Goal: Task Accomplishment & Management: Manage account settings

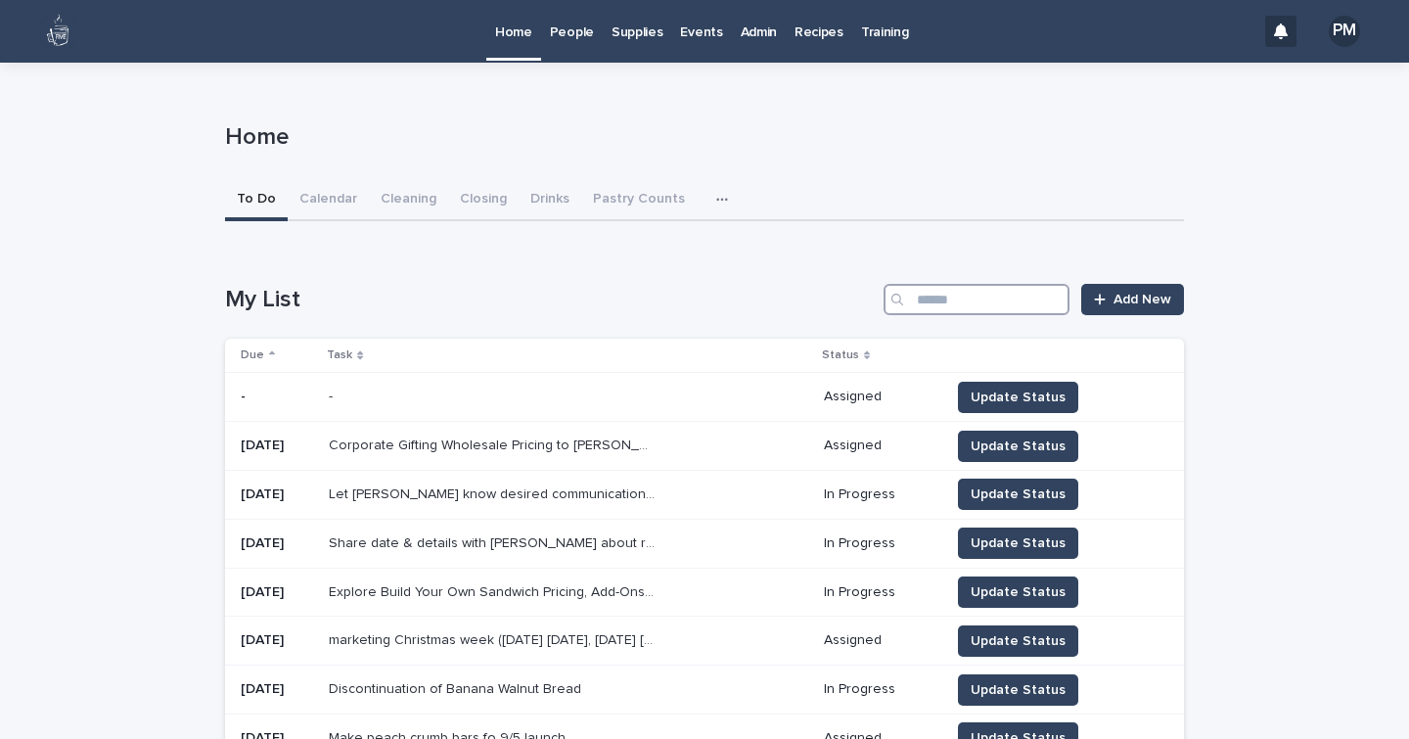
click at [974, 306] on input "Search" at bounding box center [976, 299] width 186 height 31
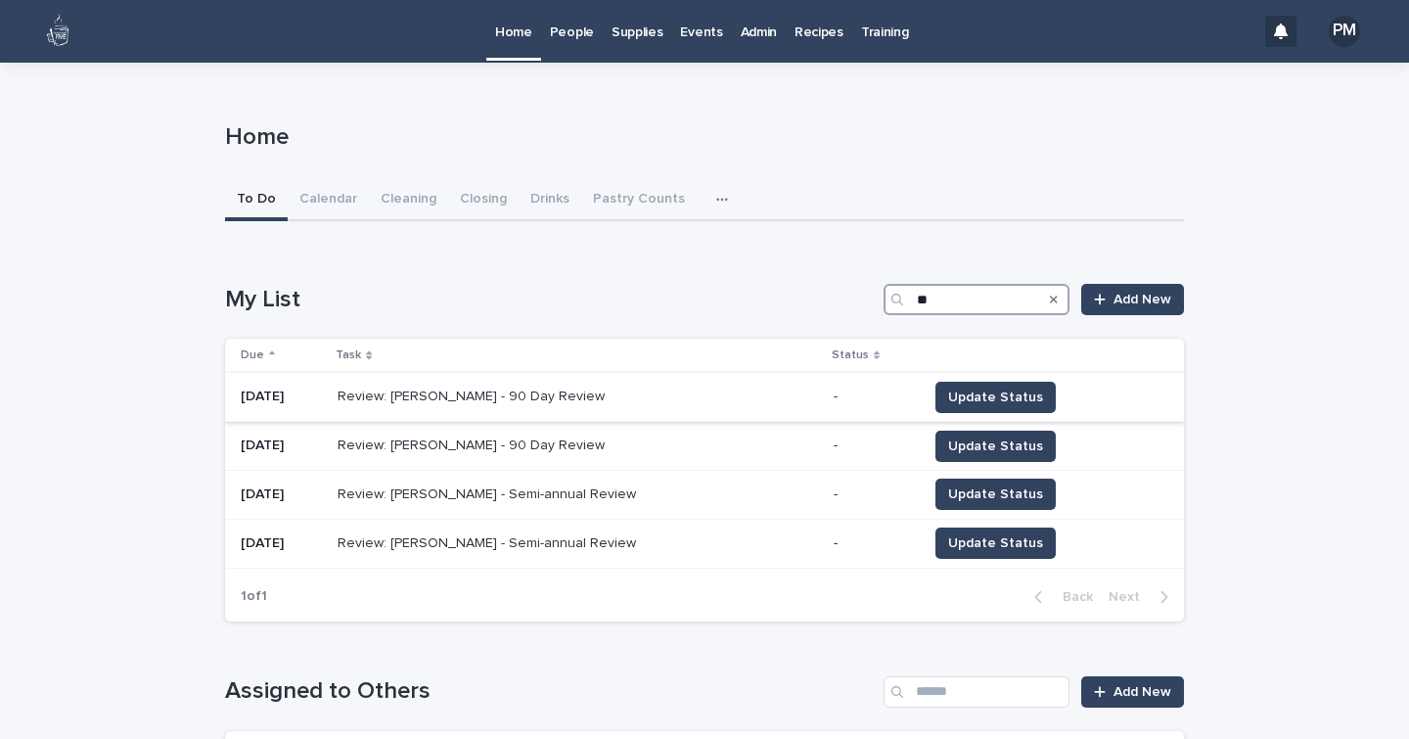
type input "**"
click at [511, 386] on p "Review: [PERSON_NAME] - 90 Day Review" at bounding box center [473, 394] width 271 height 21
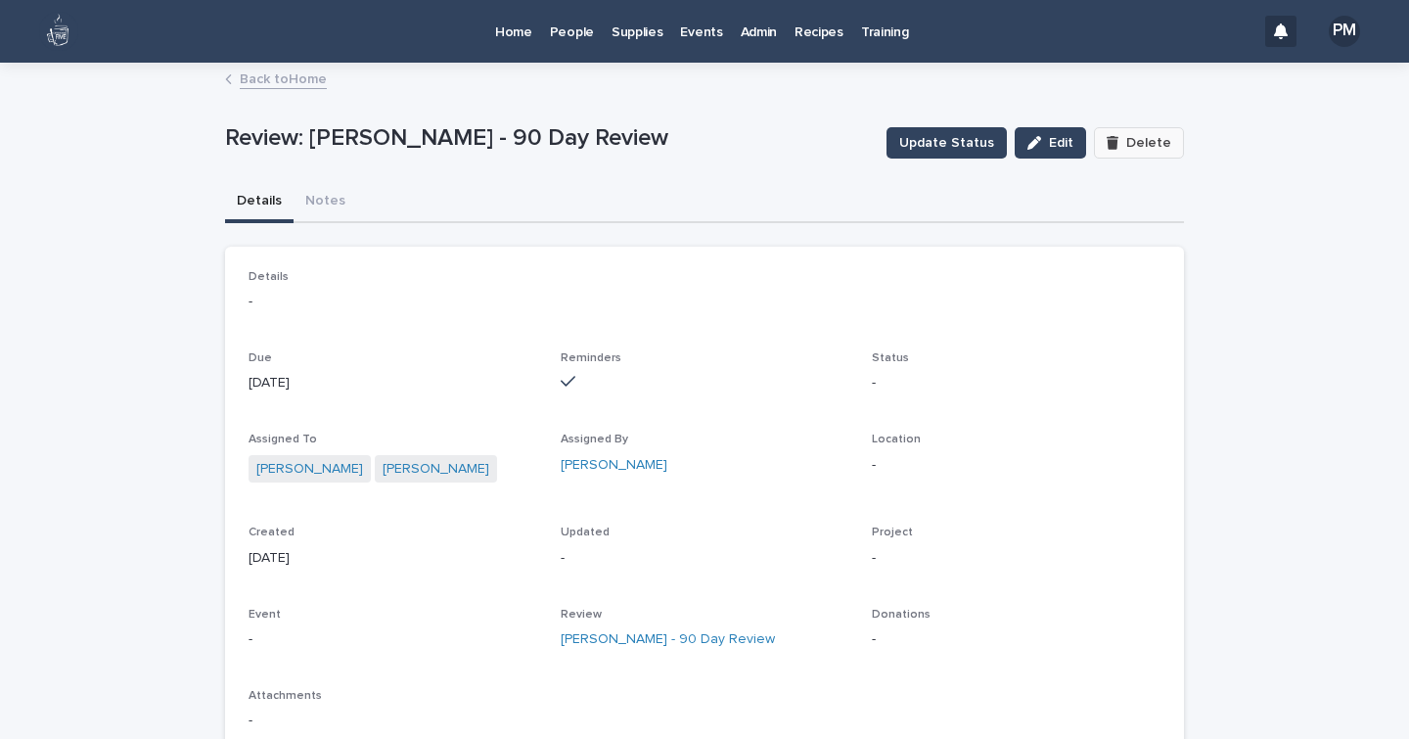
click at [1148, 146] on span "Delete" at bounding box center [1148, 143] width 45 height 14
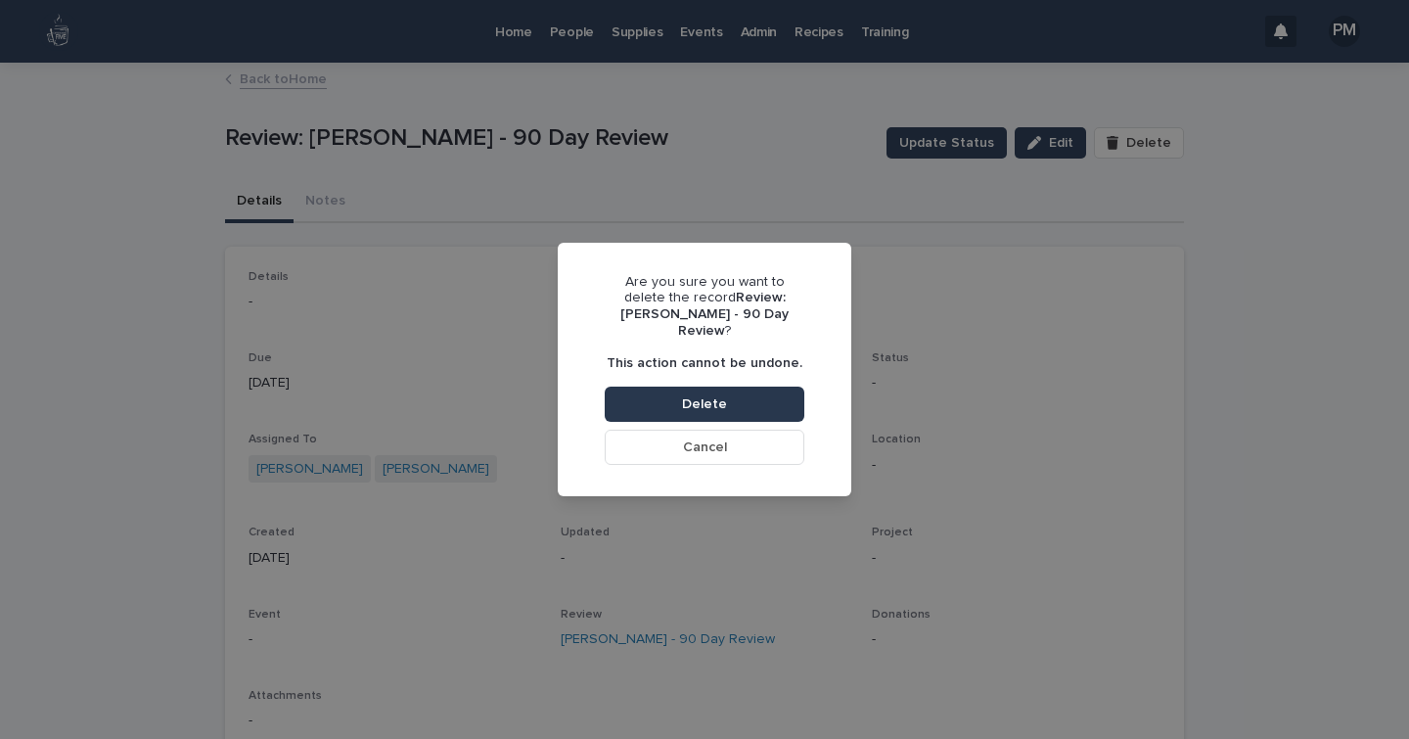
click at [757, 407] on button "Delete" at bounding box center [705, 403] width 200 height 35
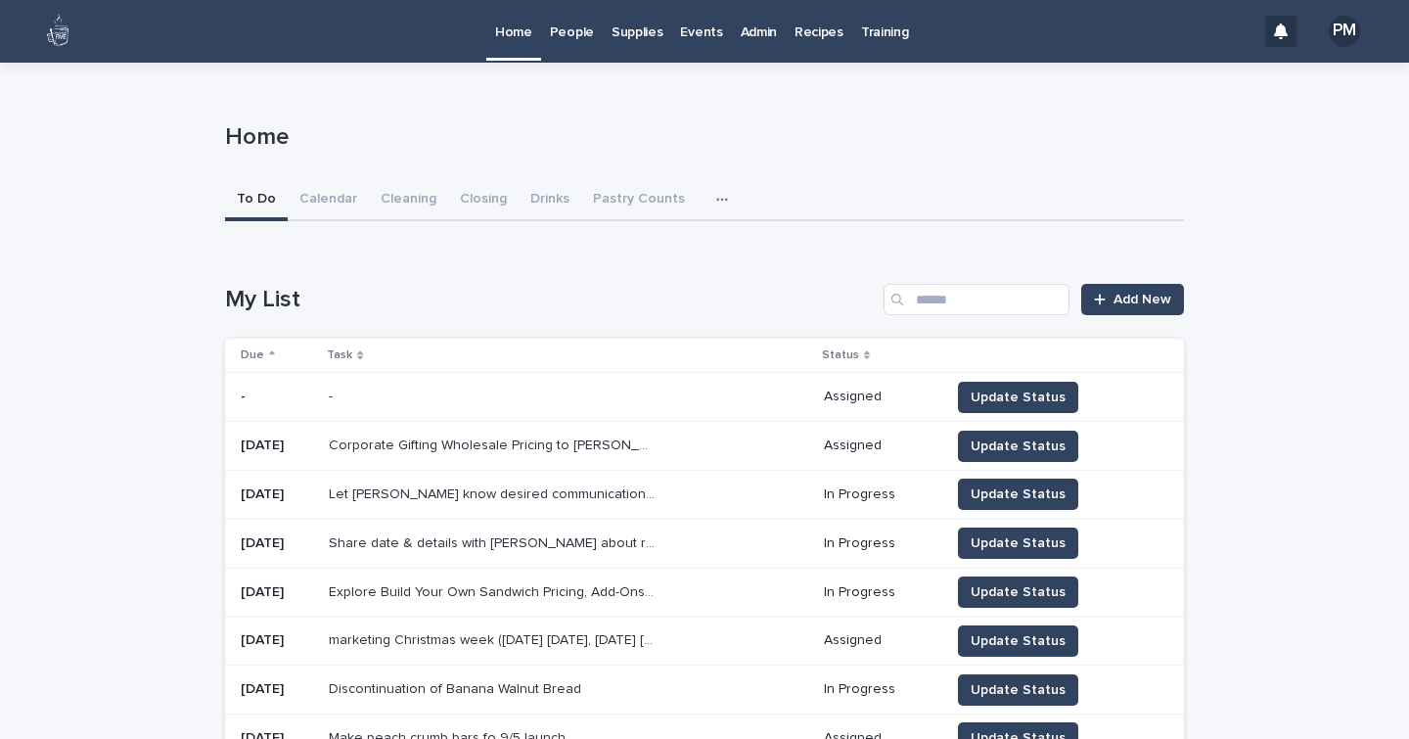
click at [573, 34] on p "People" at bounding box center [572, 20] width 44 height 41
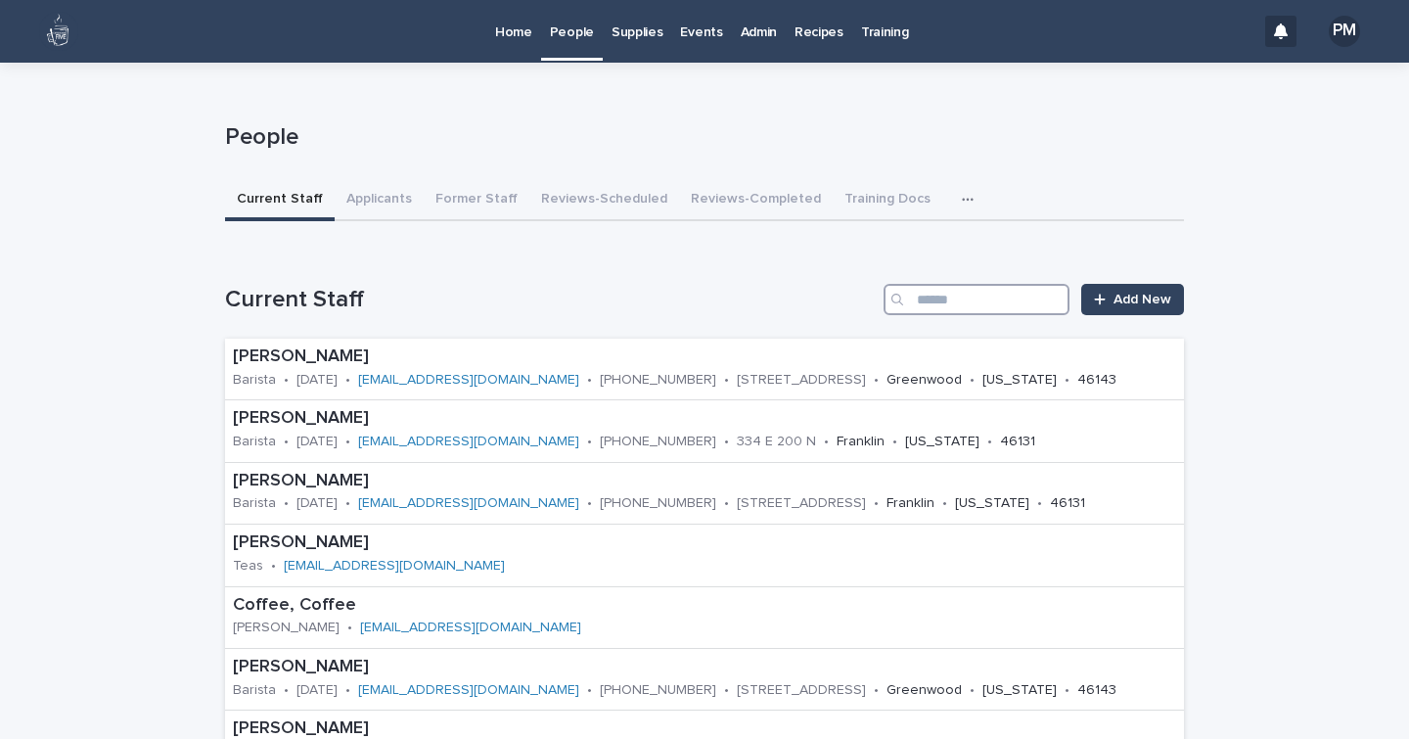
click at [939, 295] on input "Search" at bounding box center [976, 299] width 186 height 31
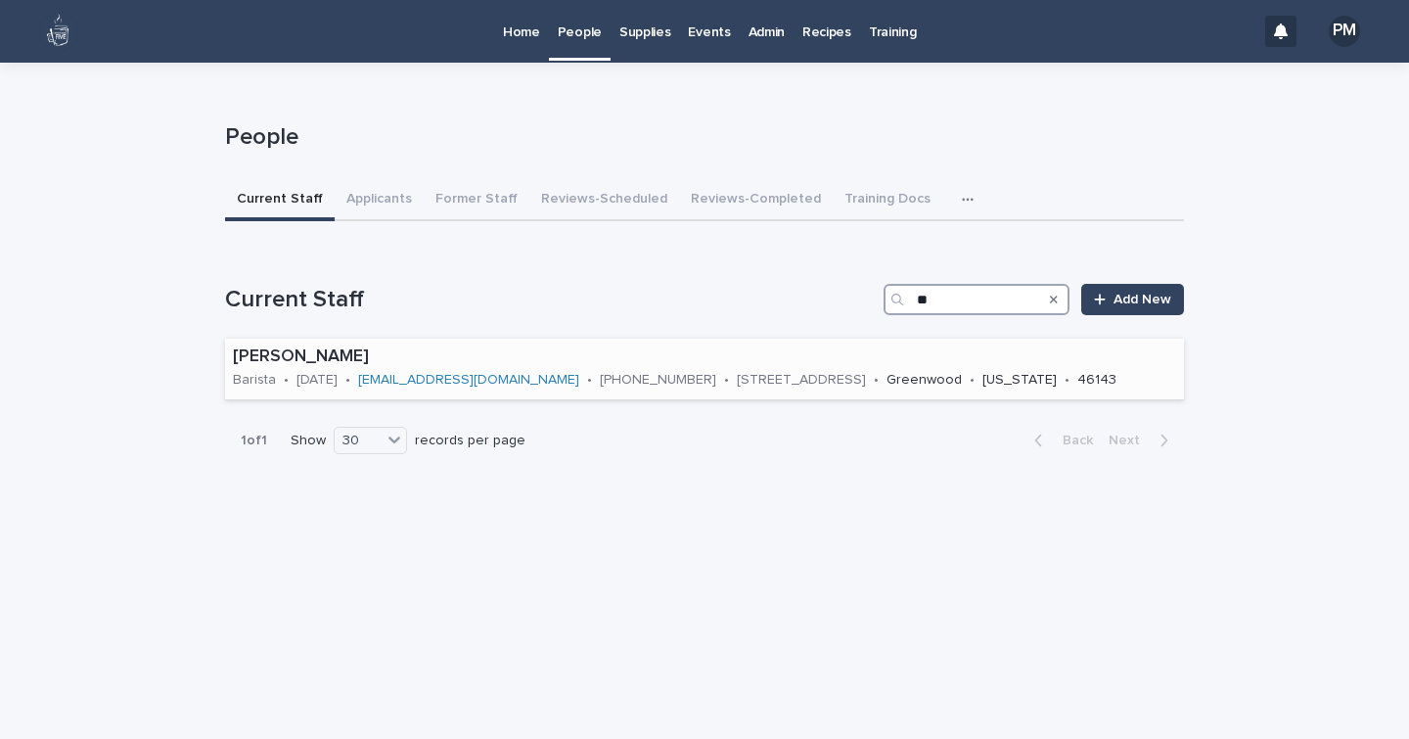
type input "**"
click at [312, 353] on p "[PERSON_NAME]" at bounding box center [704, 357] width 943 height 22
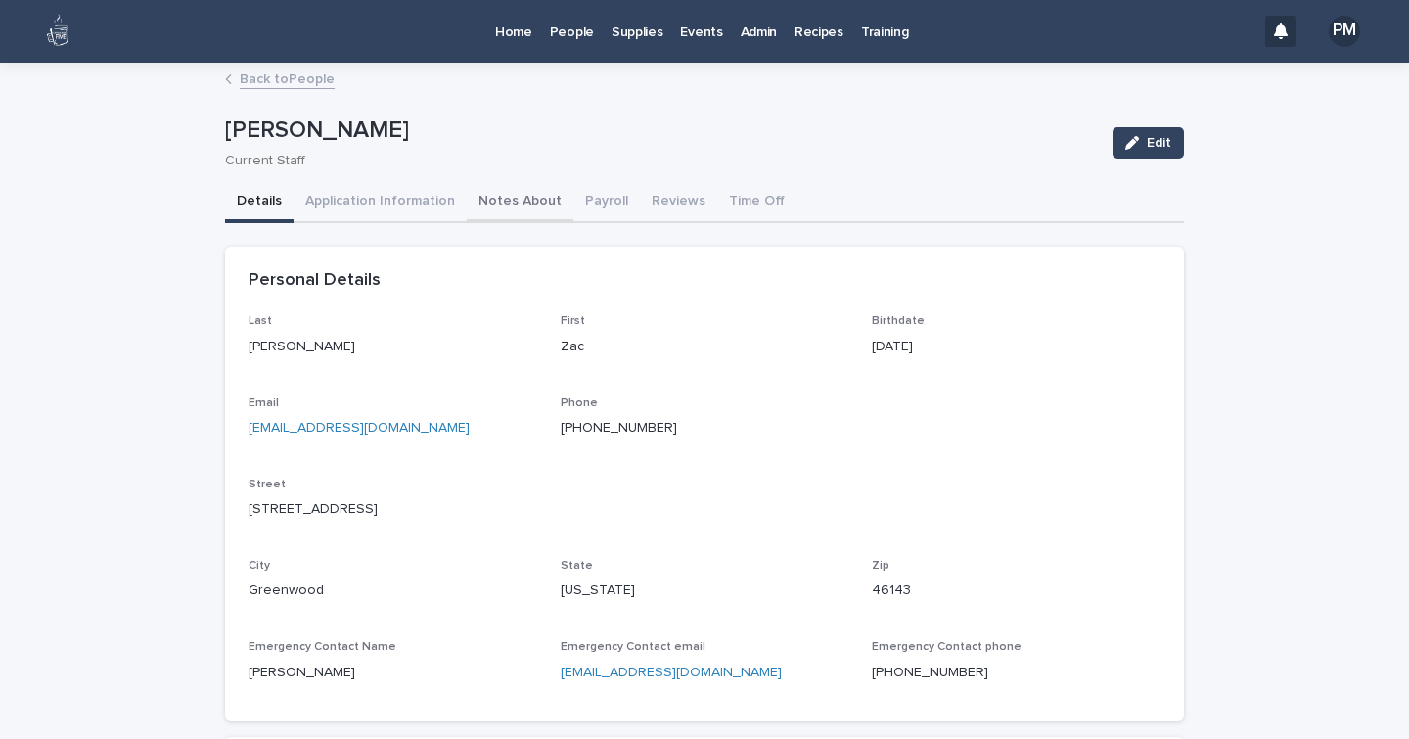
click at [509, 195] on button "Notes About" at bounding box center [520, 202] width 107 height 41
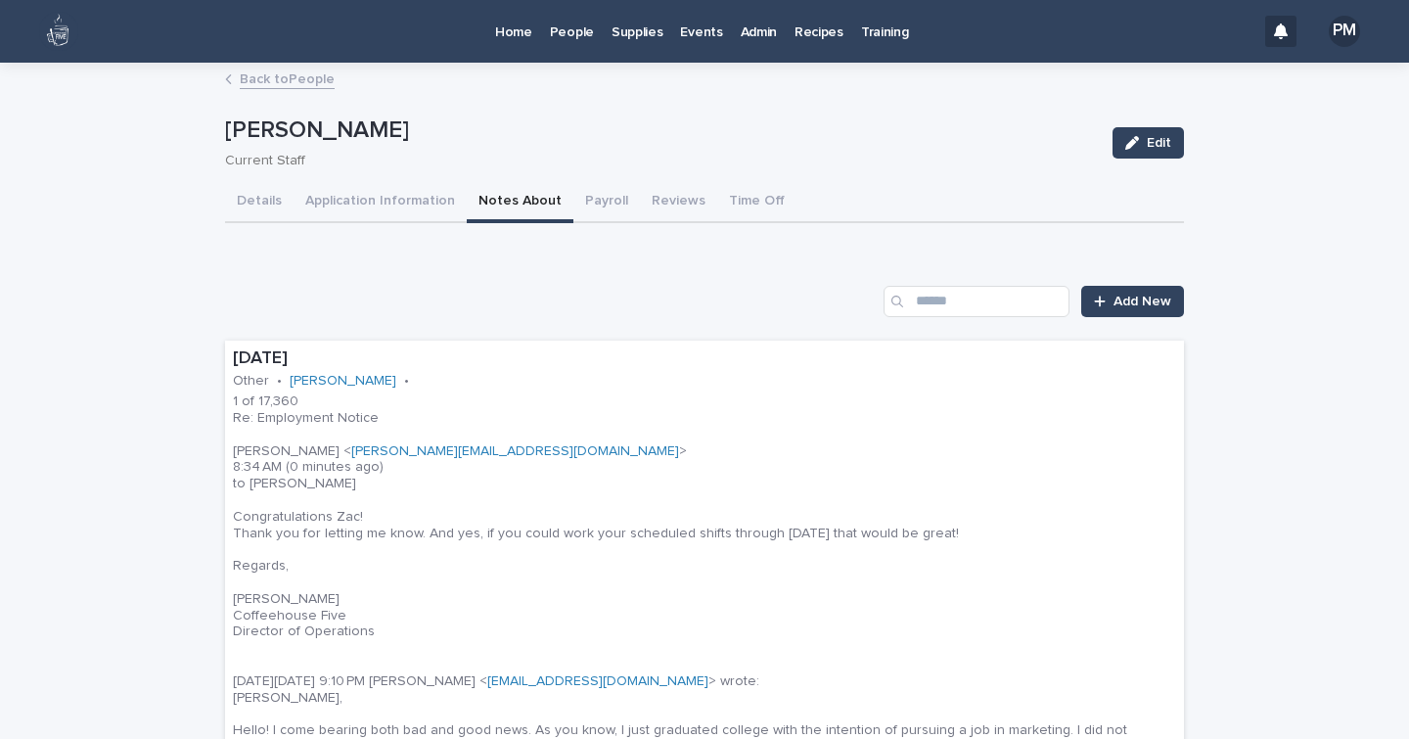
click at [510, 41] on link "Home" at bounding box center [513, 30] width 55 height 61
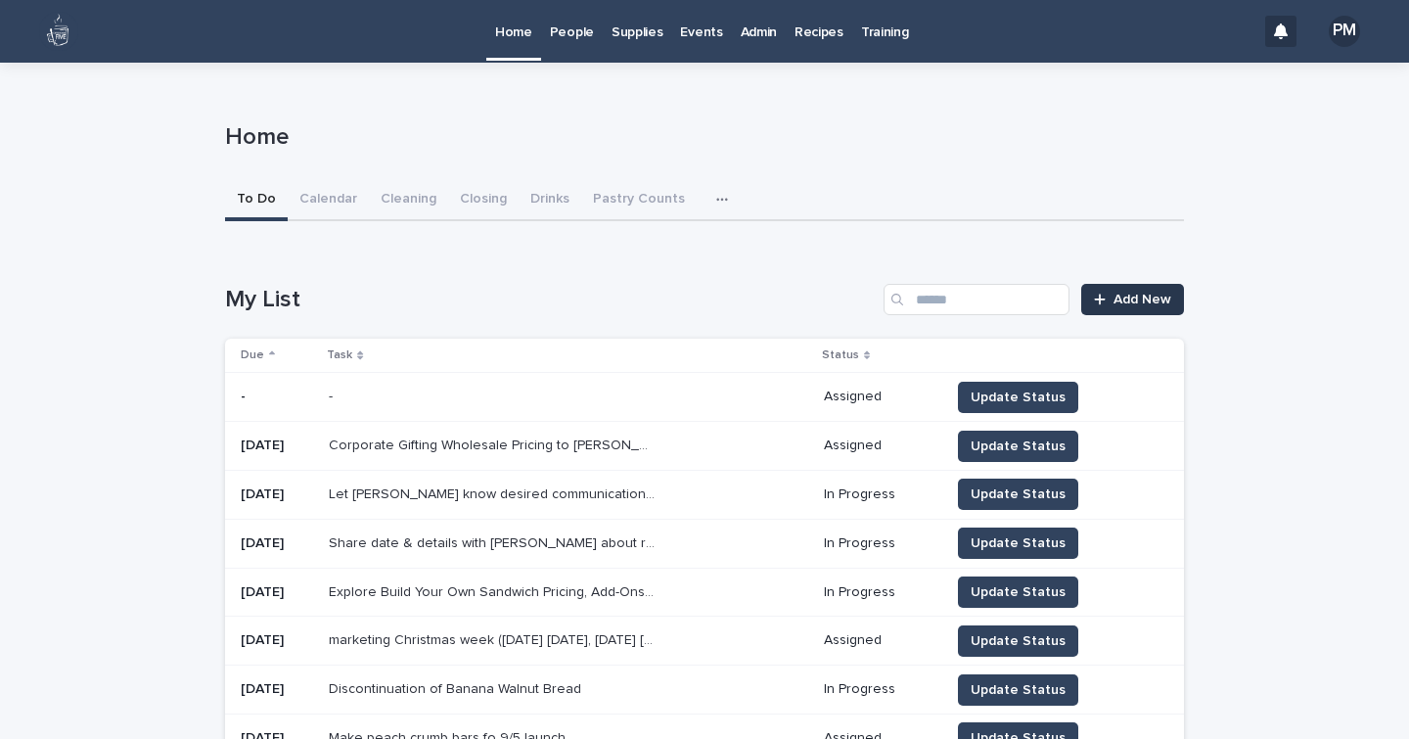
click at [1127, 306] on link "Add New" at bounding box center [1132, 299] width 103 height 31
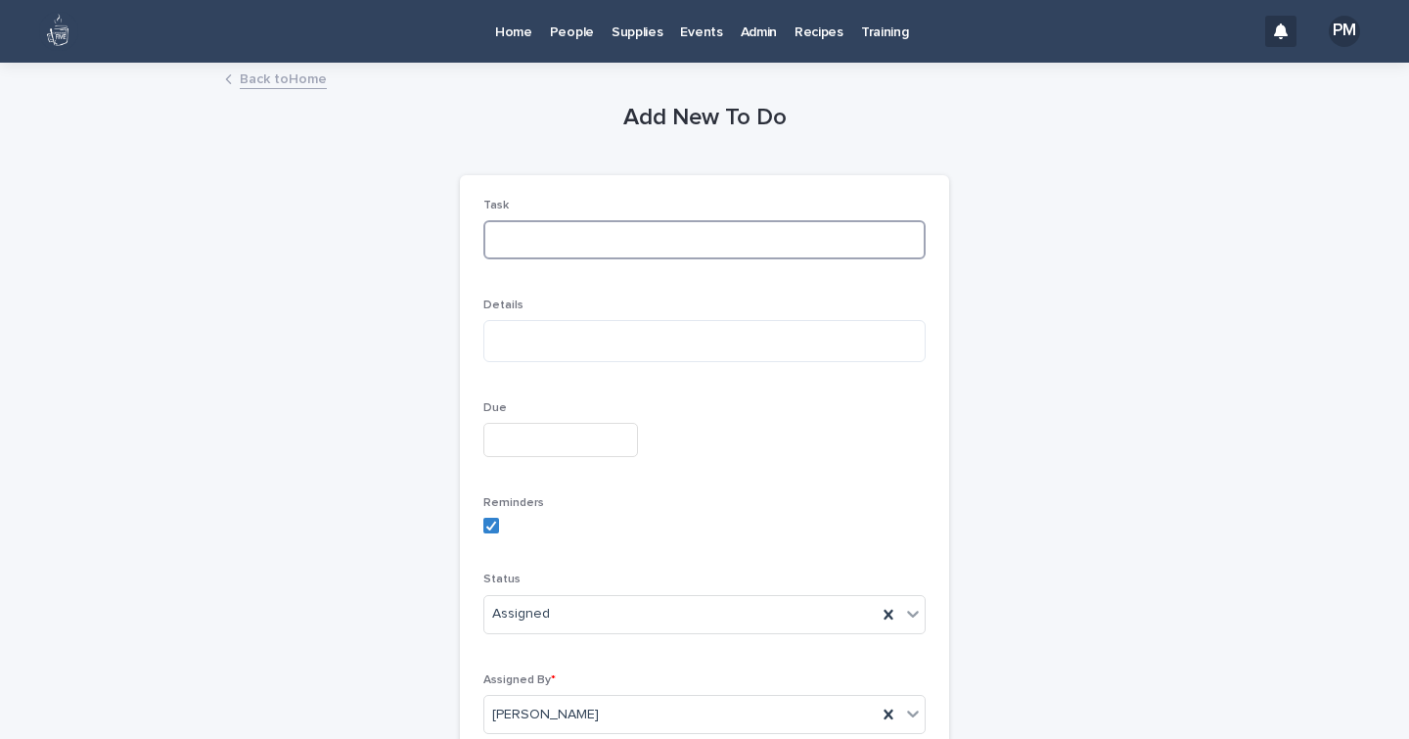
click at [632, 248] on input at bounding box center [704, 239] width 442 height 39
type input "**********"
click at [556, 446] on input "text" at bounding box center [560, 440] width 155 height 34
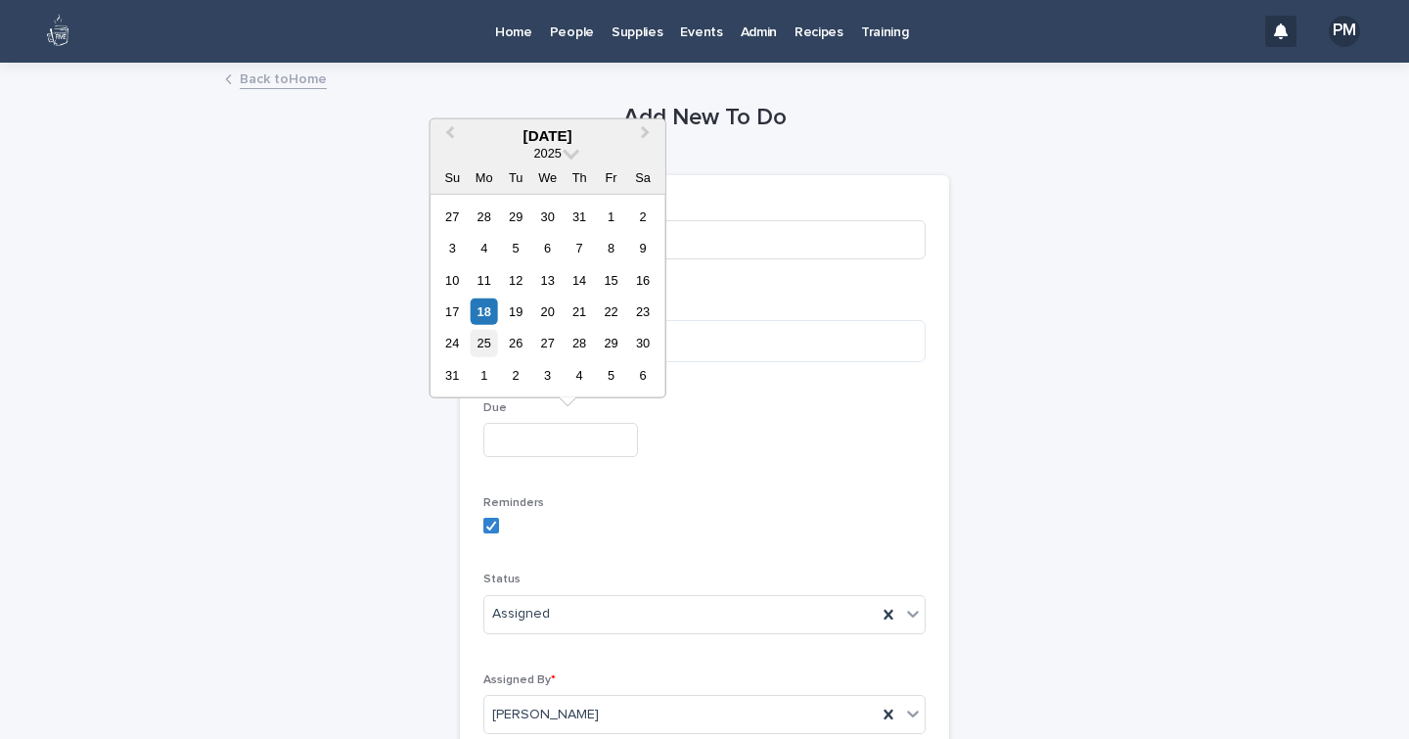
click at [485, 343] on div "25" at bounding box center [484, 343] width 26 height 26
type input "**********"
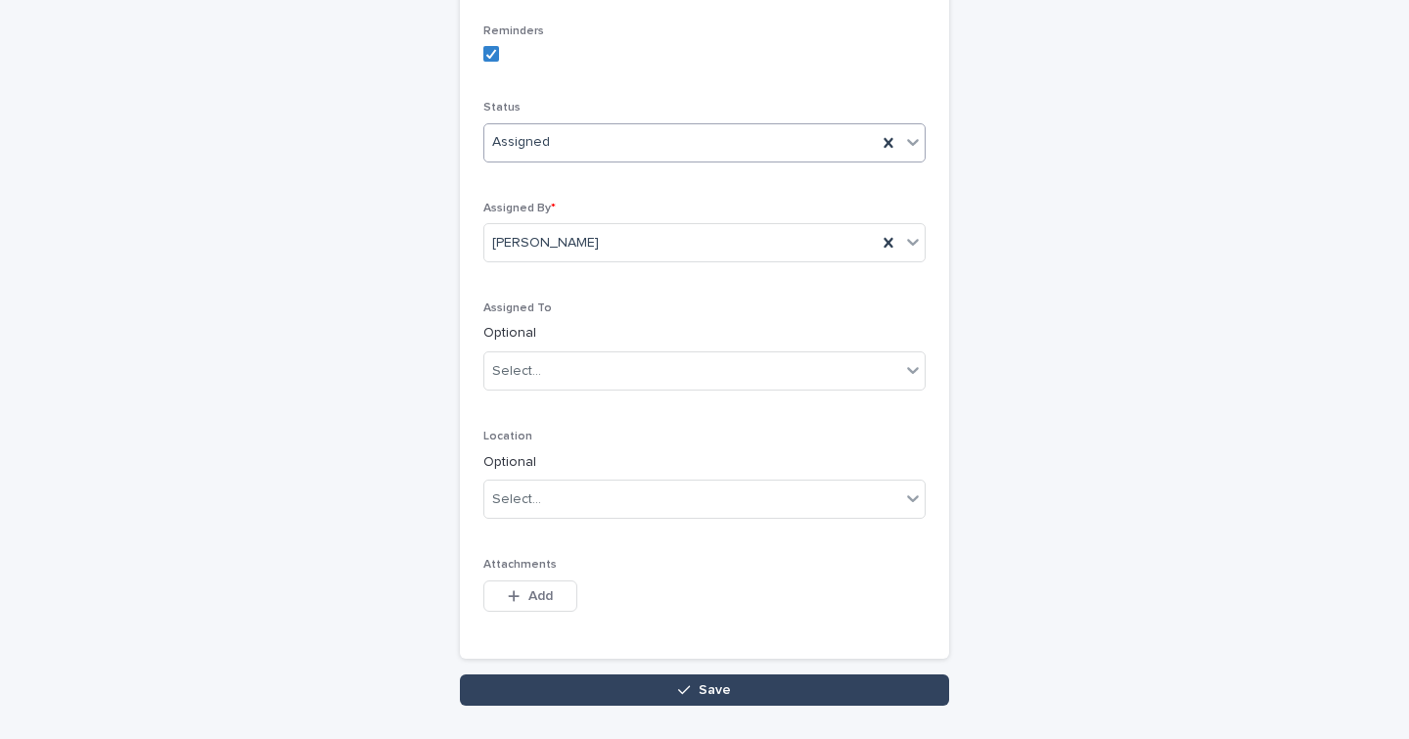
scroll to position [473, 0]
click at [583, 683] on button "Save" at bounding box center [704, 688] width 489 height 31
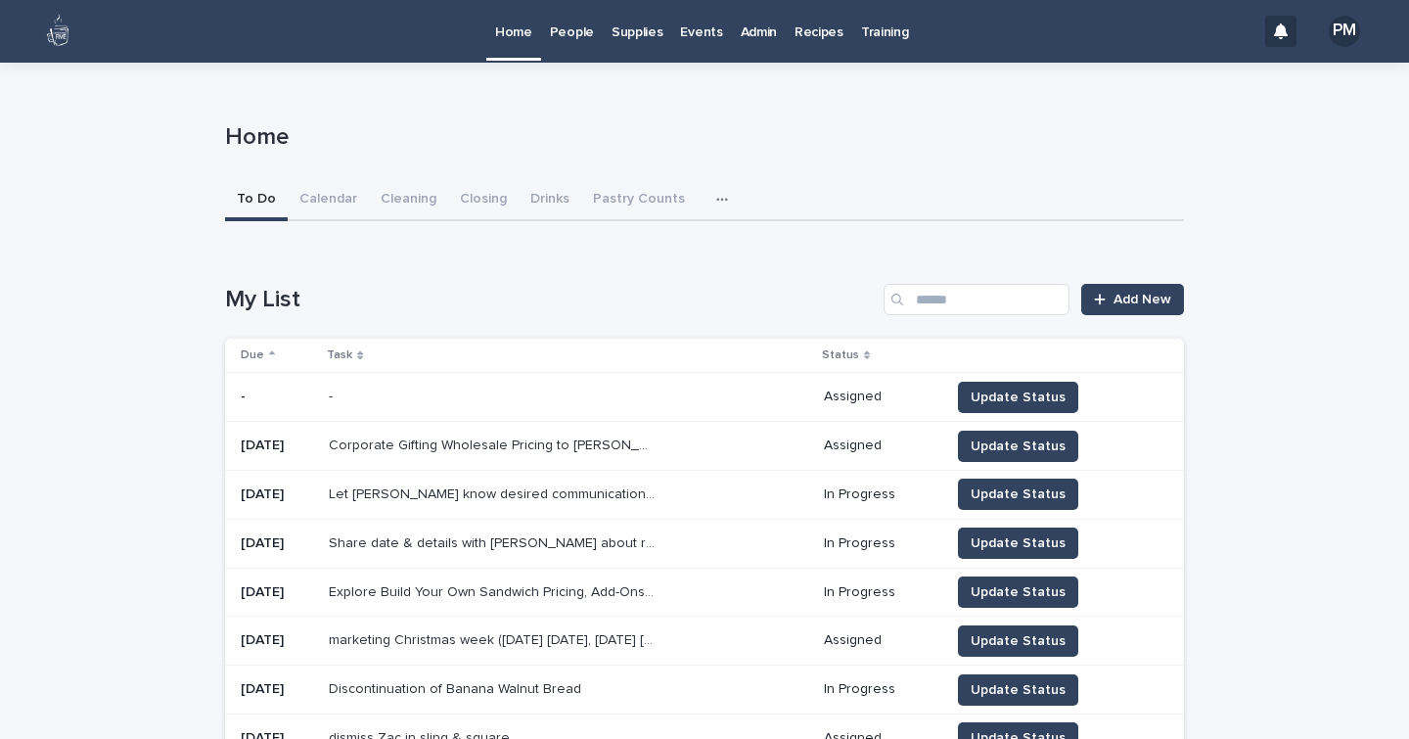
click at [571, 36] on p "People" at bounding box center [572, 20] width 44 height 41
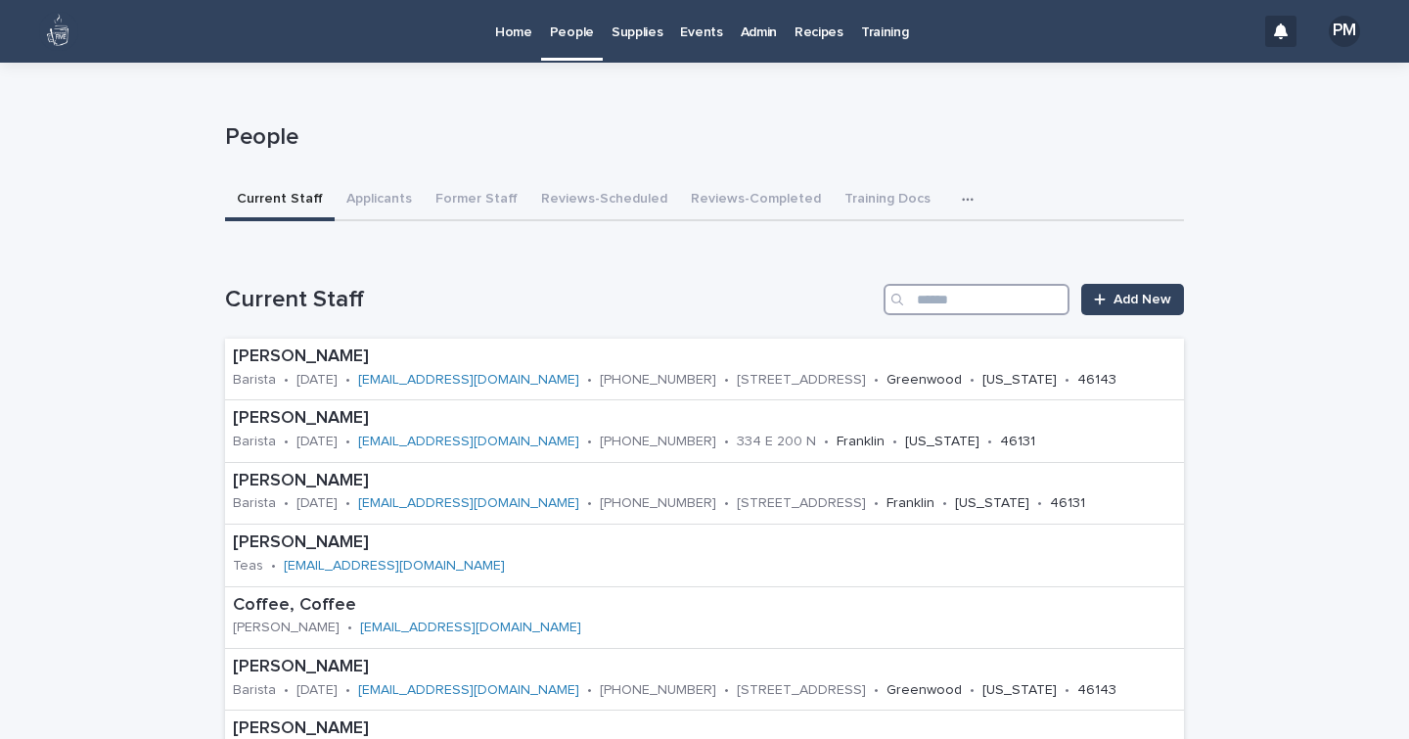
click at [1016, 294] on input "Search" at bounding box center [976, 299] width 186 height 31
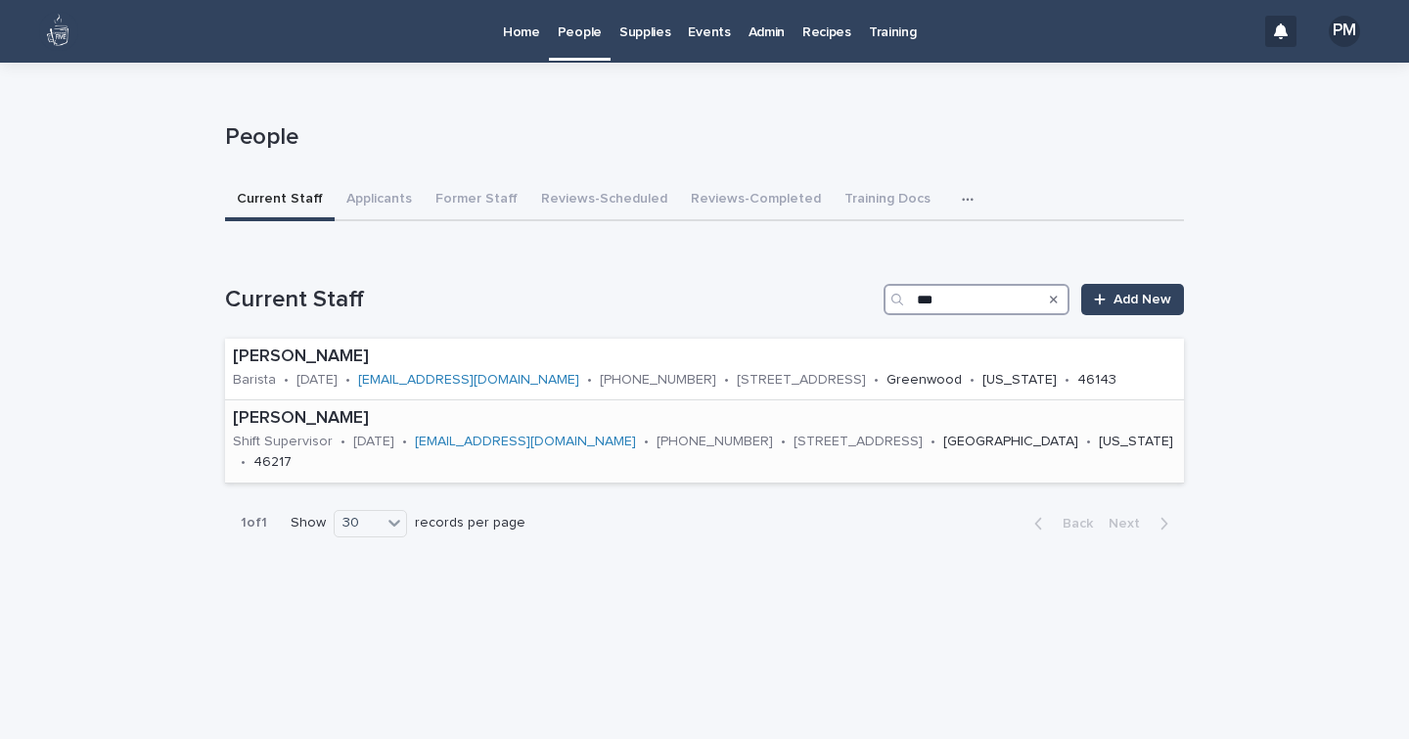
type input "***"
click at [295, 420] on p "[PERSON_NAME]" at bounding box center [704, 419] width 943 height 22
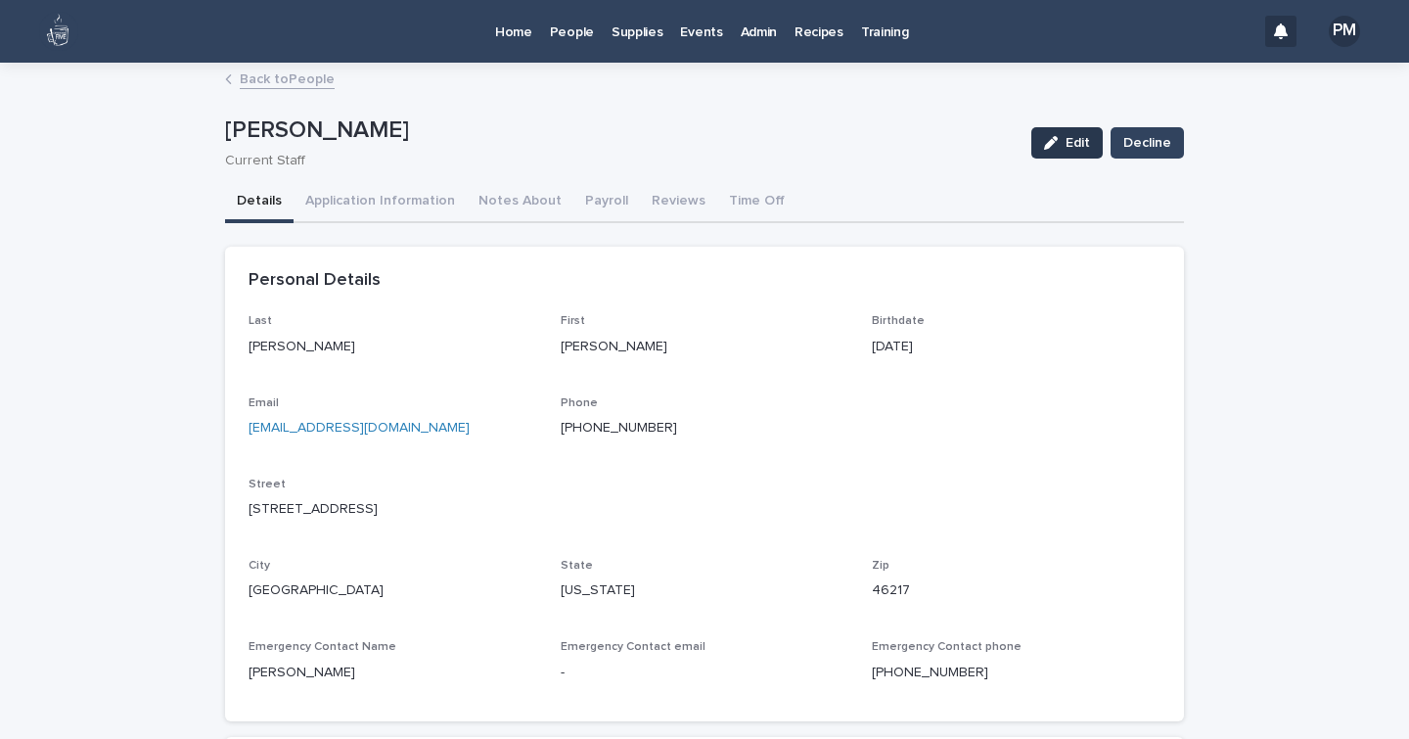
click at [1057, 147] on div "button" at bounding box center [1055, 143] width 22 height 14
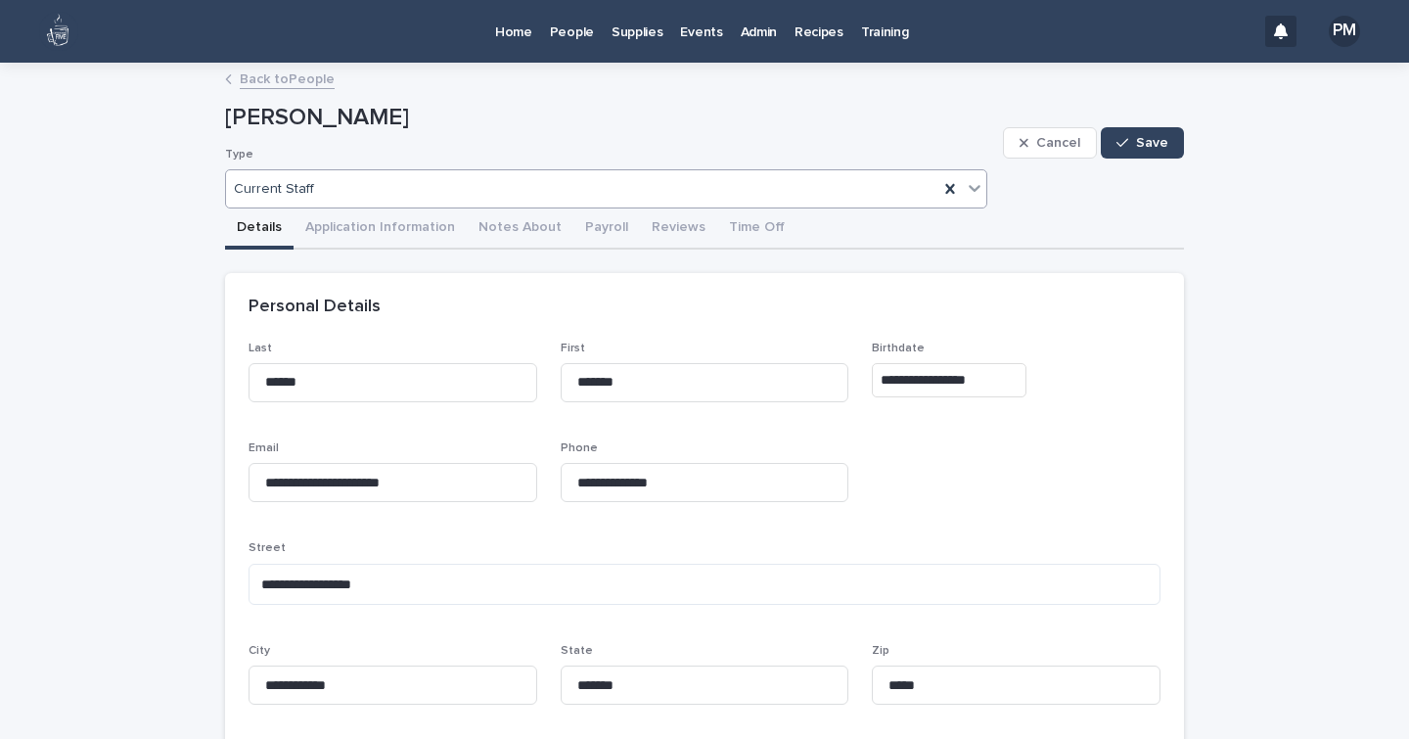
click at [966, 199] on div at bounding box center [974, 187] width 23 height 35
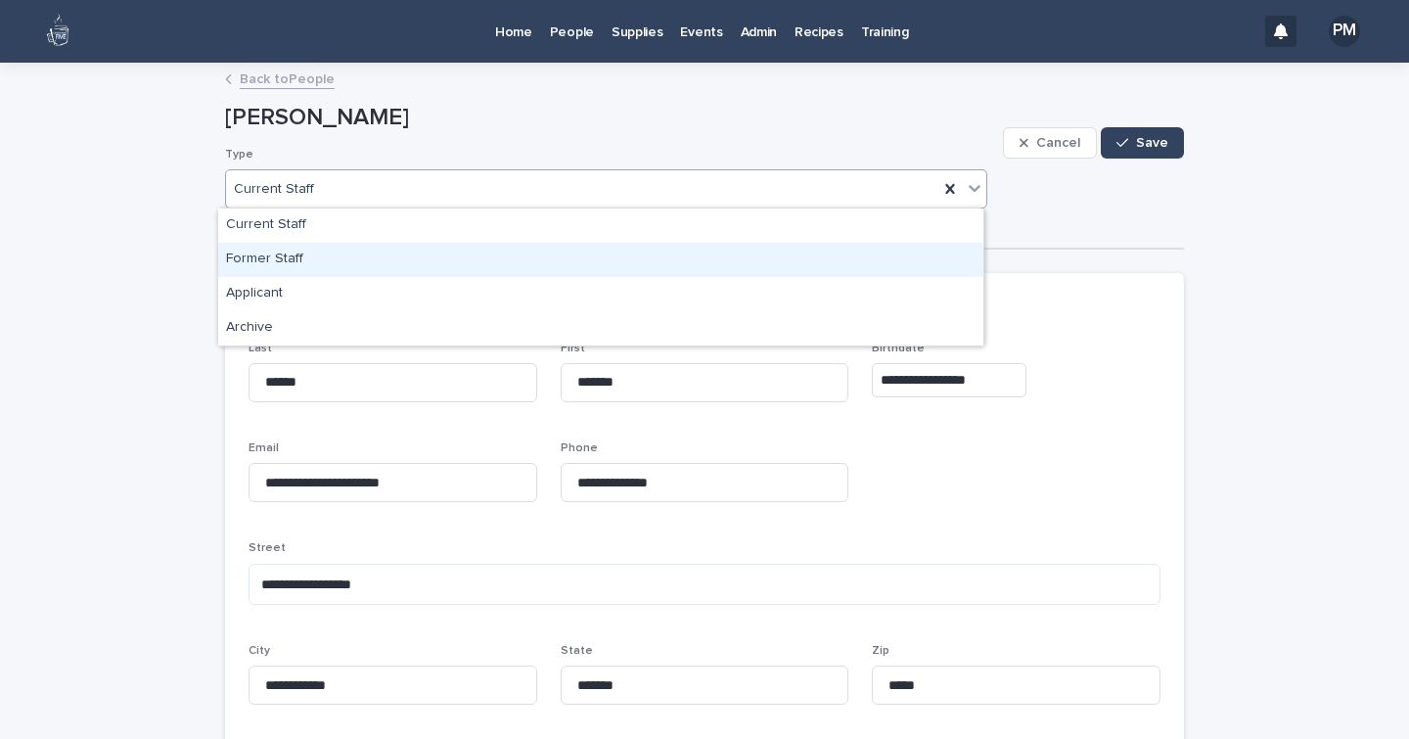
click at [258, 263] on div "Former Staff" at bounding box center [600, 260] width 765 height 34
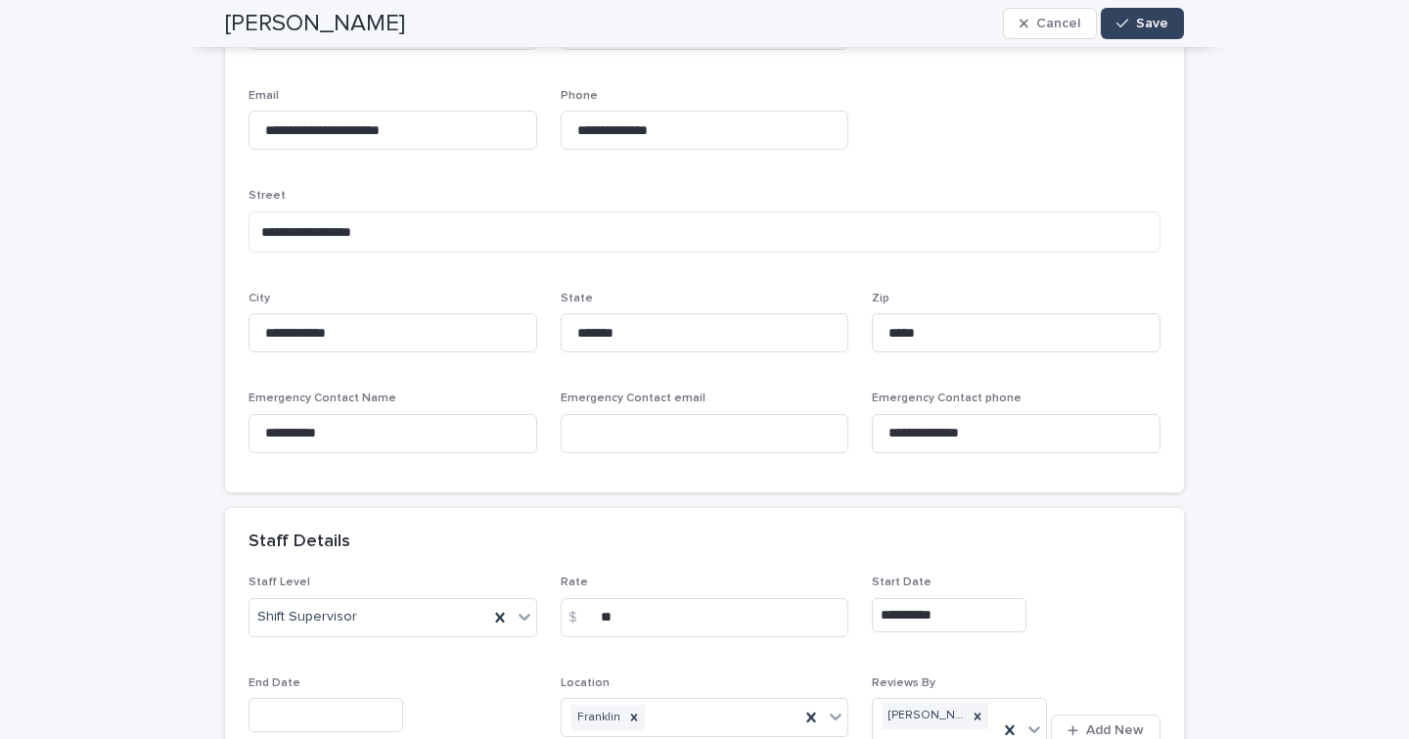
scroll to position [530, 0]
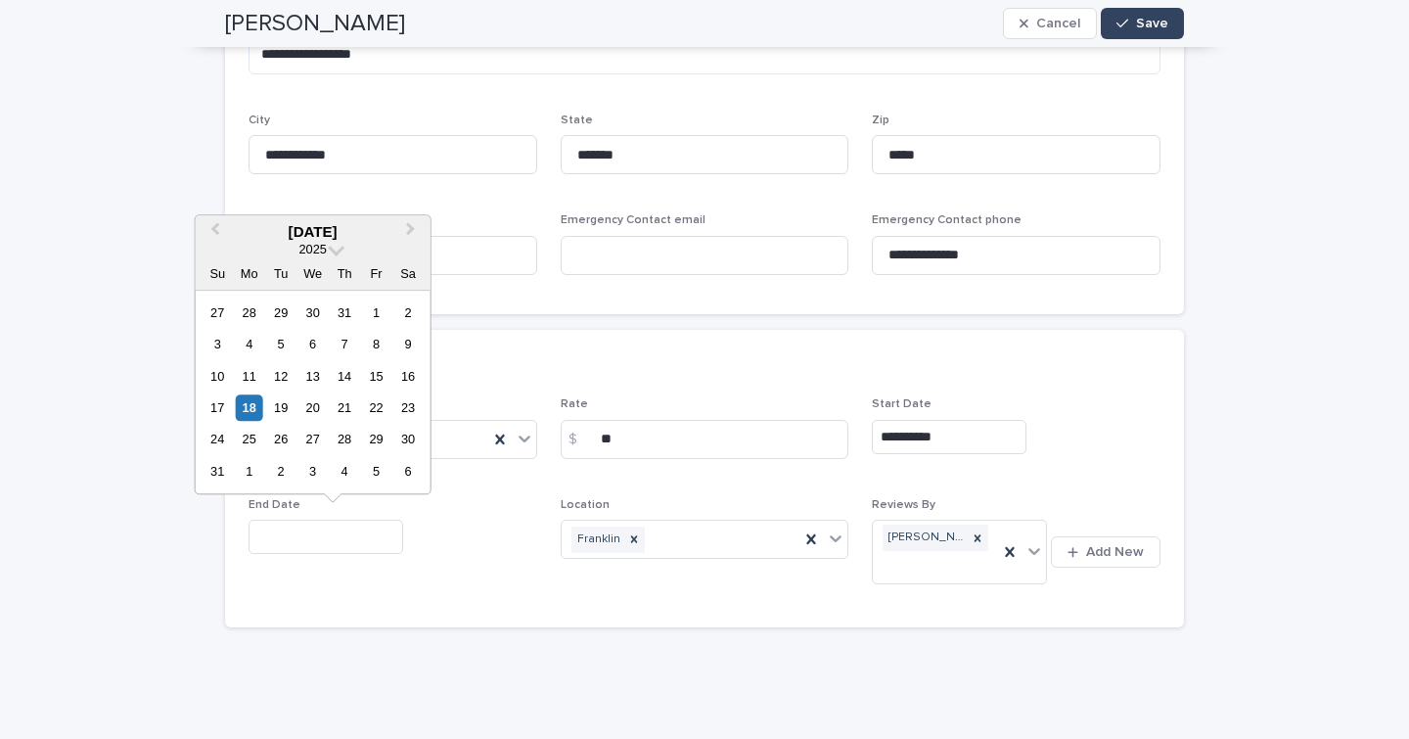
click at [374, 536] on input "text" at bounding box center [326, 537] width 155 height 34
click at [407, 377] on div "16" at bounding box center [407, 376] width 26 height 26
click at [393, 520] on input "**********" at bounding box center [326, 537] width 155 height 34
click at [377, 379] on div "15" at bounding box center [376, 376] width 26 height 26
type input "**********"
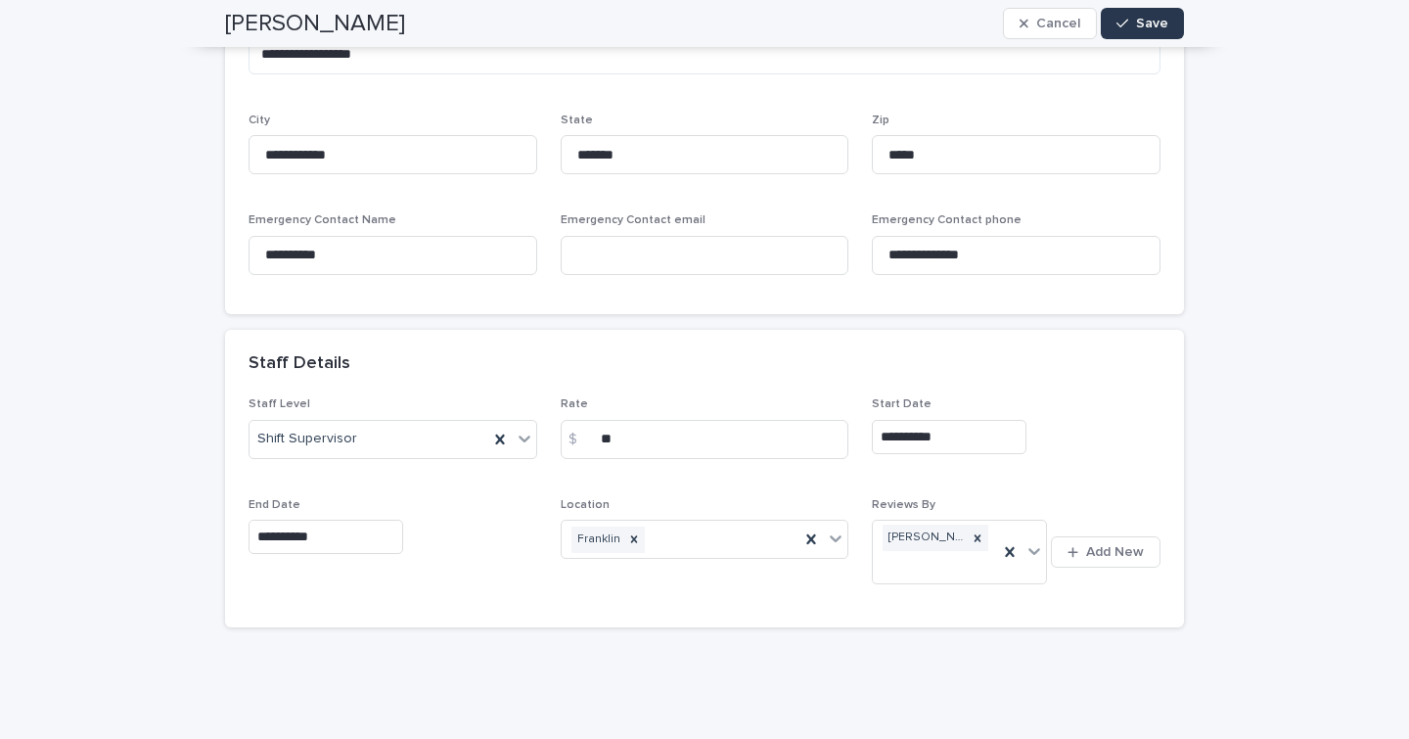
click at [1149, 23] on span "Save" at bounding box center [1152, 24] width 32 height 14
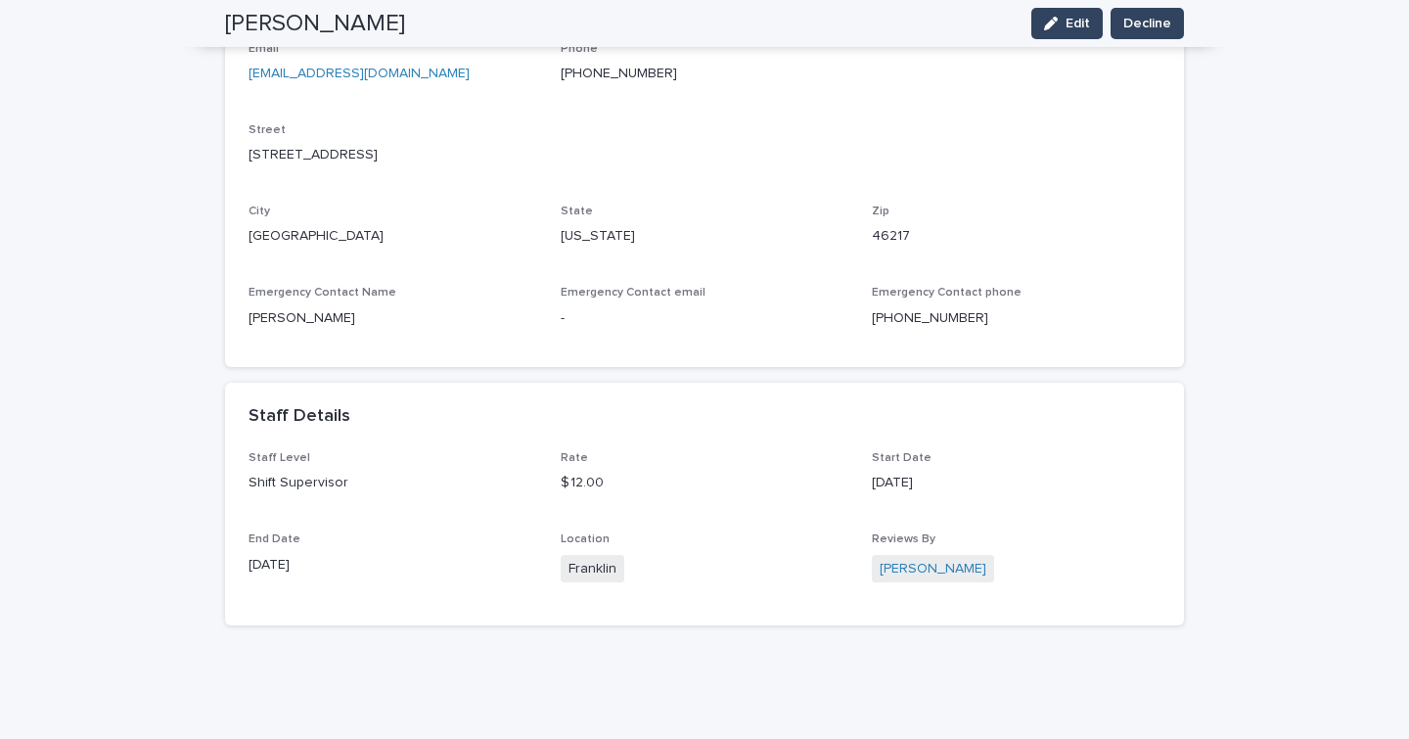
scroll to position [0, 0]
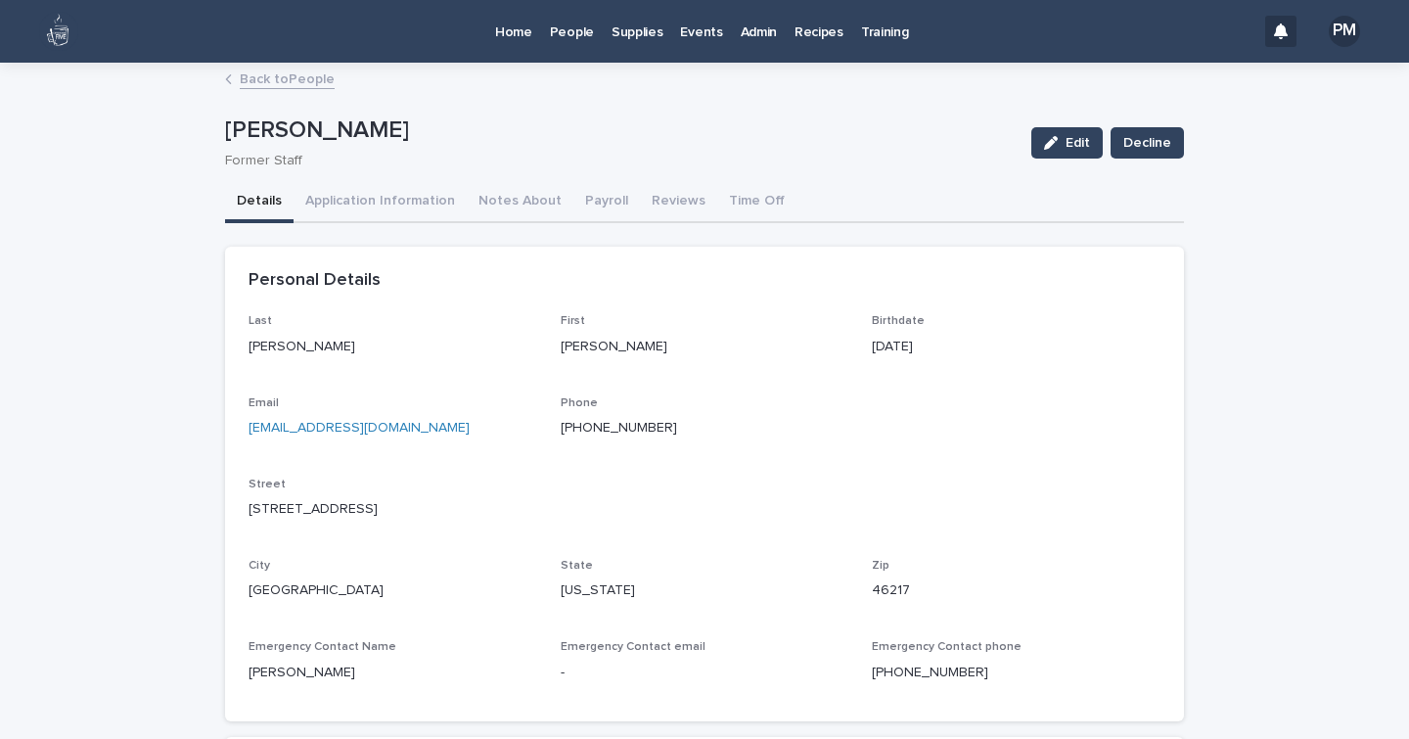
click at [578, 26] on p "People" at bounding box center [572, 20] width 44 height 41
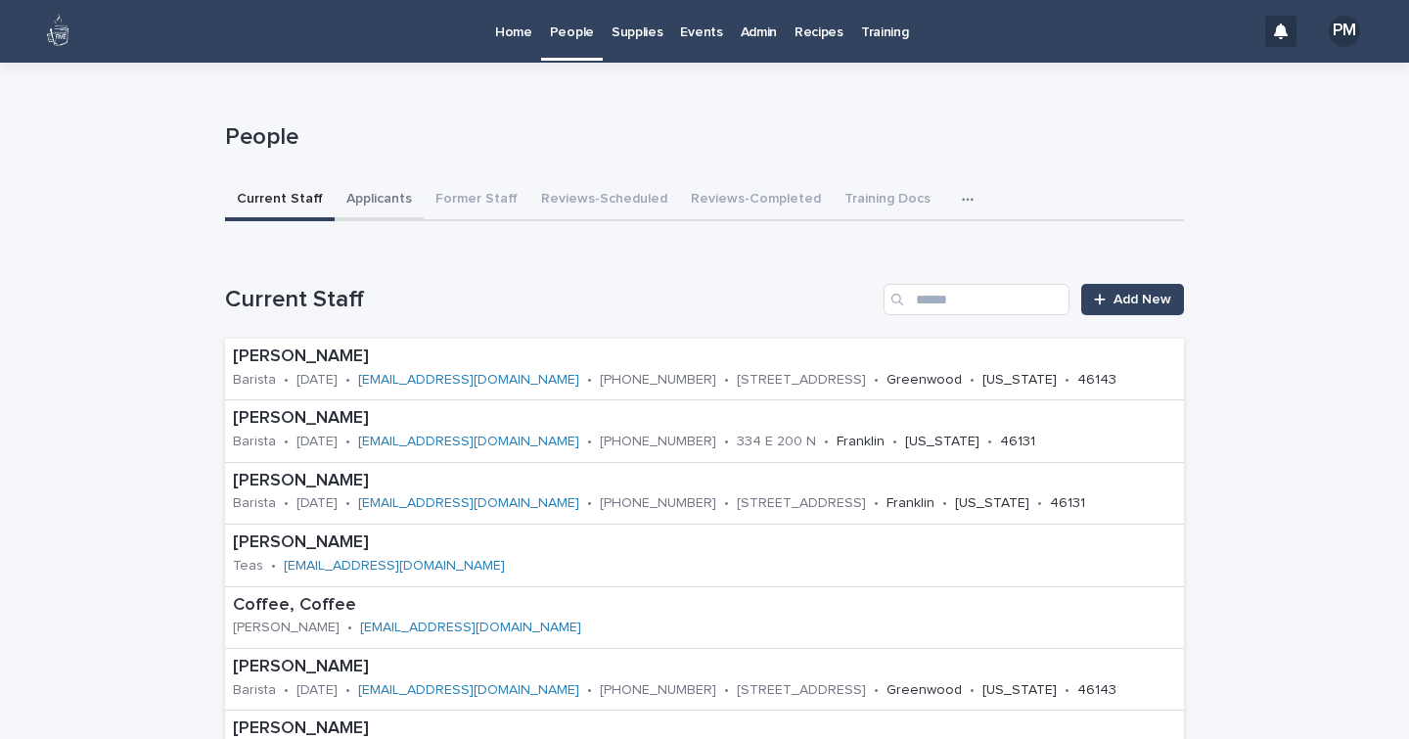
click at [384, 197] on button "Applicants" at bounding box center [379, 200] width 89 height 41
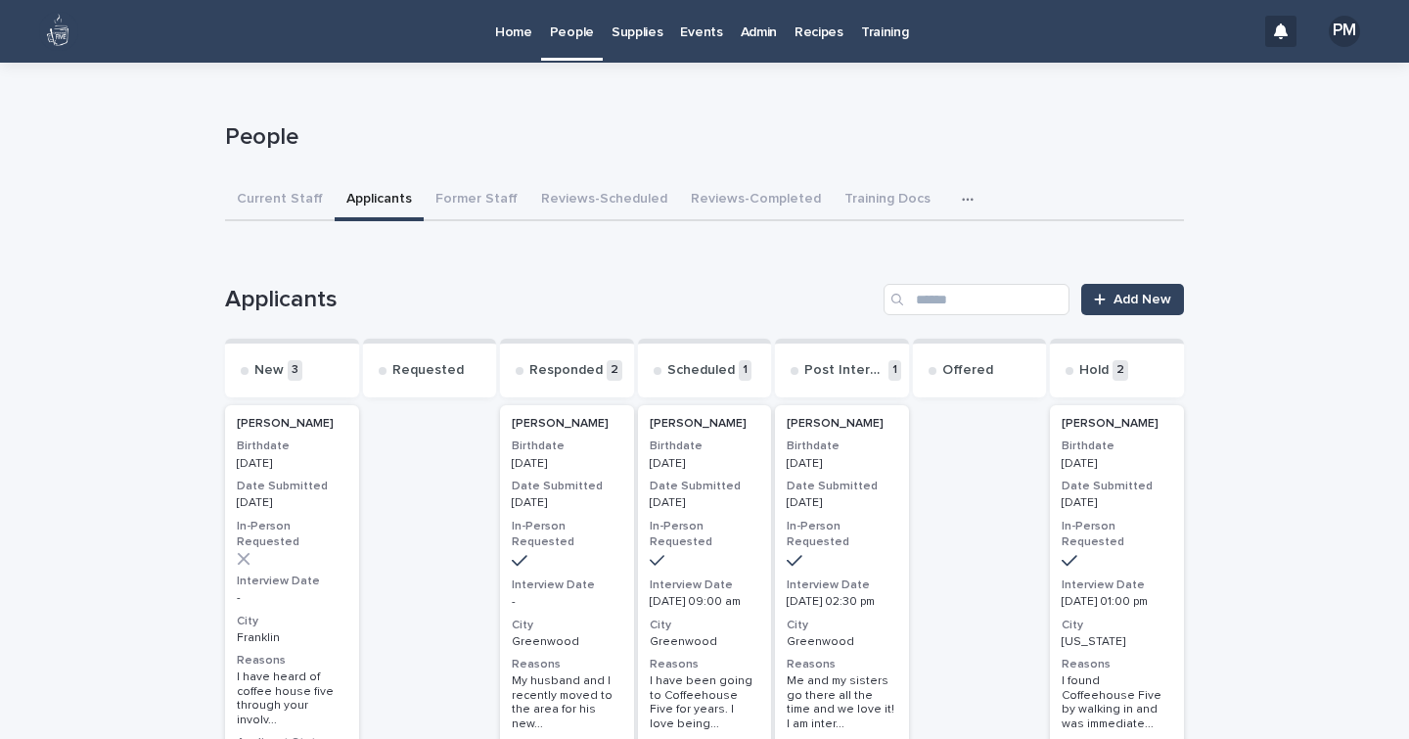
click at [591, 577] on h3 "Interview Date" at bounding box center [567, 585] width 111 height 16
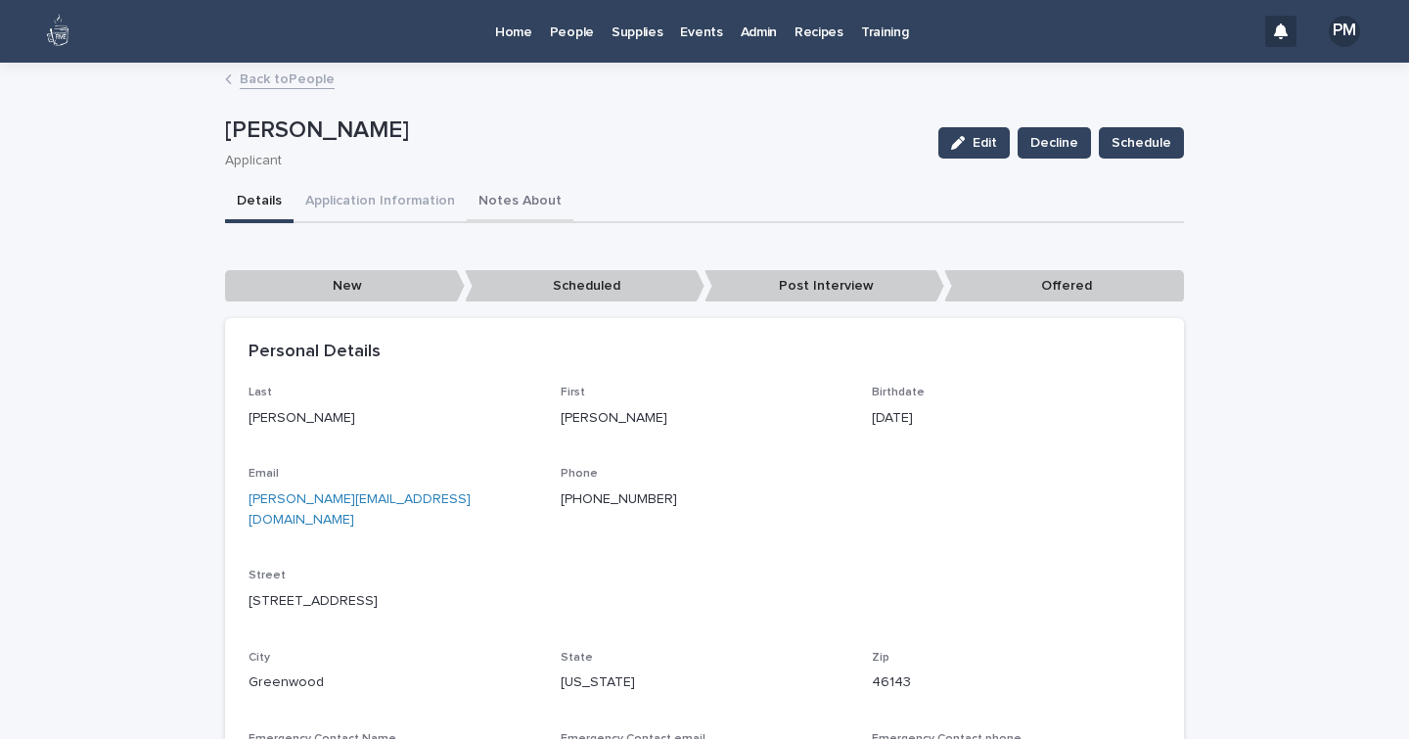
click at [499, 190] on button "Notes About" at bounding box center [520, 202] width 107 height 41
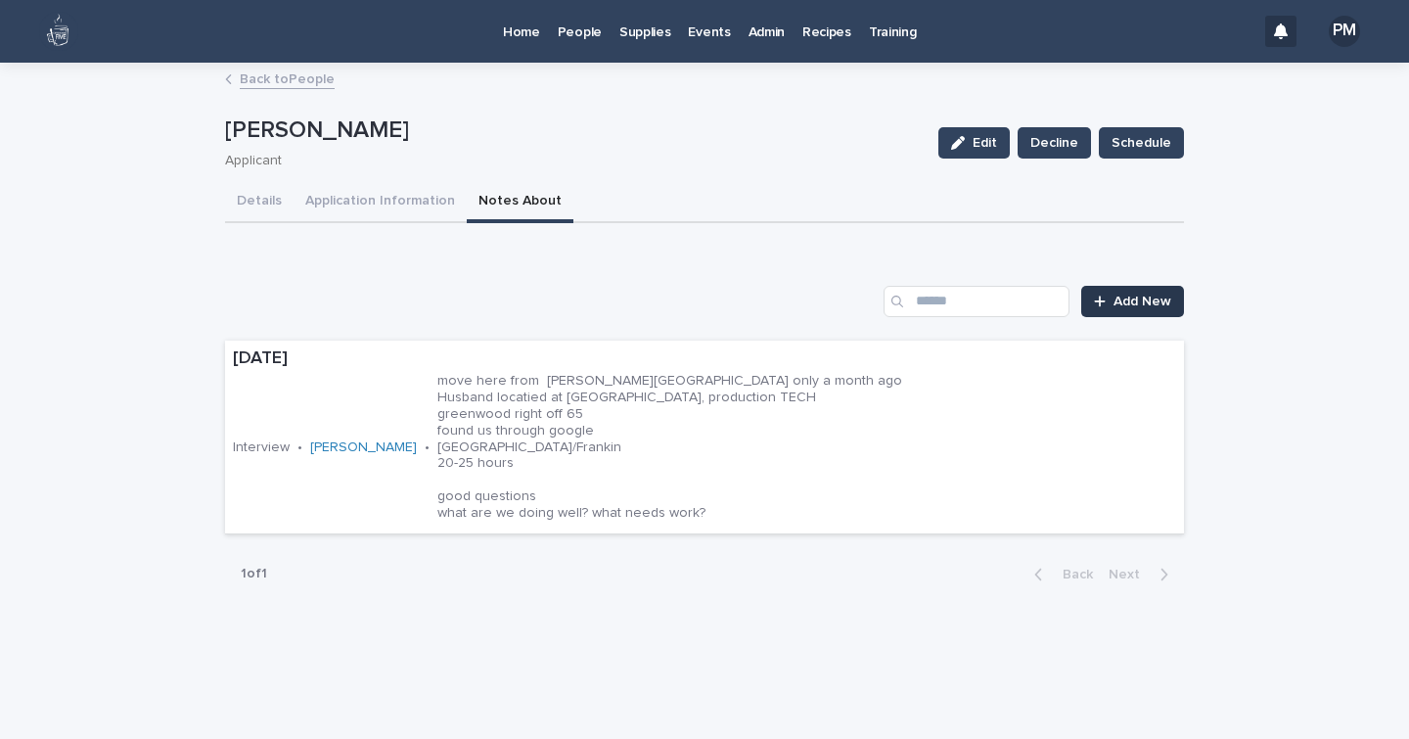
click at [1139, 295] on span "Add New" at bounding box center [1142, 301] width 58 height 14
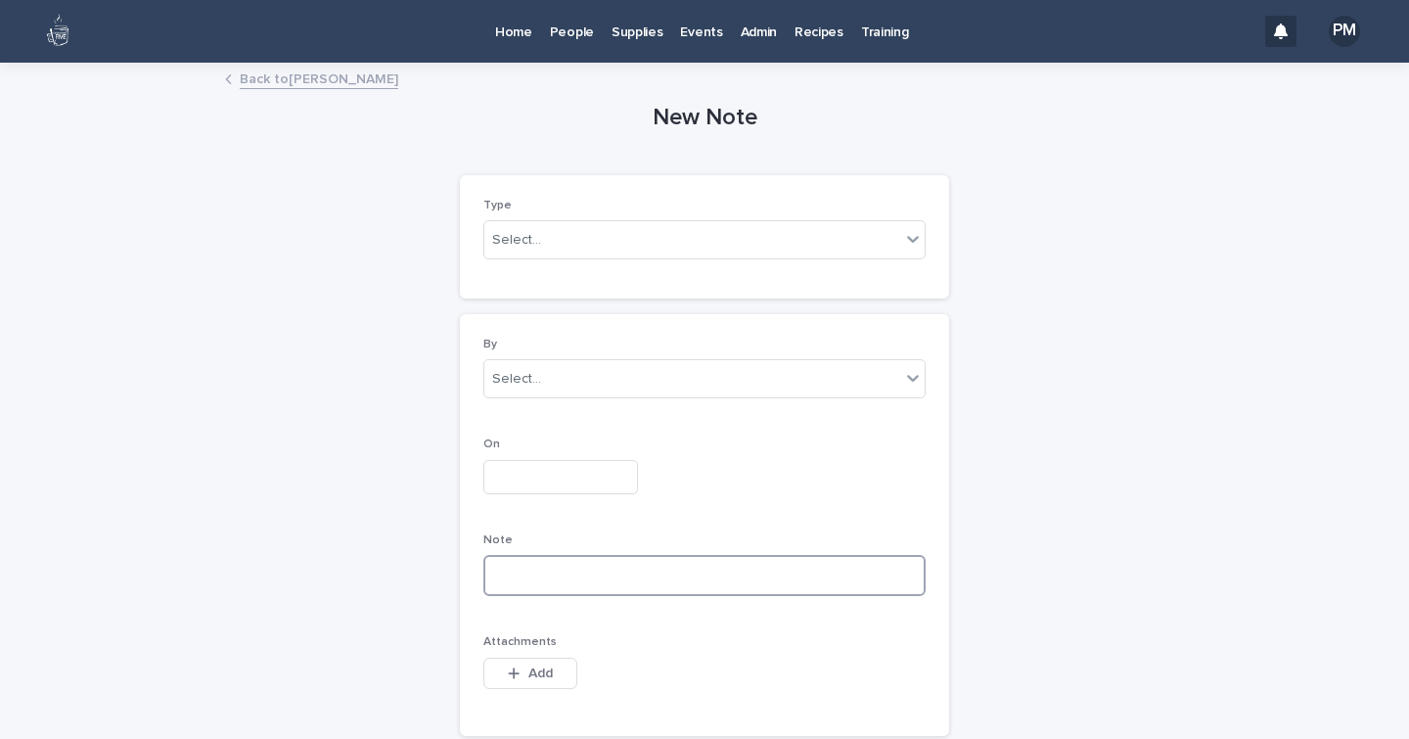
click at [607, 580] on textarea at bounding box center [704, 575] width 442 height 41
paste textarea "**********"
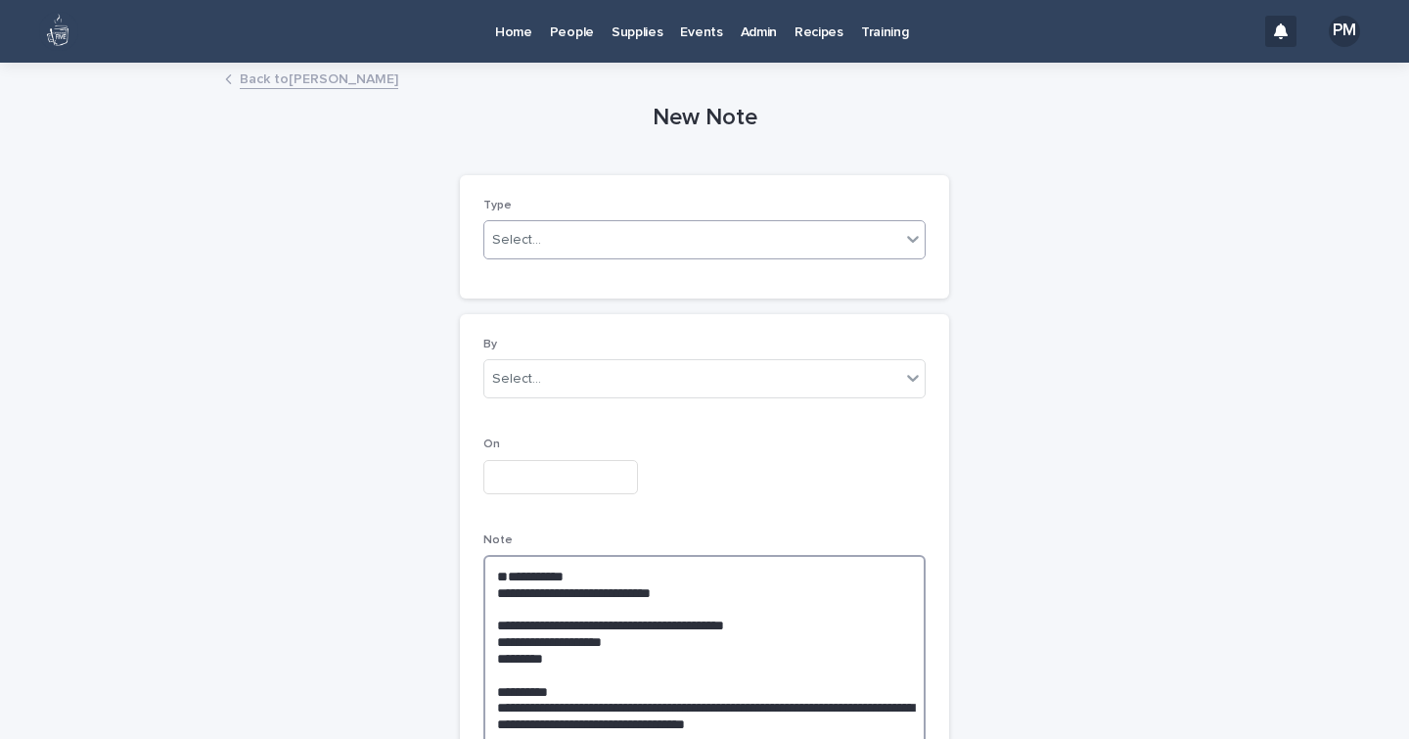
type textarea "**********"
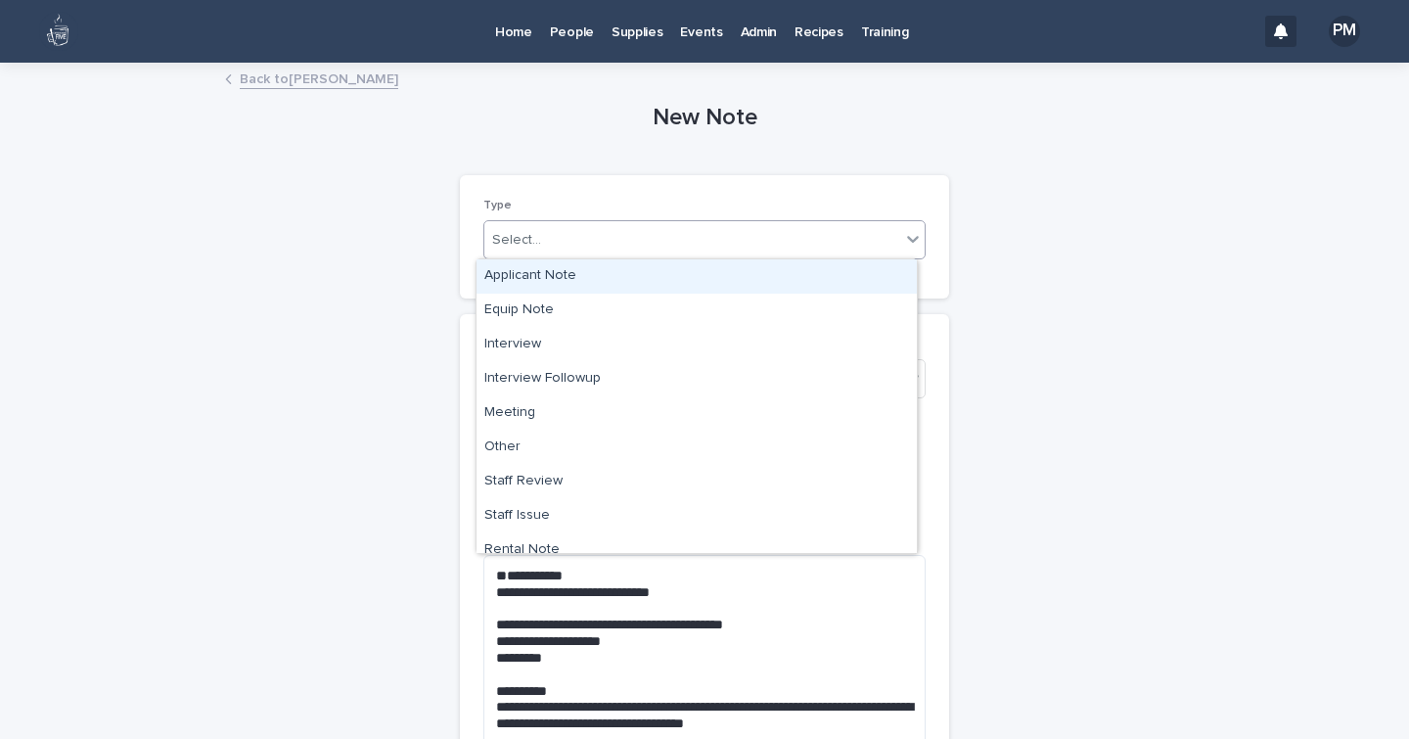
click at [600, 246] on div "Select..." at bounding box center [692, 240] width 416 height 32
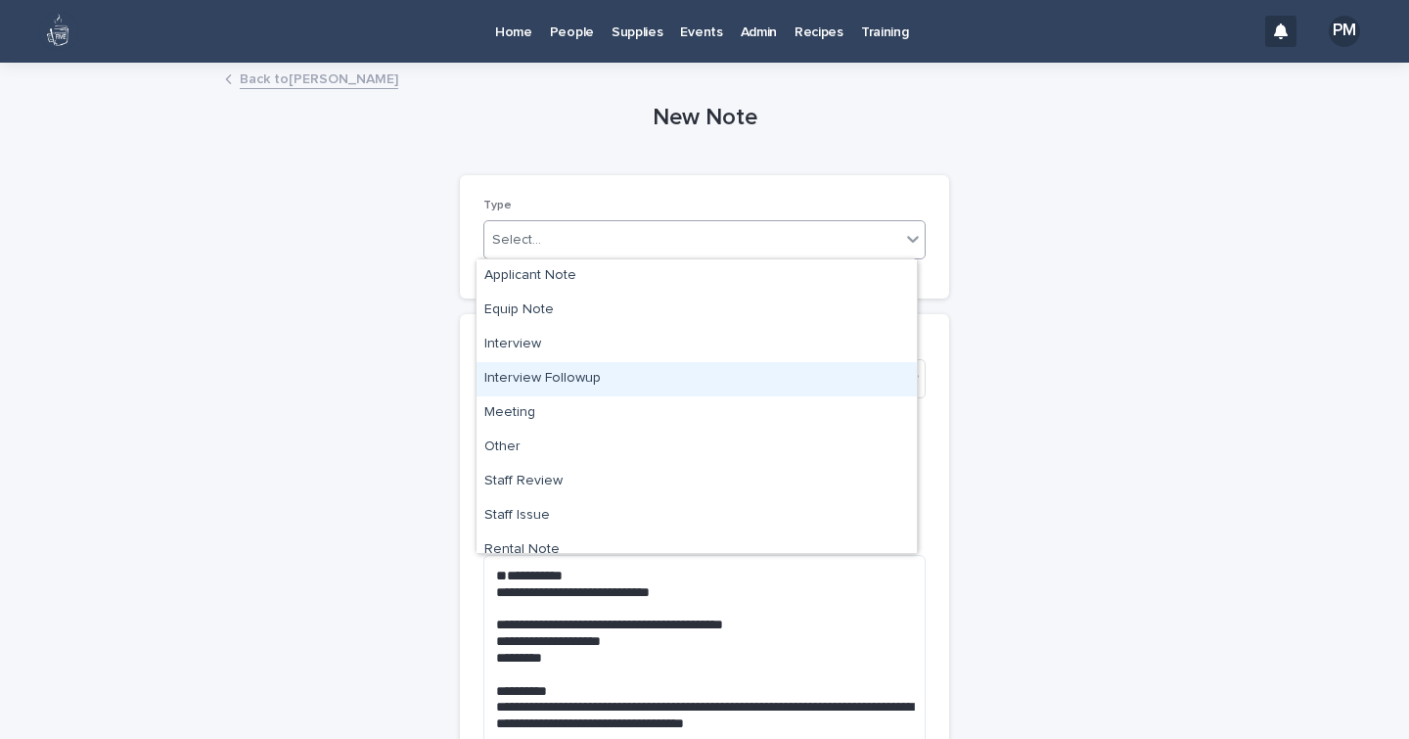
click at [550, 379] on div "Interview Followup" at bounding box center [696, 379] width 440 height 34
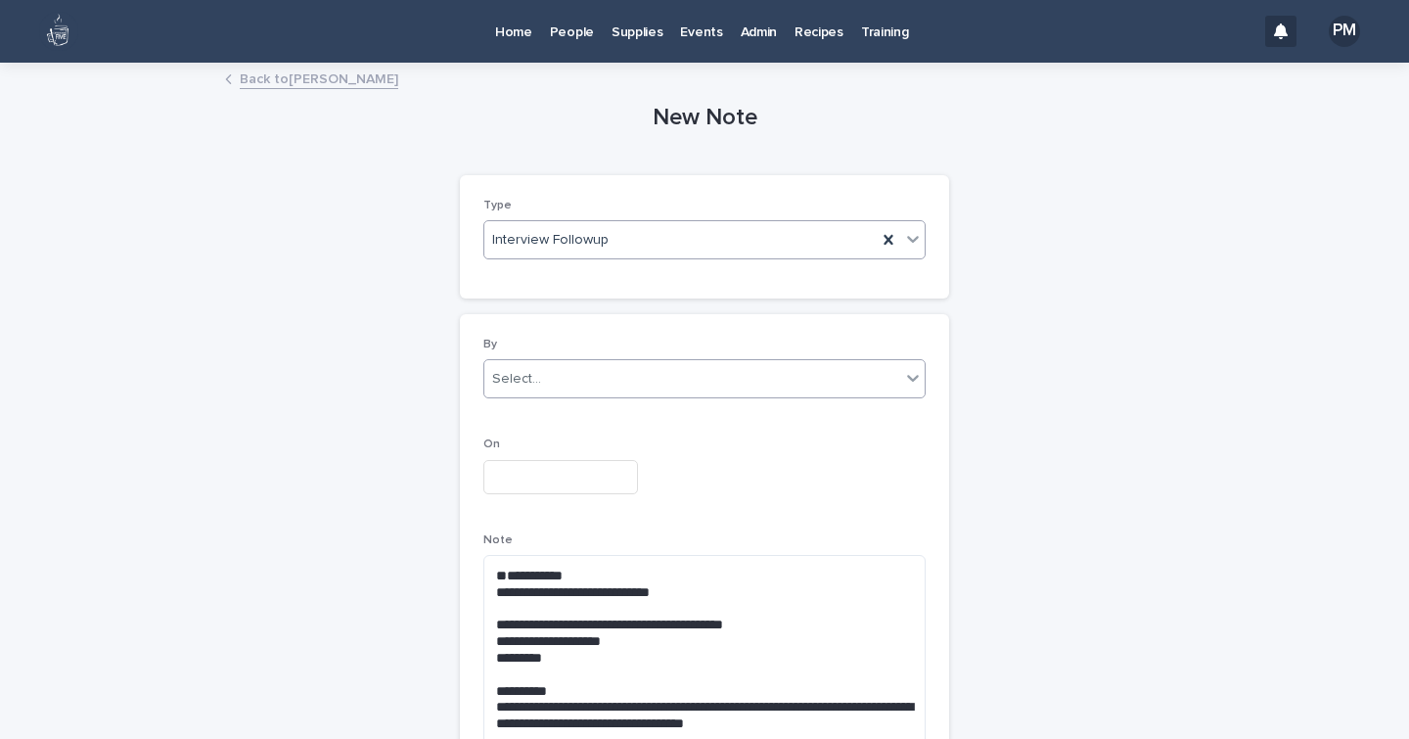
click at [542, 383] on div "Select..." at bounding box center [692, 379] width 416 height 32
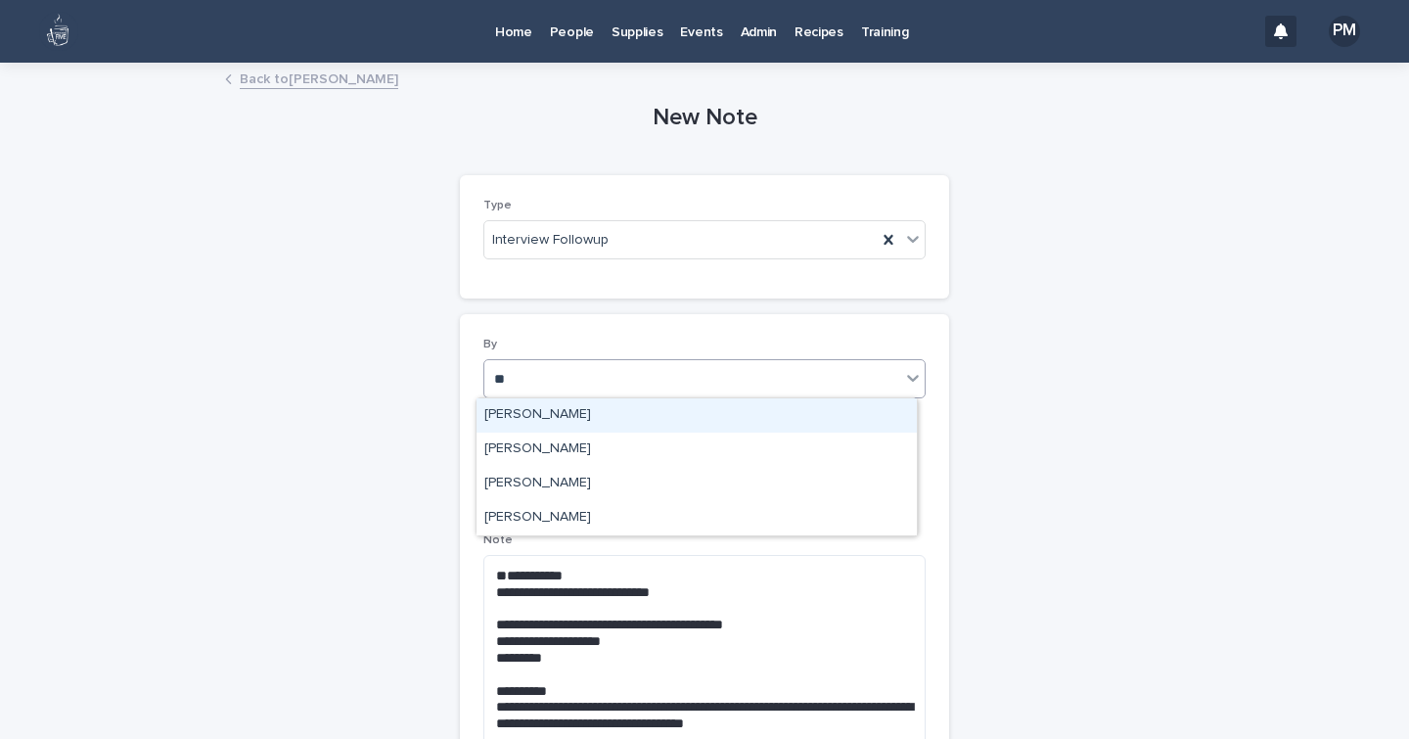
type input "***"
click at [509, 415] on div "[PERSON_NAME]" at bounding box center [696, 415] width 440 height 34
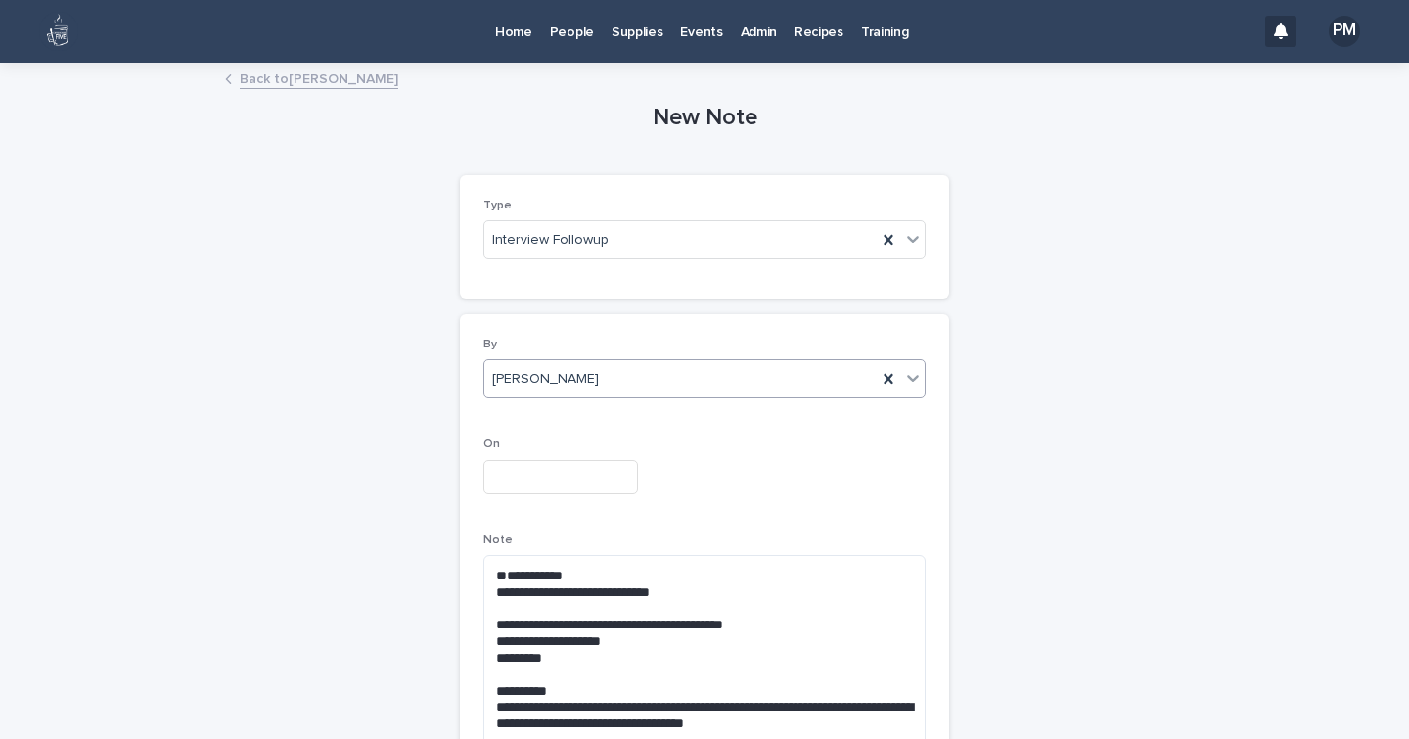
click at [522, 470] on input "text" at bounding box center [560, 477] width 155 height 34
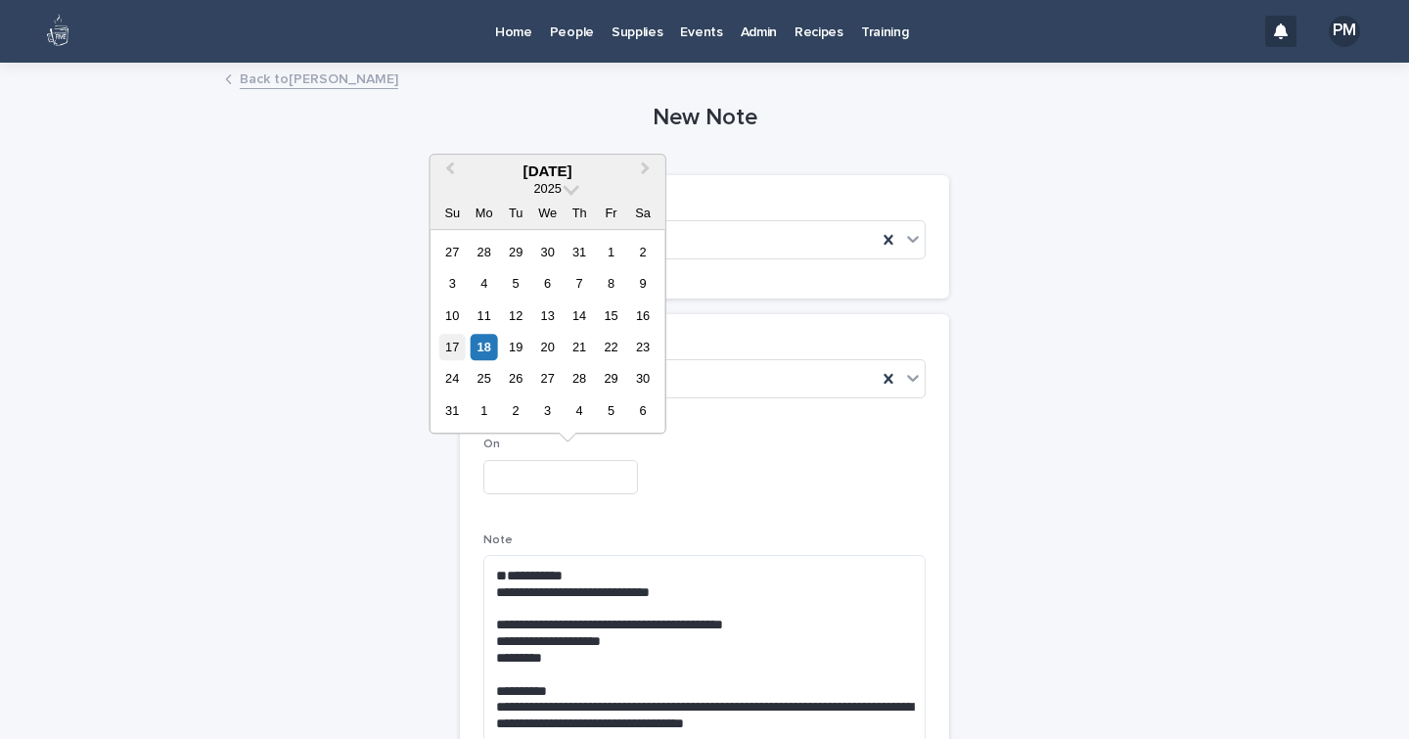
click at [458, 353] on div "17" at bounding box center [452, 347] width 26 height 26
type input "**********"
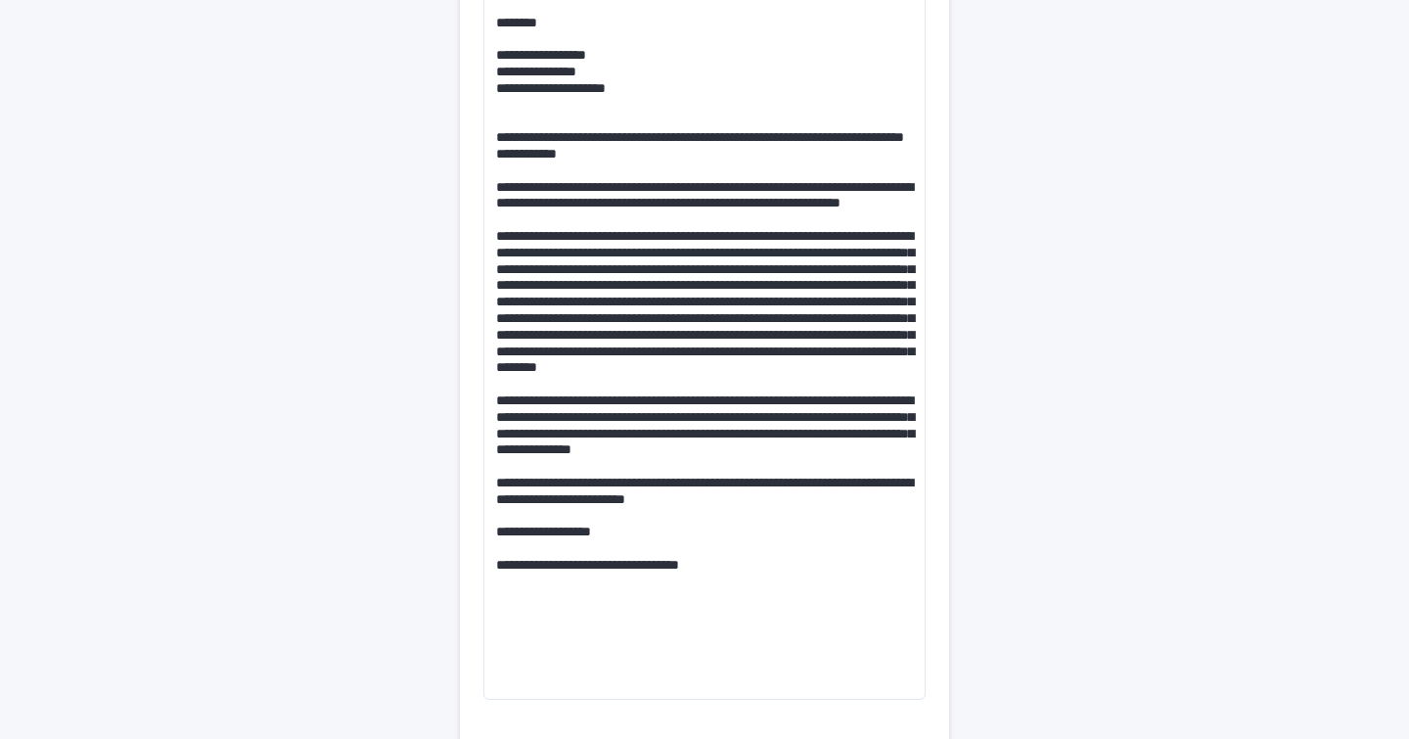
scroll to position [976, 0]
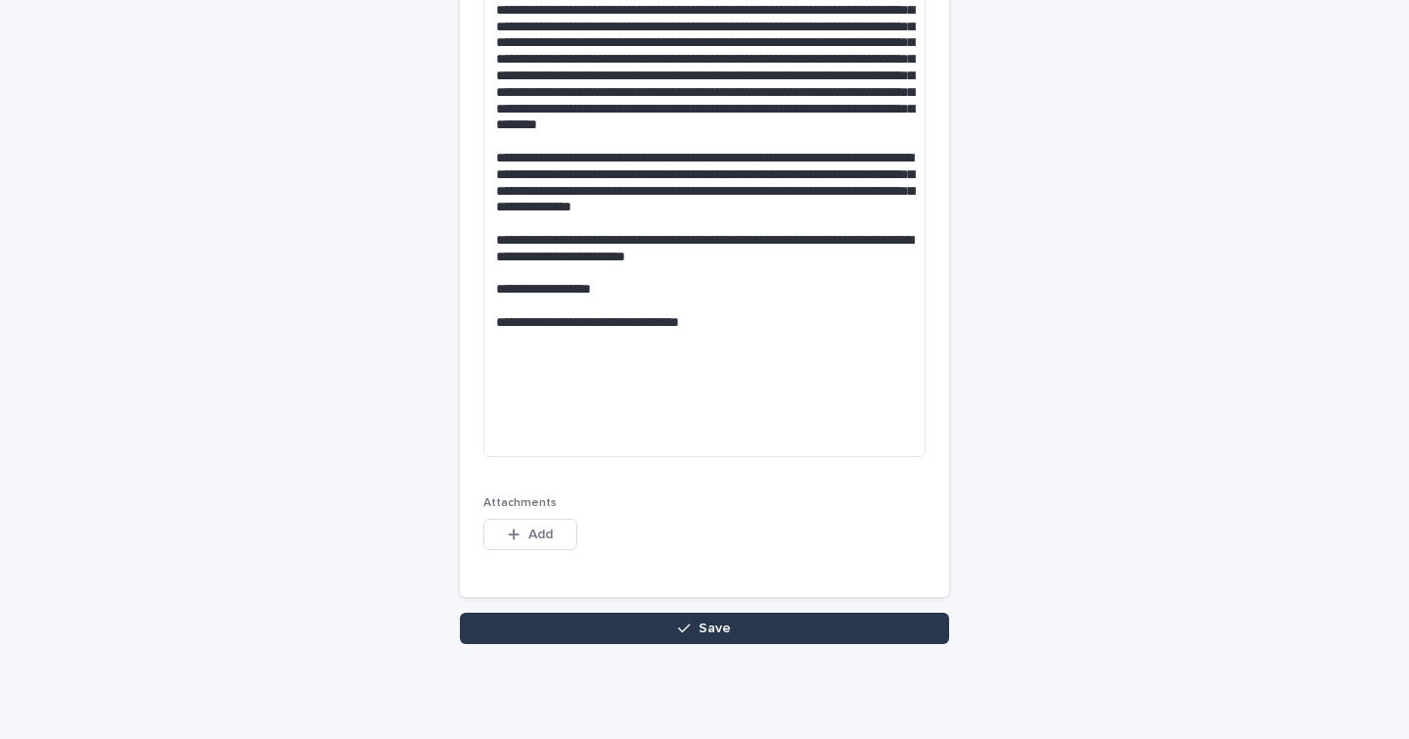
click at [689, 627] on div "button" at bounding box center [688, 628] width 20 height 14
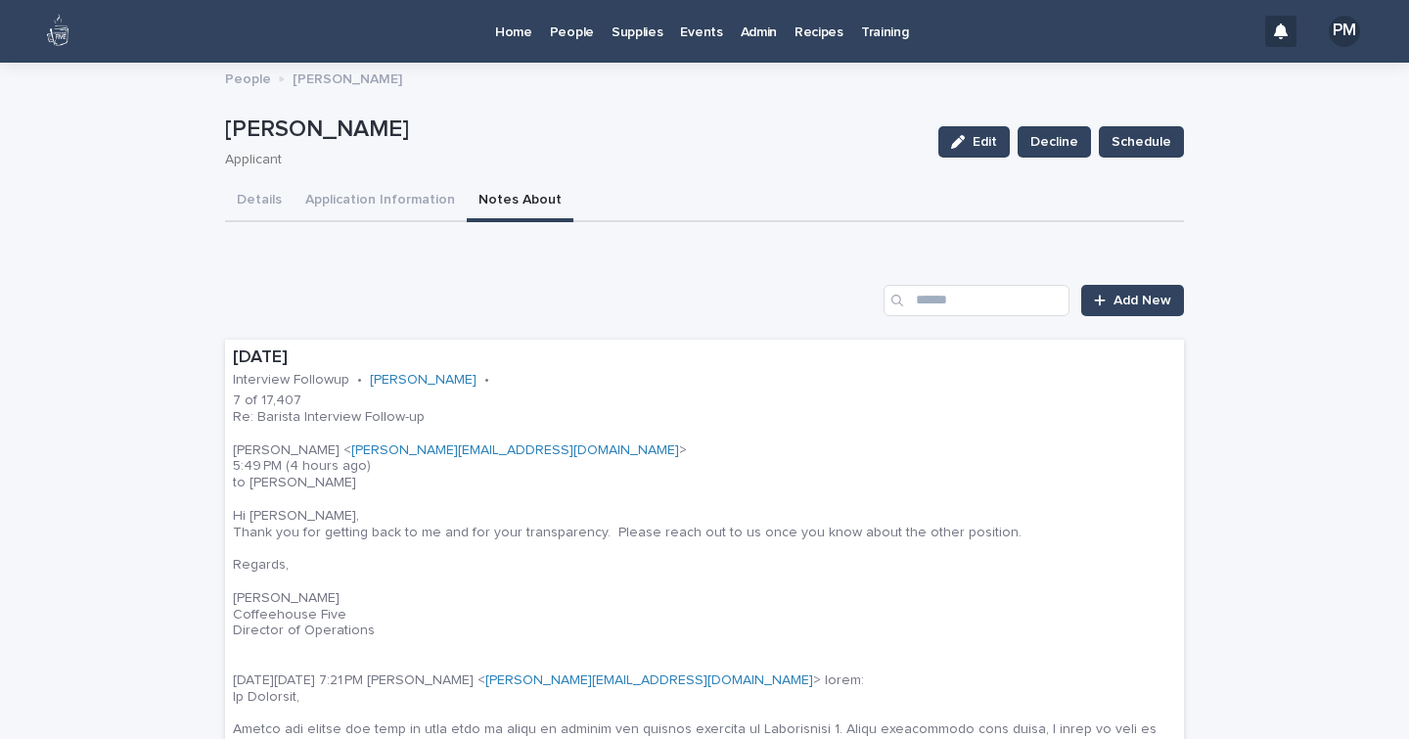
click at [565, 35] on p "People" at bounding box center [572, 20] width 44 height 41
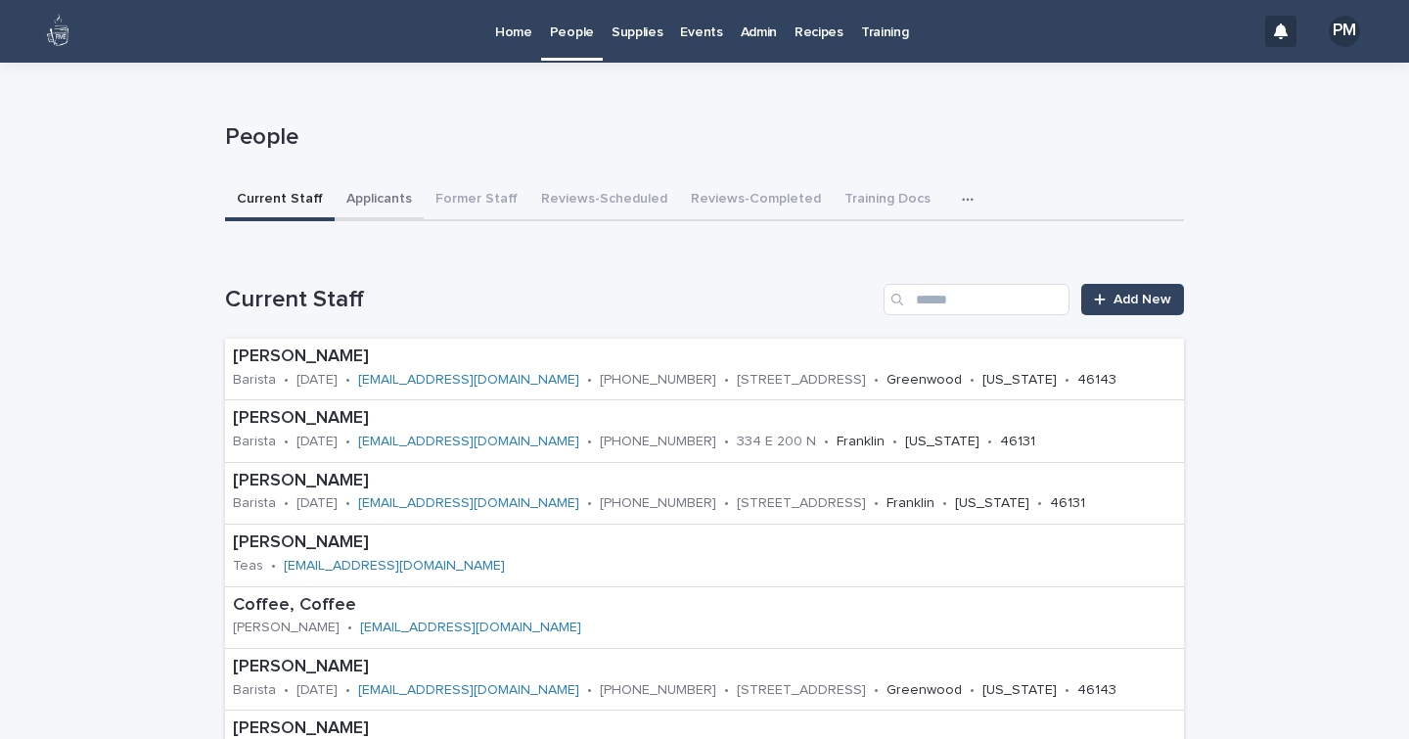
click at [366, 199] on button "Applicants" at bounding box center [379, 200] width 89 height 41
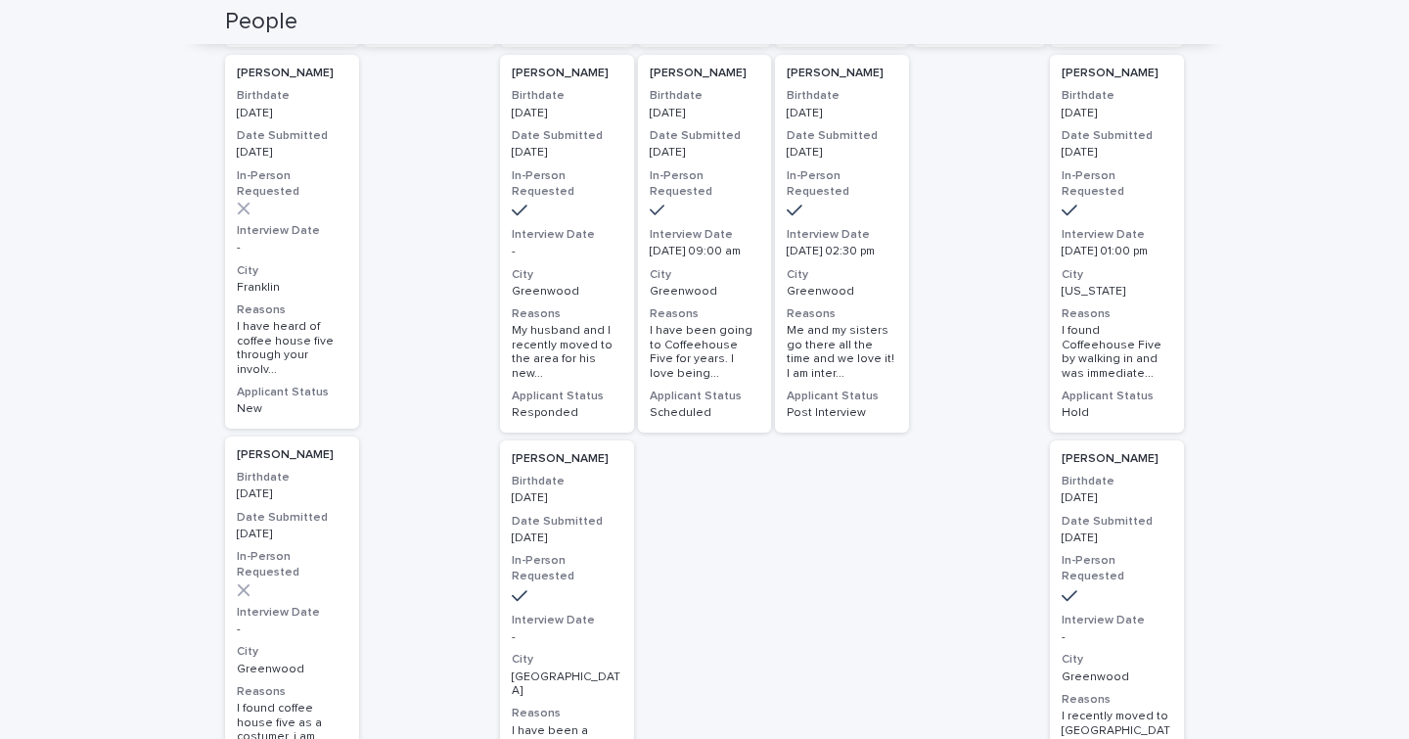
scroll to position [350, 0]
click at [315, 644] on h3 "City" at bounding box center [292, 652] width 111 height 16
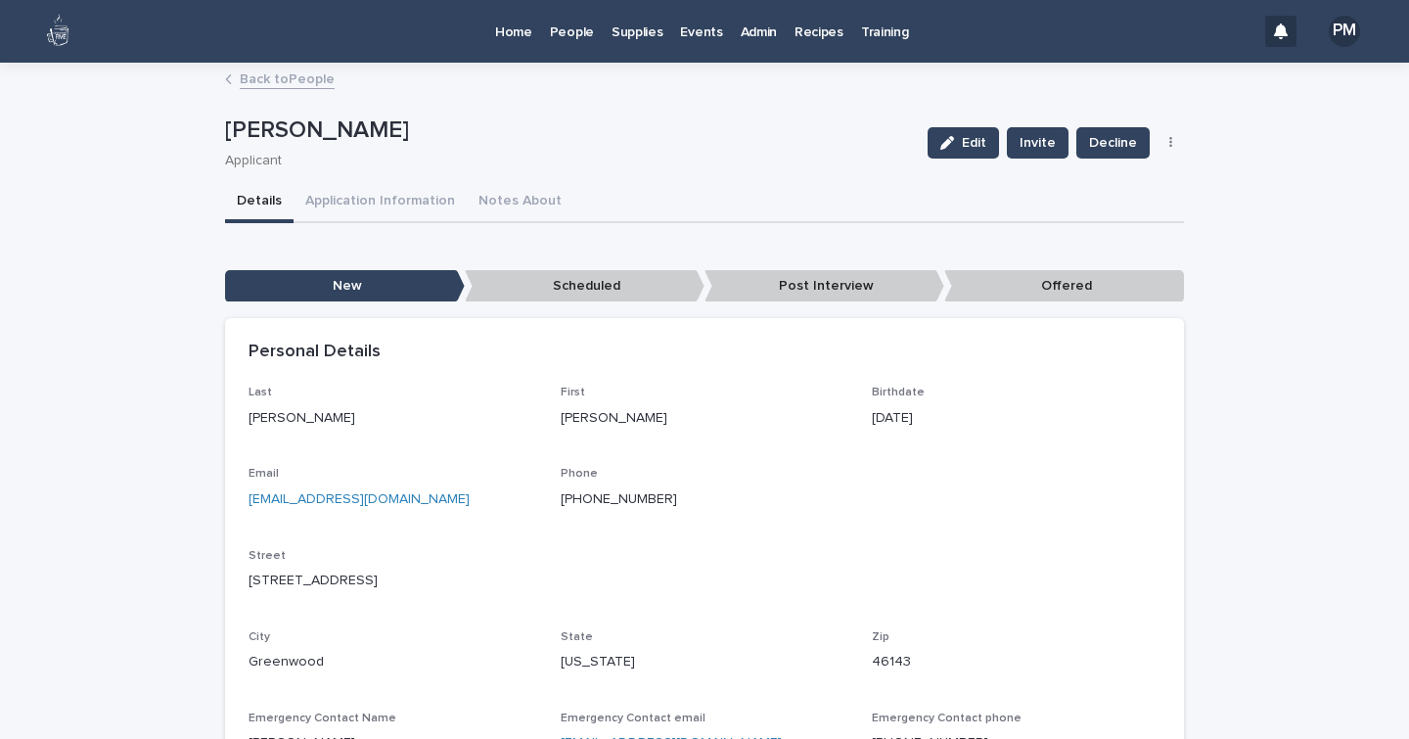
scroll to position [166, 0]
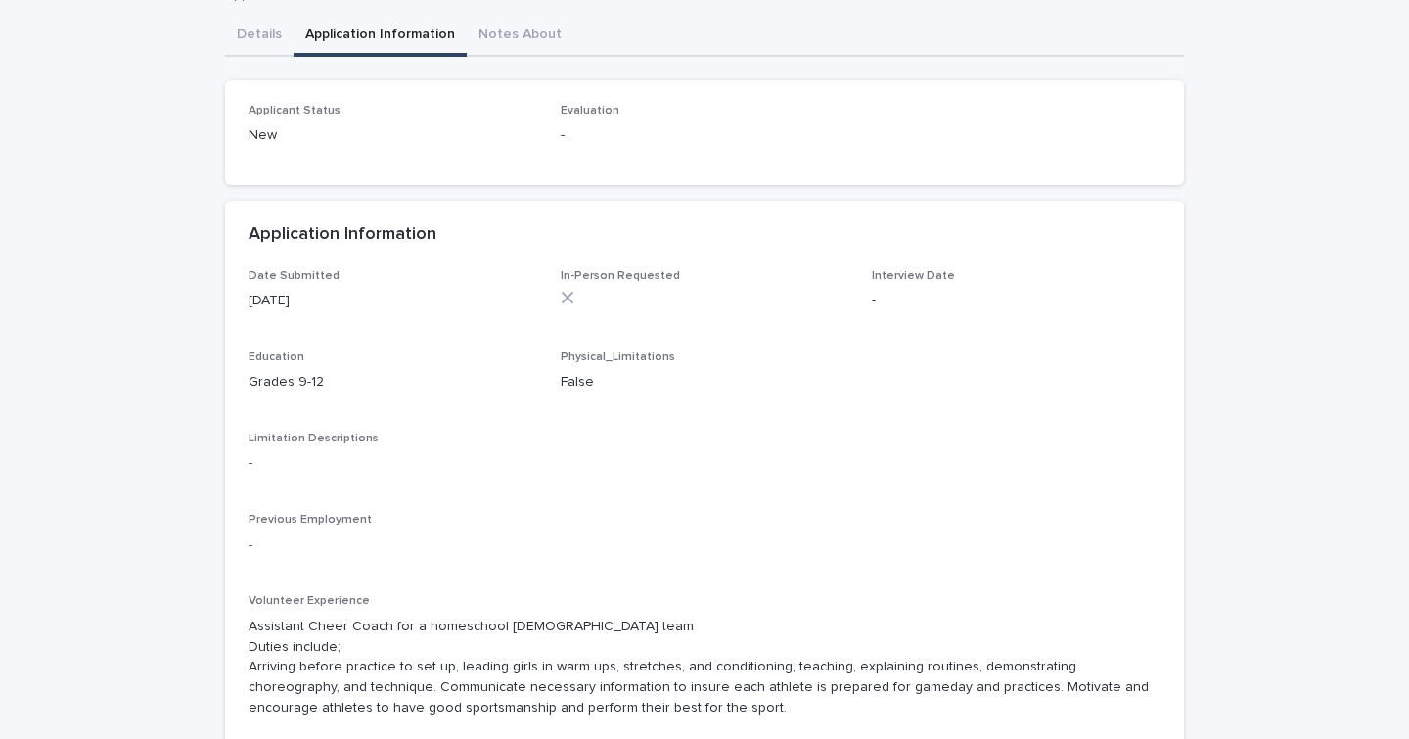
scroll to position [395, 0]
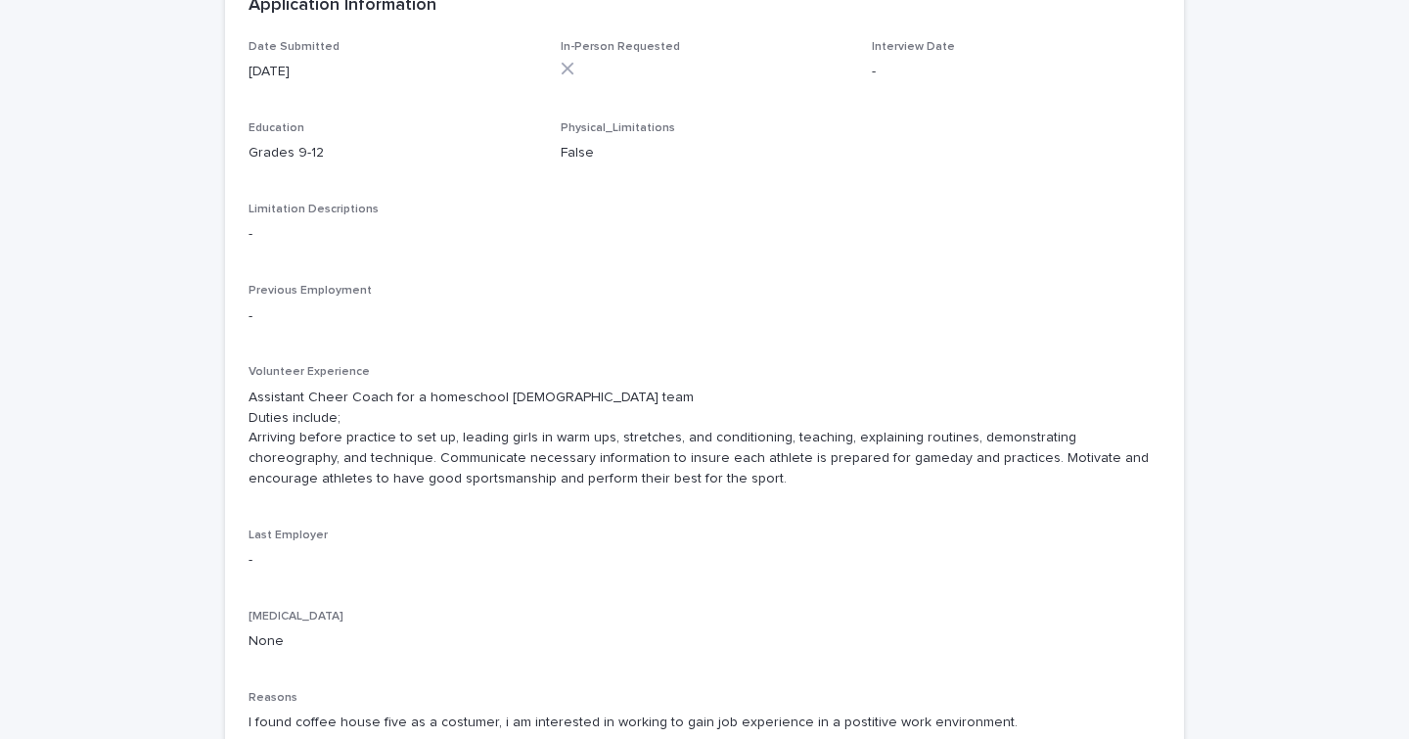
click at [366, 32] on div "[PERSON_NAME] Edit Invite Decline HS Student Decline Schedule [PERSON_NAME] App…" at bounding box center [704, 269] width 959 height 1200
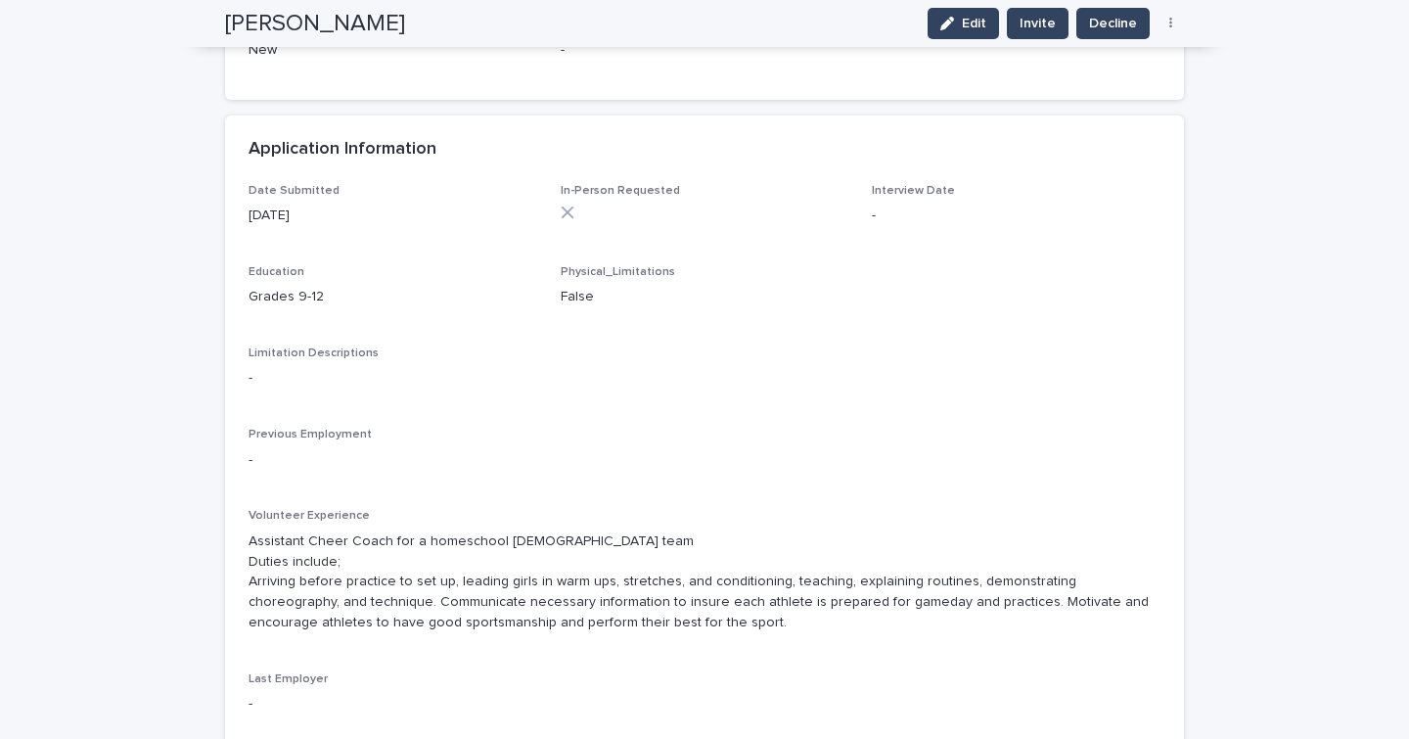
scroll to position [250, 0]
click at [1028, 18] on span "Invite" at bounding box center [1037, 24] width 36 height 20
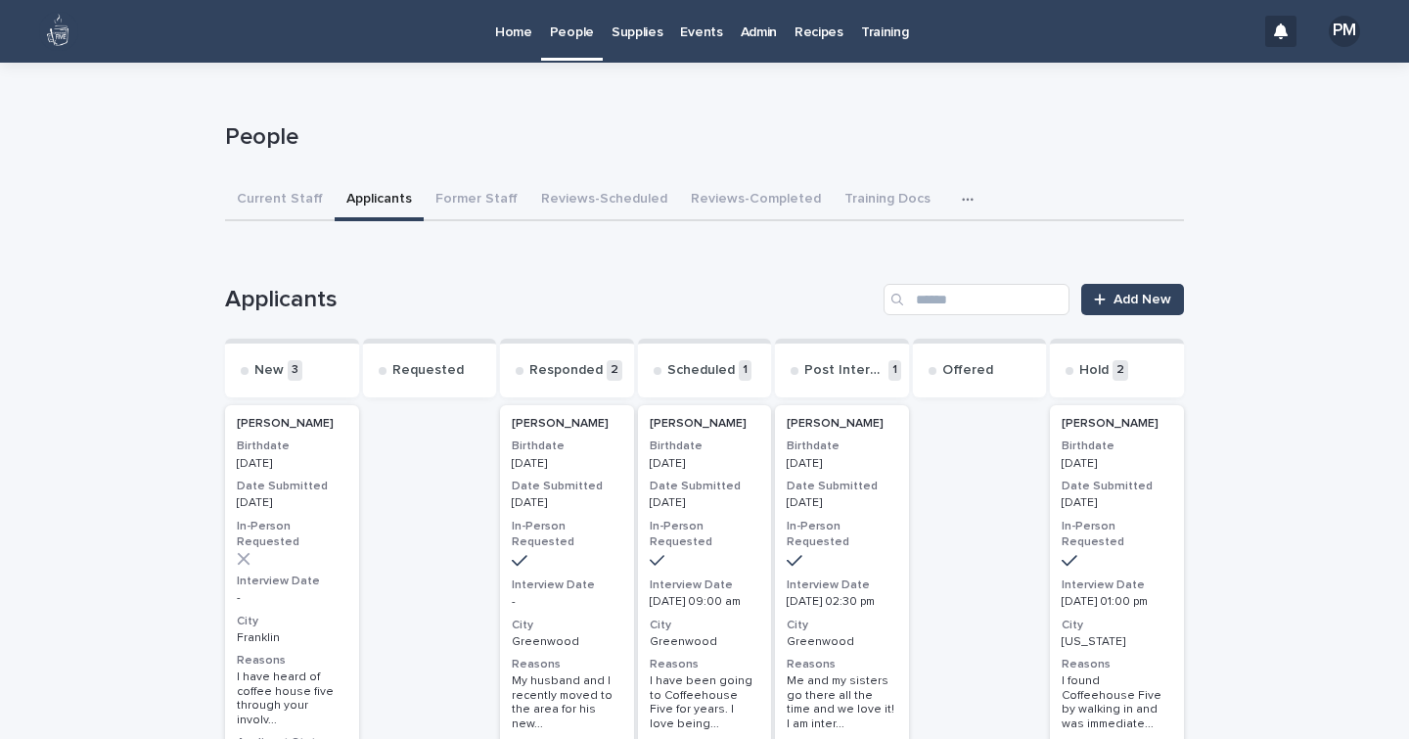
click at [322, 471] on p "[DATE]" at bounding box center [292, 464] width 111 height 14
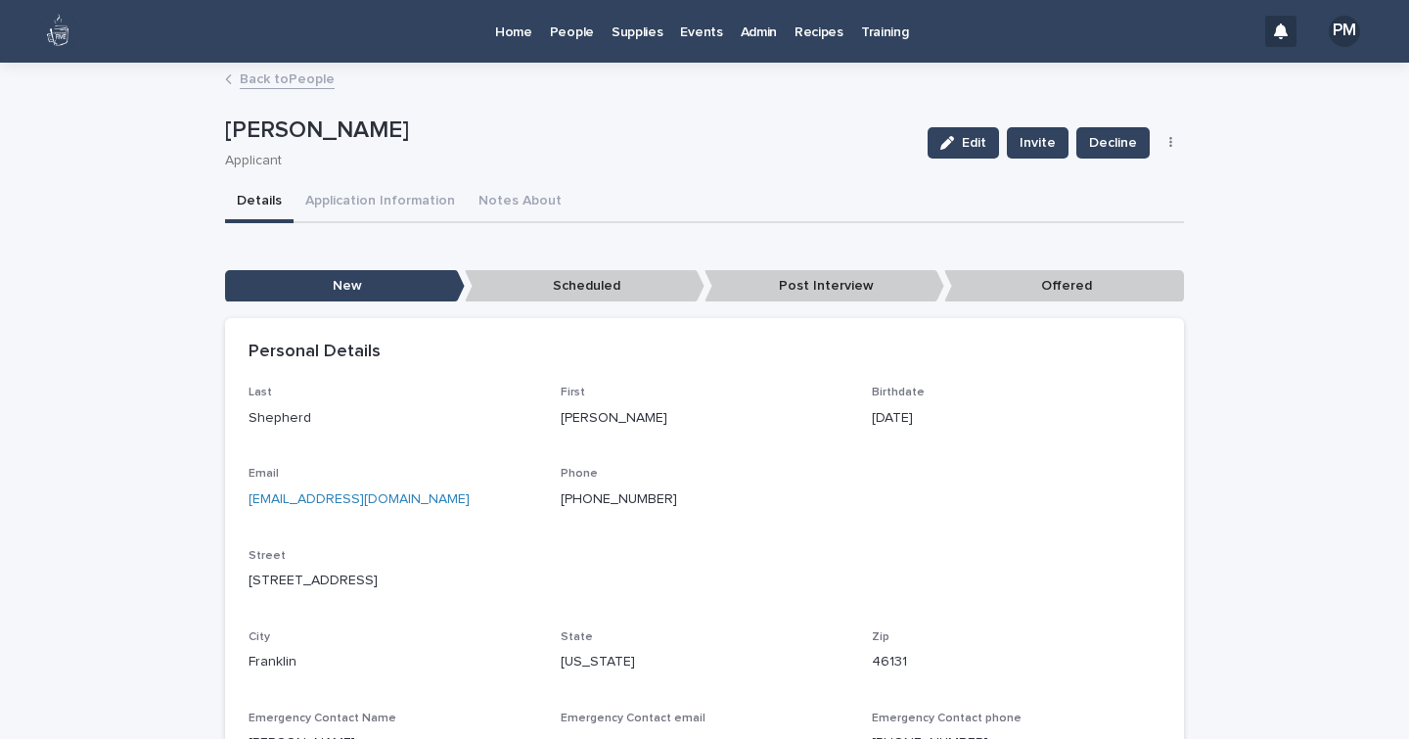
scroll to position [166, 0]
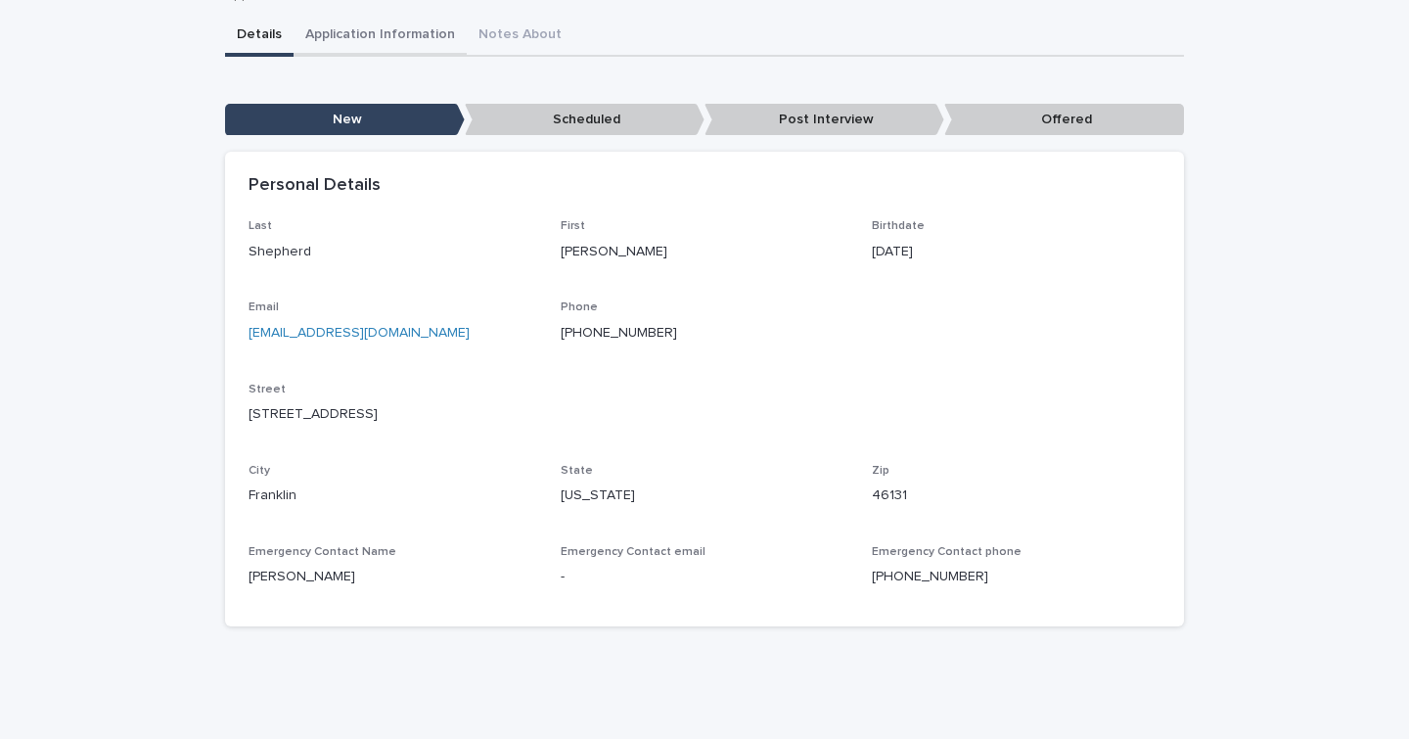
click at [374, 27] on div "**********" at bounding box center [704, 270] width 959 height 744
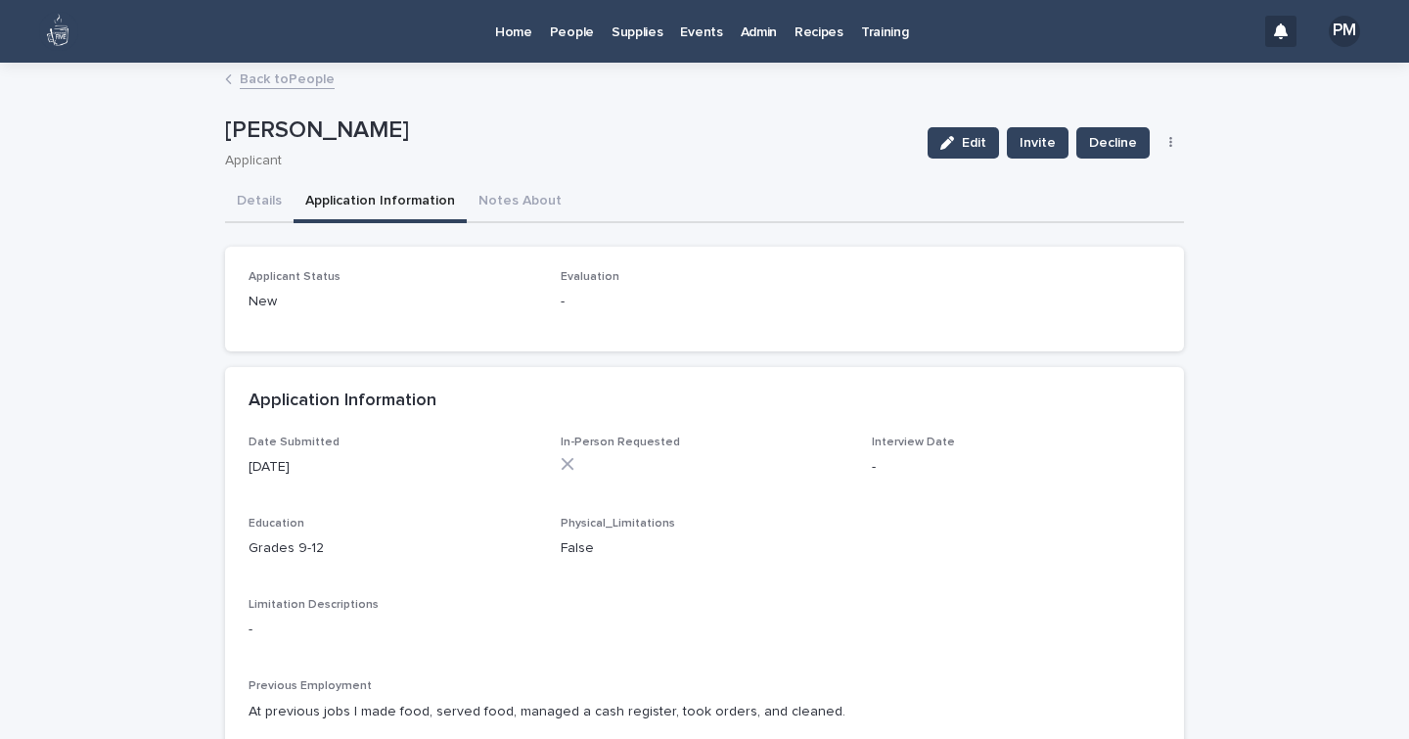
click at [1169, 145] on icon "button" at bounding box center [1171, 143] width 4 height 14
click at [1114, 181] on span "HS Student Decline" at bounding box center [1101, 182] width 123 height 20
click at [575, 38] on p "People" at bounding box center [572, 20] width 44 height 41
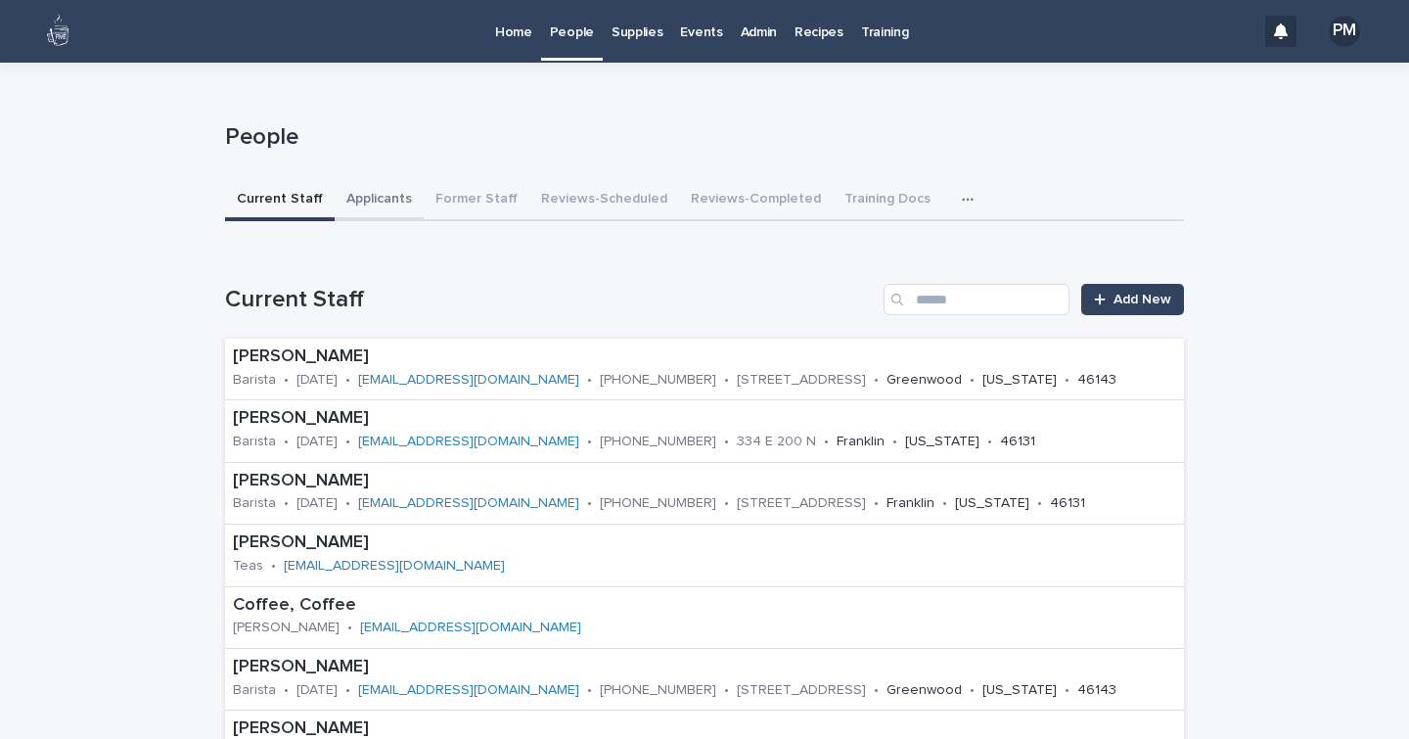
click at [386, 194] on button "Applicants" at bounding box center [379, 200] width 89 height 41
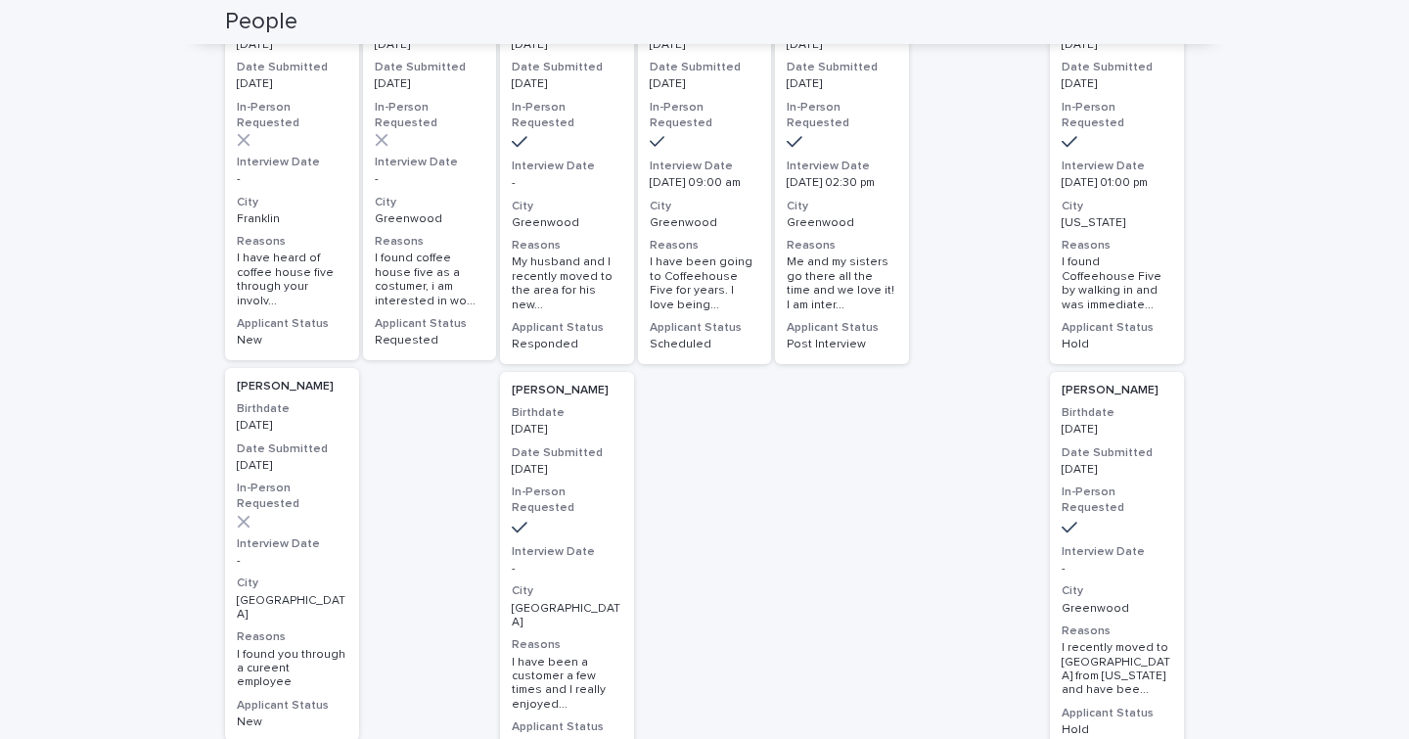
scroll to position [423, 0]
click at [331, 455] on p "[DATE]" at bounding box center [292, 462] width 111 height 14
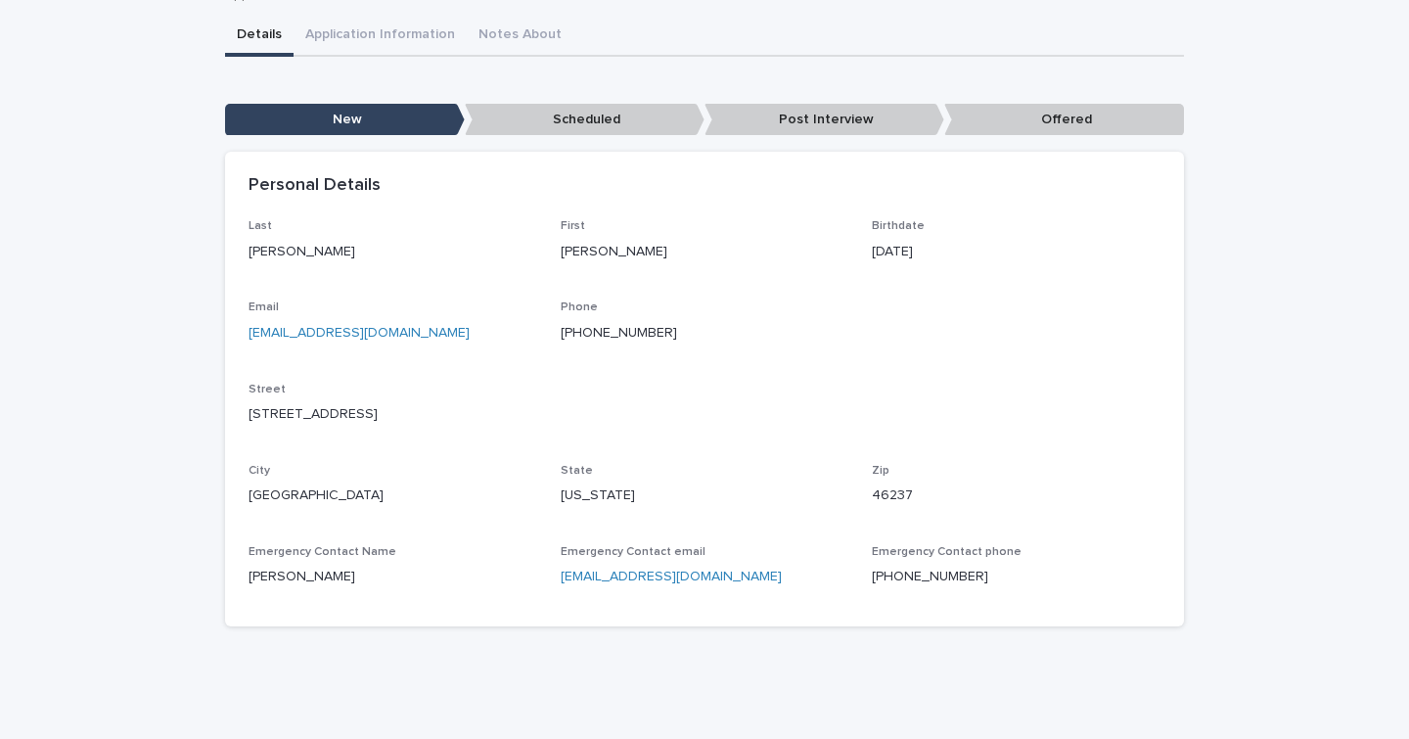
scroll to position [166, 0]
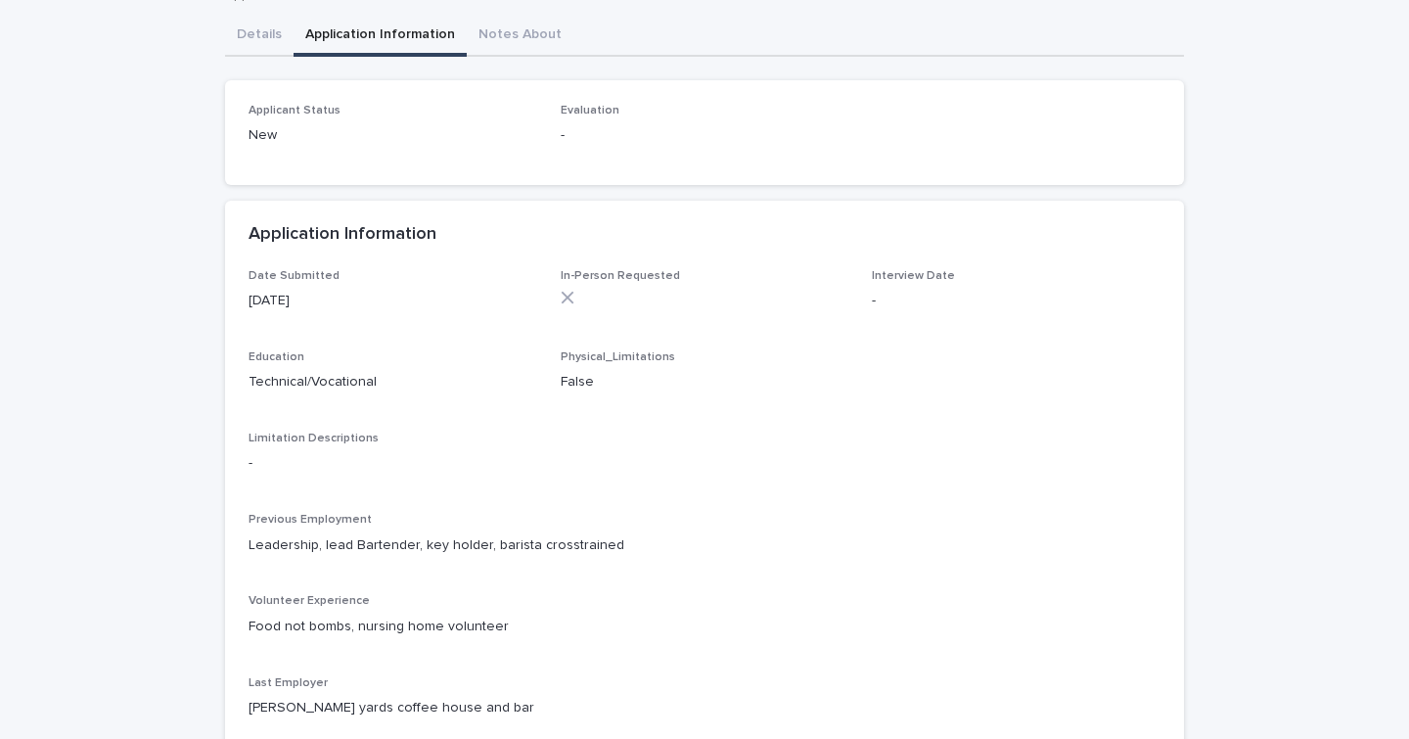
scroll to position [353, 0]
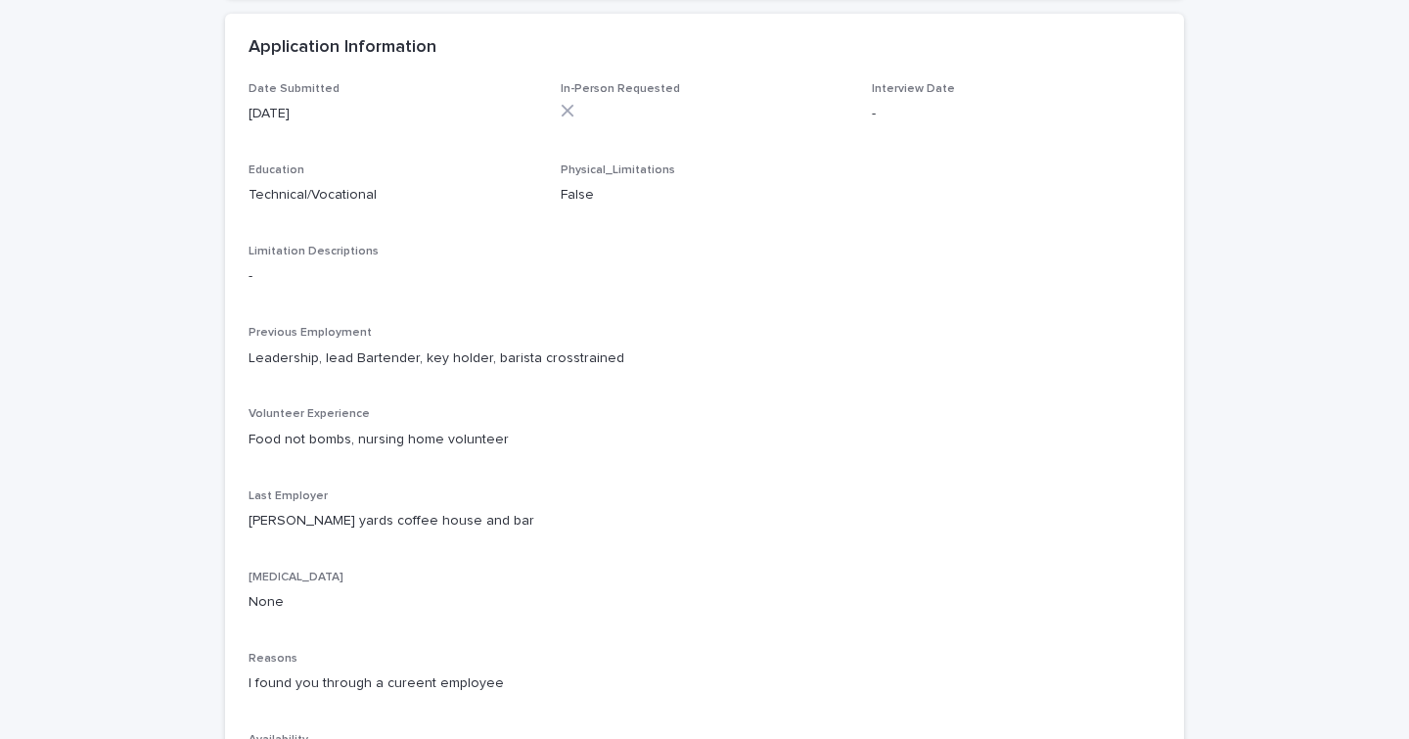
click at [362, 34] on div "[PERSON_NAME] Edit Invite Decline HS Student Decline Schedule [PERSON_NAME] App…" at bounding box center [704, 270] width 959 height 1118
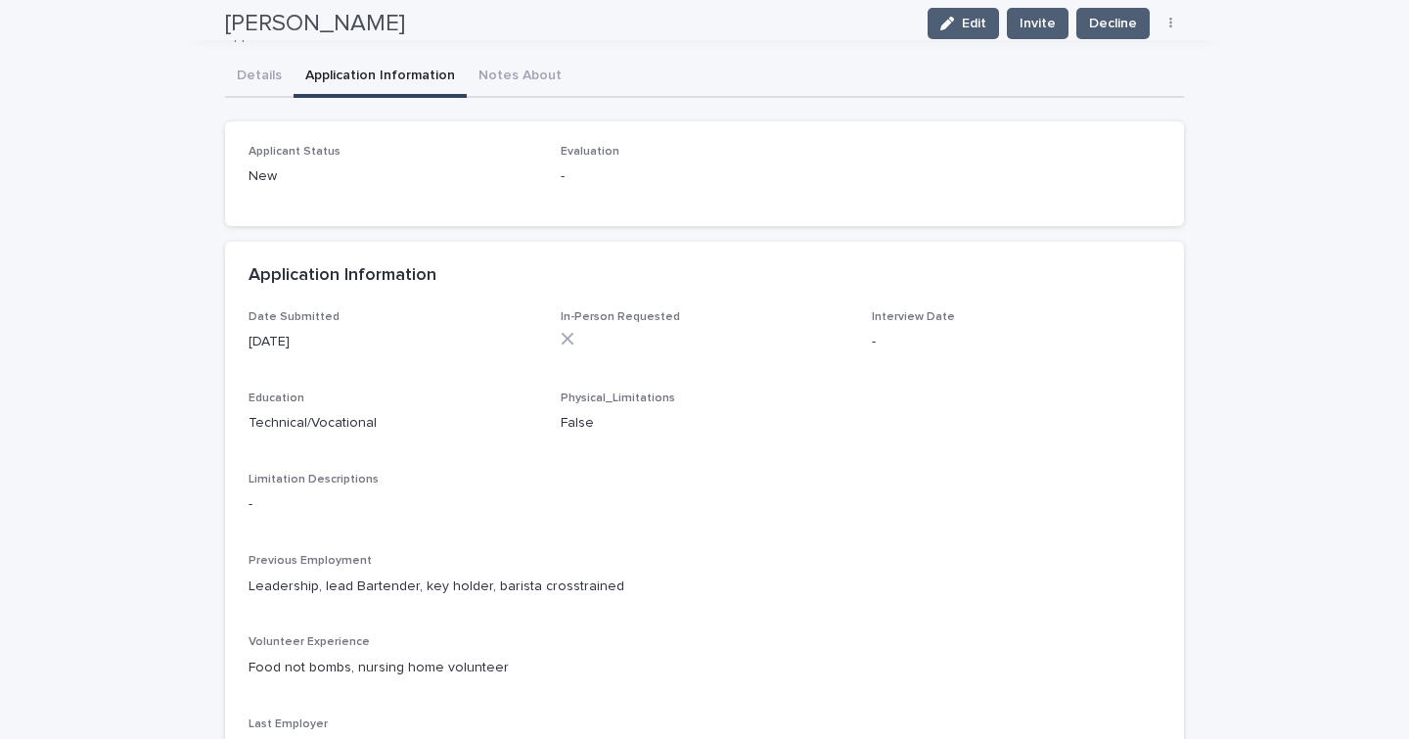
scroll to position [0, 0]
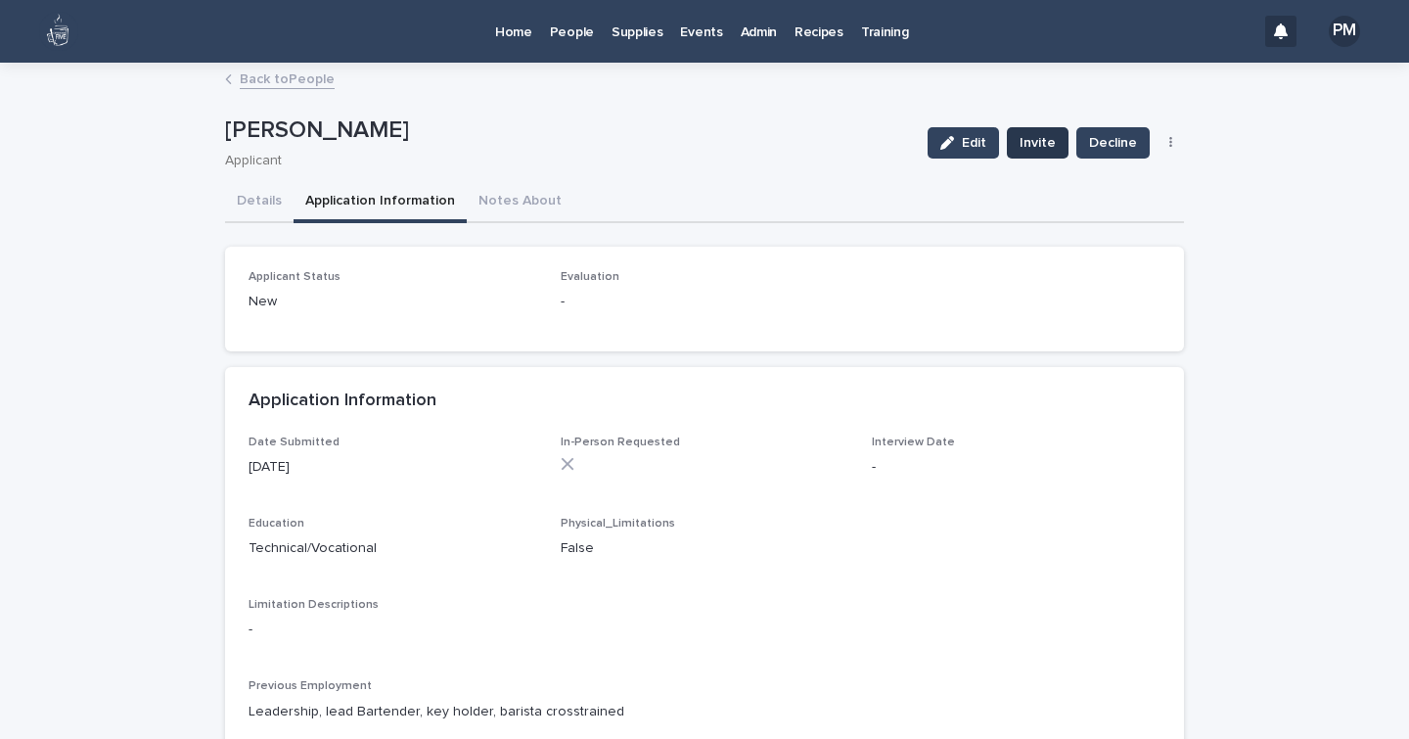
click at [1041, 145] on span "Invite" at bounding box center [1037, 143] width 36 height 20
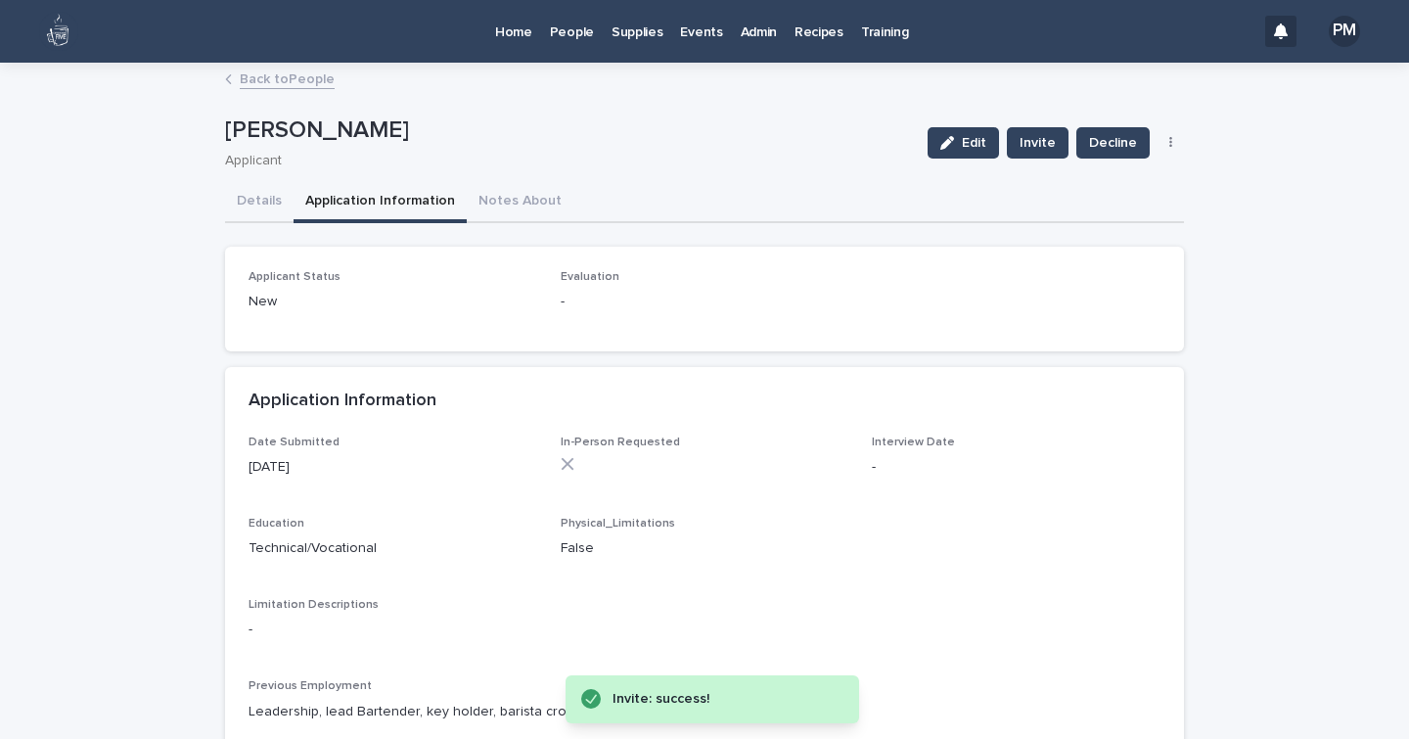
click at [502, 37] on p "Home" at bounding box center [513, 20] width 37 height 41
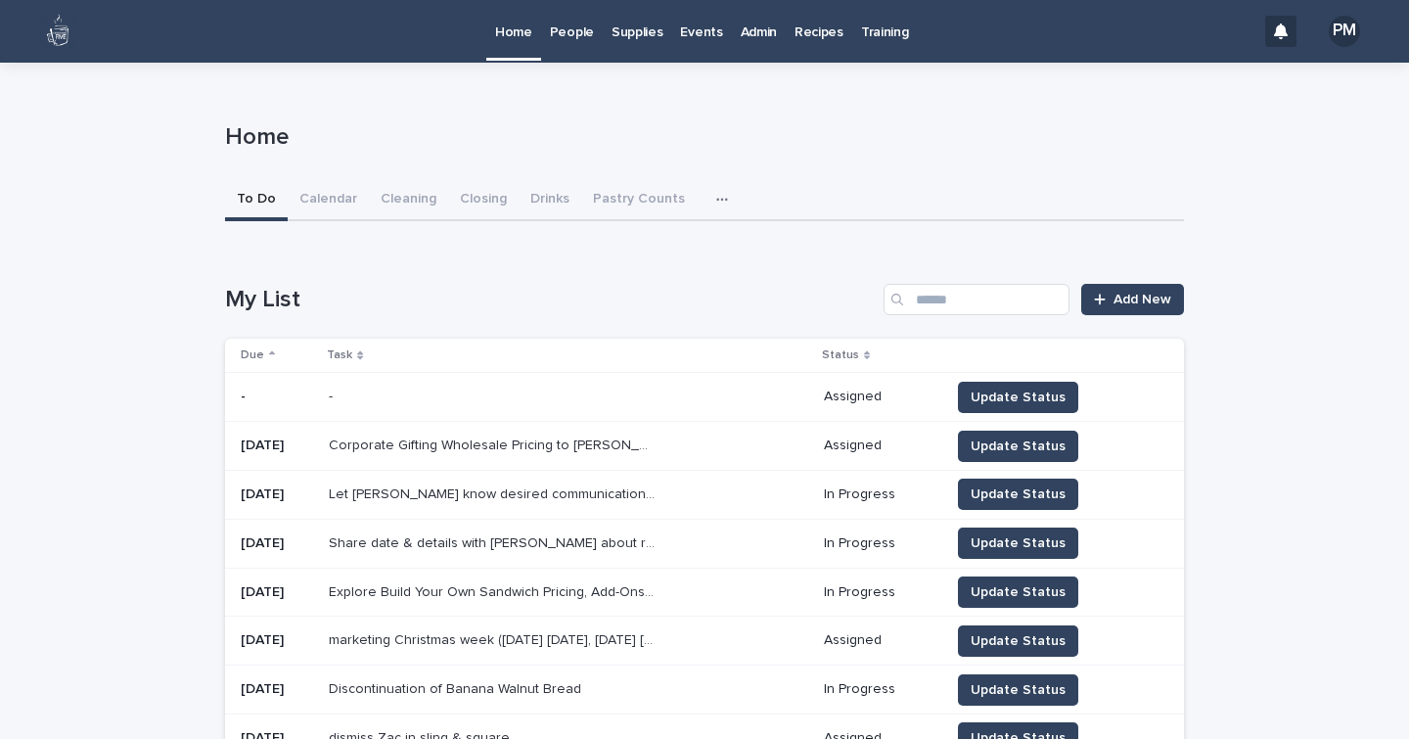
click at [579, 36] on p "People" at bounding box center [572, 20] width 44 height 41
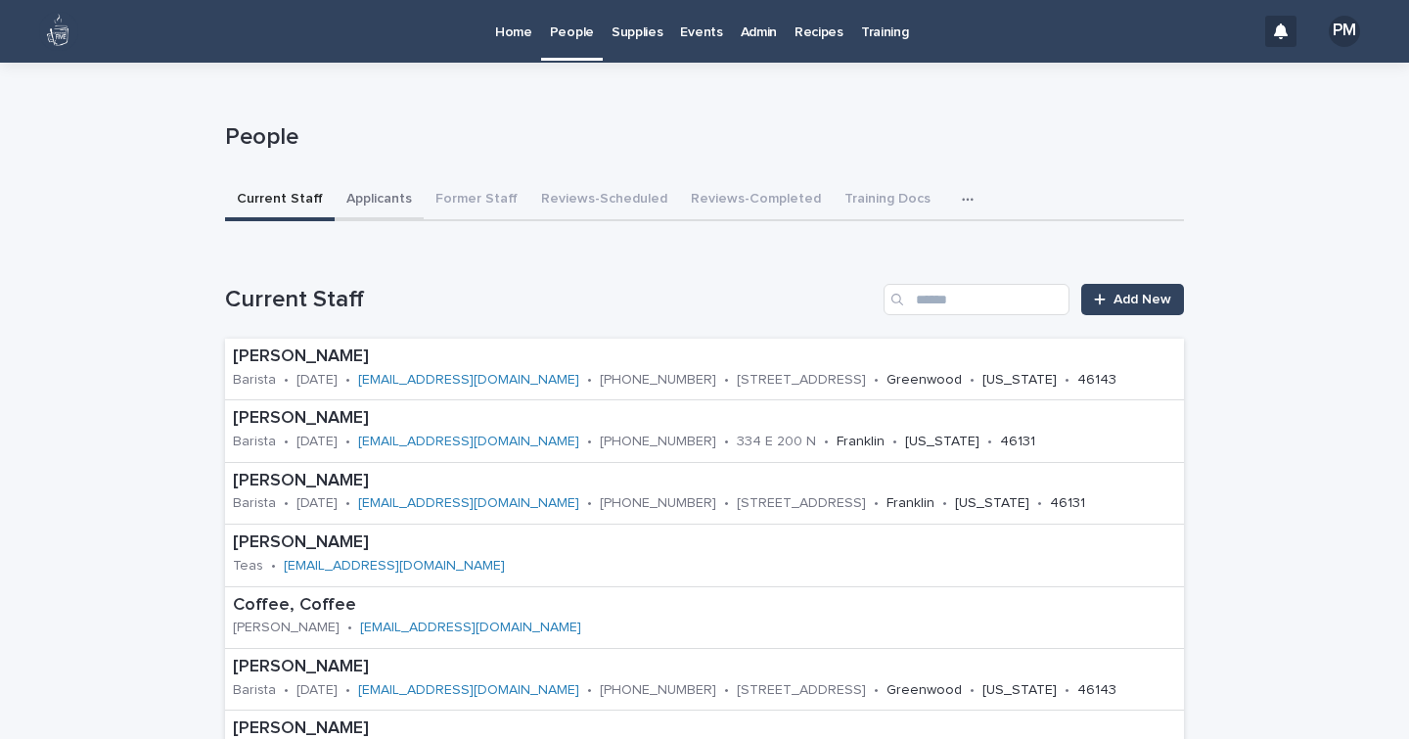
click at [367, 198] on button "Applicants" at bounding box center [379, 200] width 89 height 41
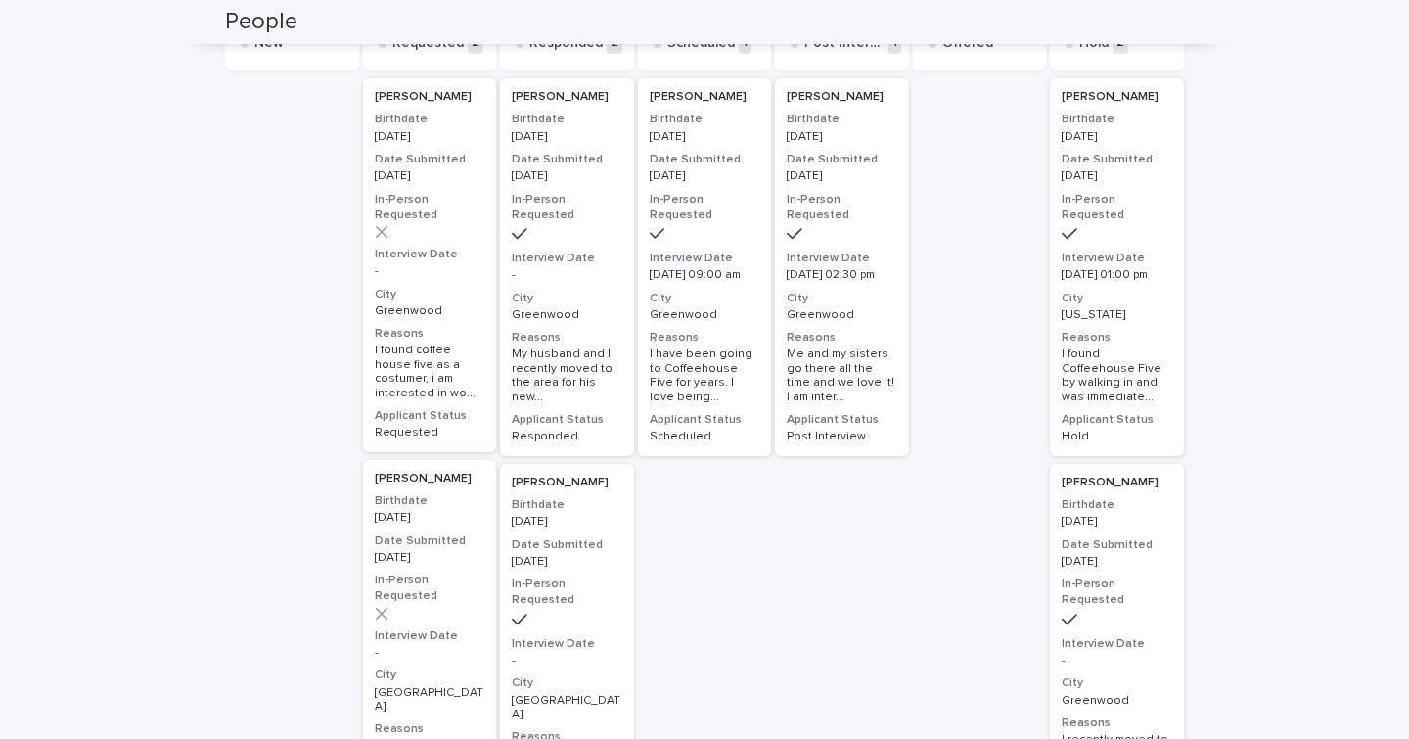
scroll to position [328, 0]
click at [883, 285] on div "[PERSON_NAME] Birthdate [DEMOGRAPHIC_DATA] Date Submitted [DATE] In-Person Requ…" at bounding box center [842, 266] width 134 height 378
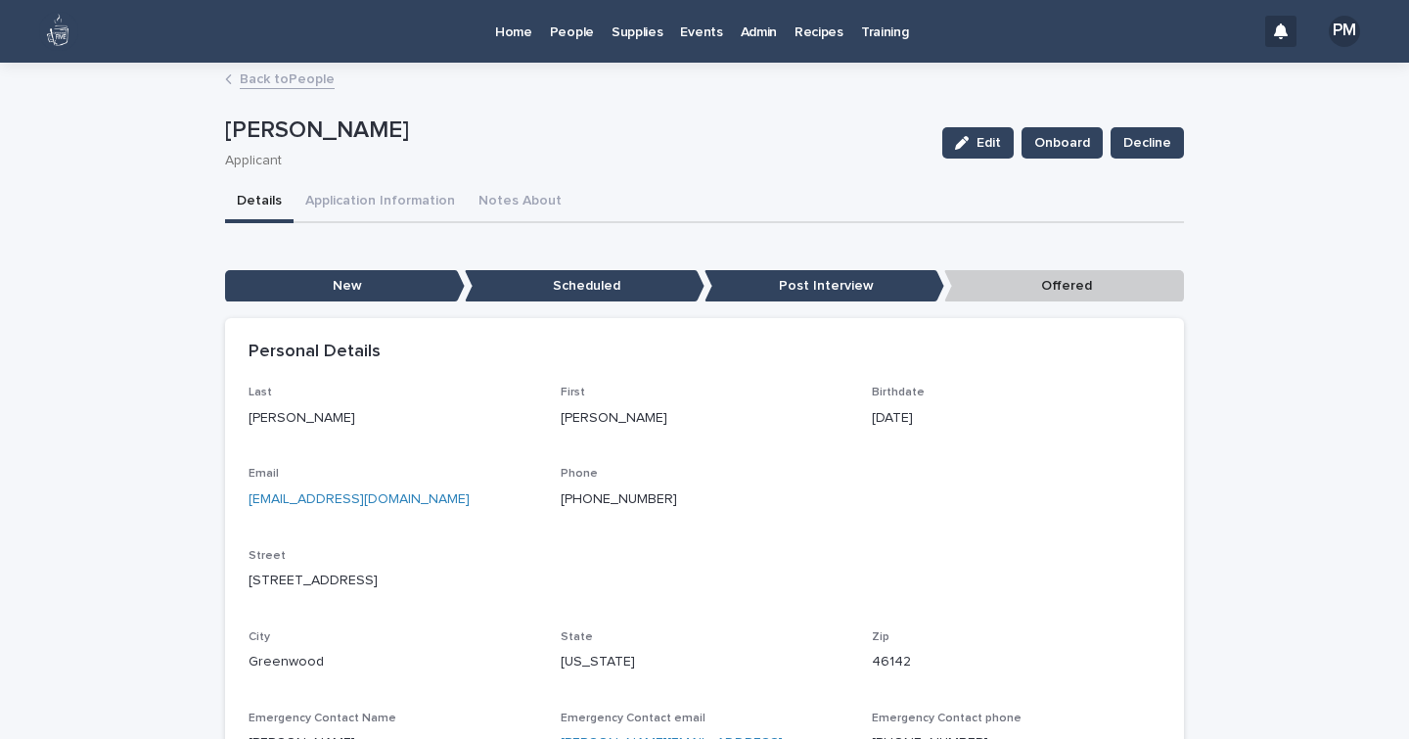
click at [571, 34] on p "People" at bounding box center [572, 20] width 44 height 41
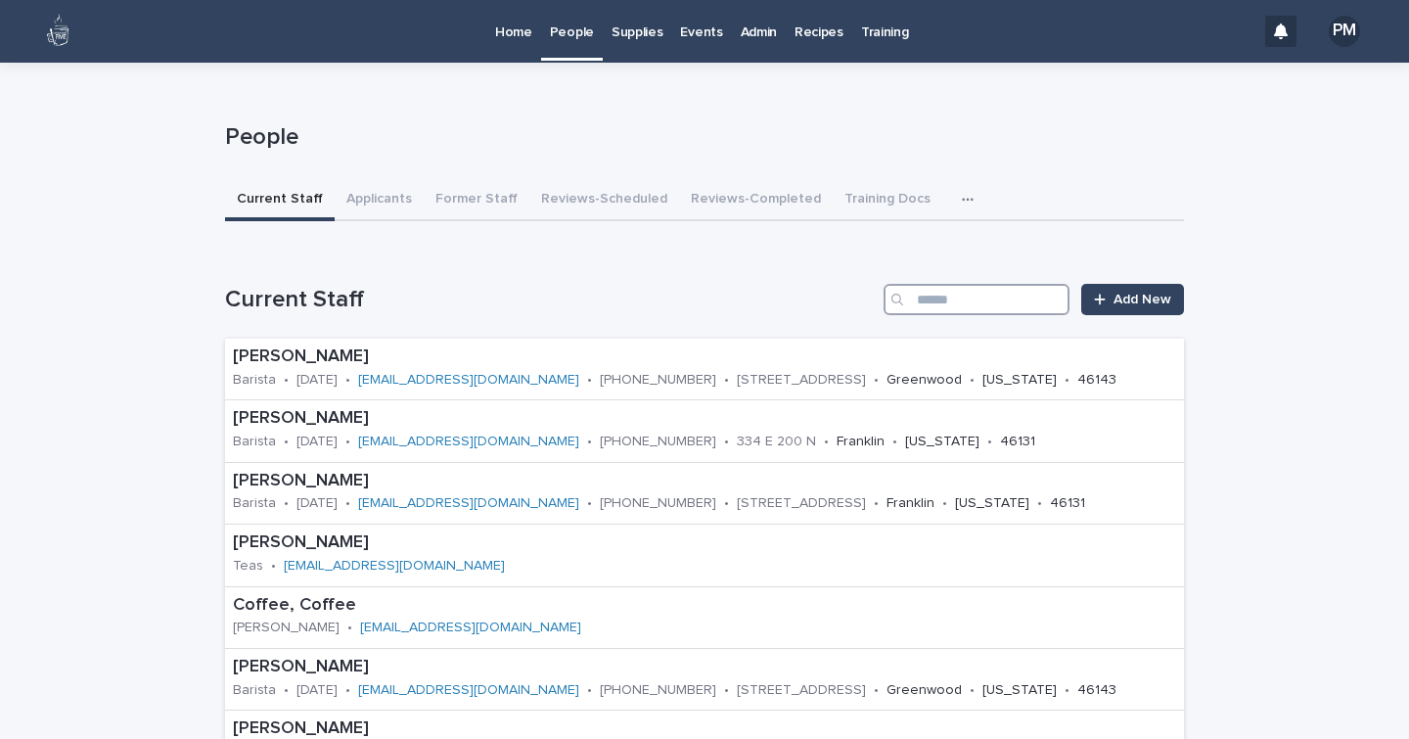
click at [994, 301] on input "Search" at bounding box center [976, 299] width 186 height 31
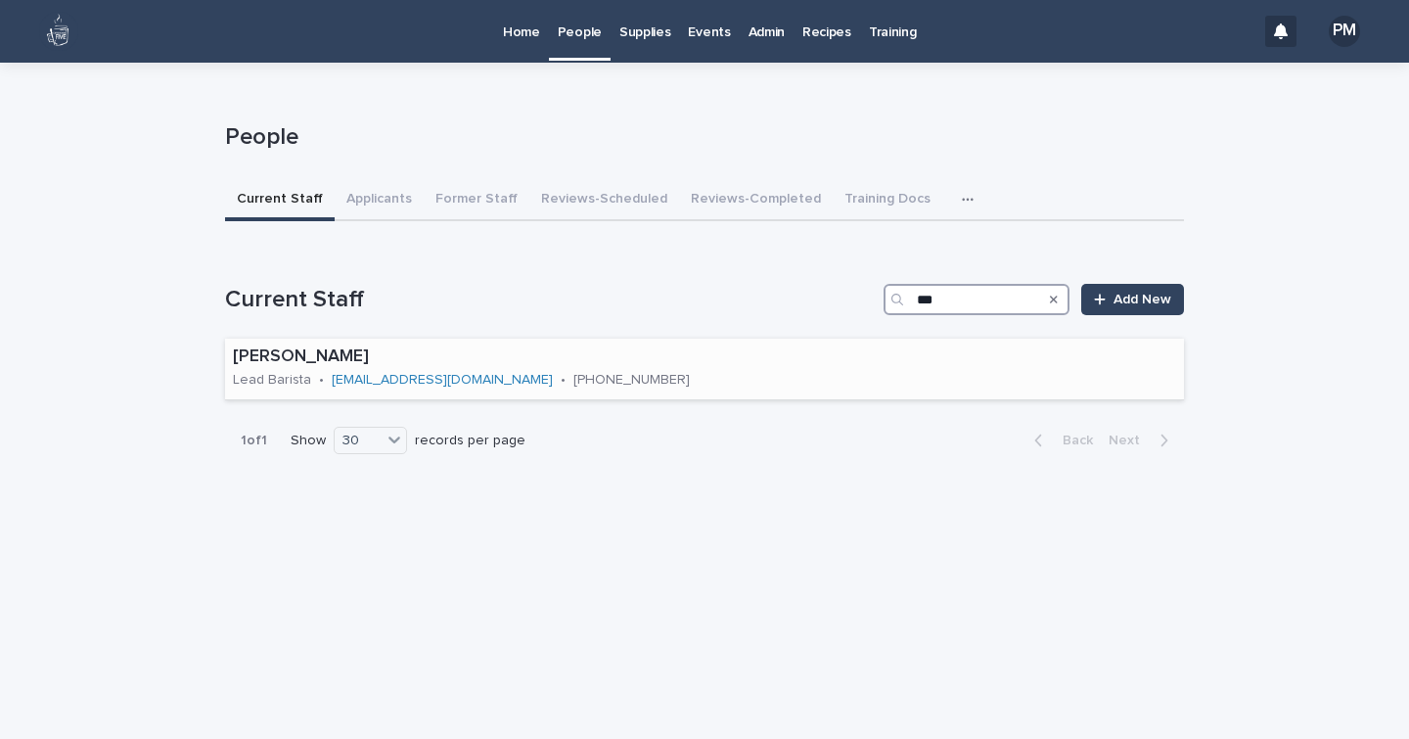
type input "***"
click at [415, 354] on p "[PERSON_NAME]" at bounding box center [529, 357] width 593 height 22
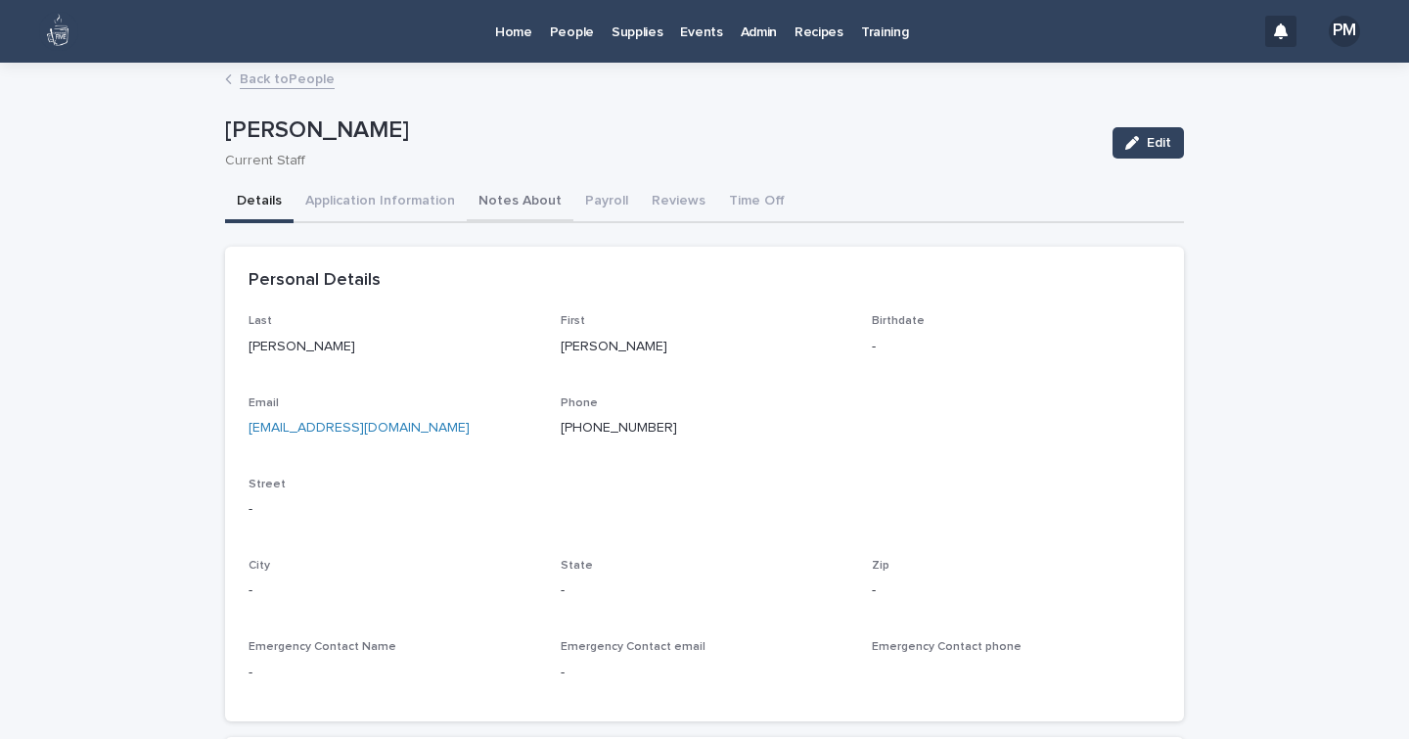
click at [503, 203] on button "Notes About" at bounding box center [520, 202] width 107 height 41
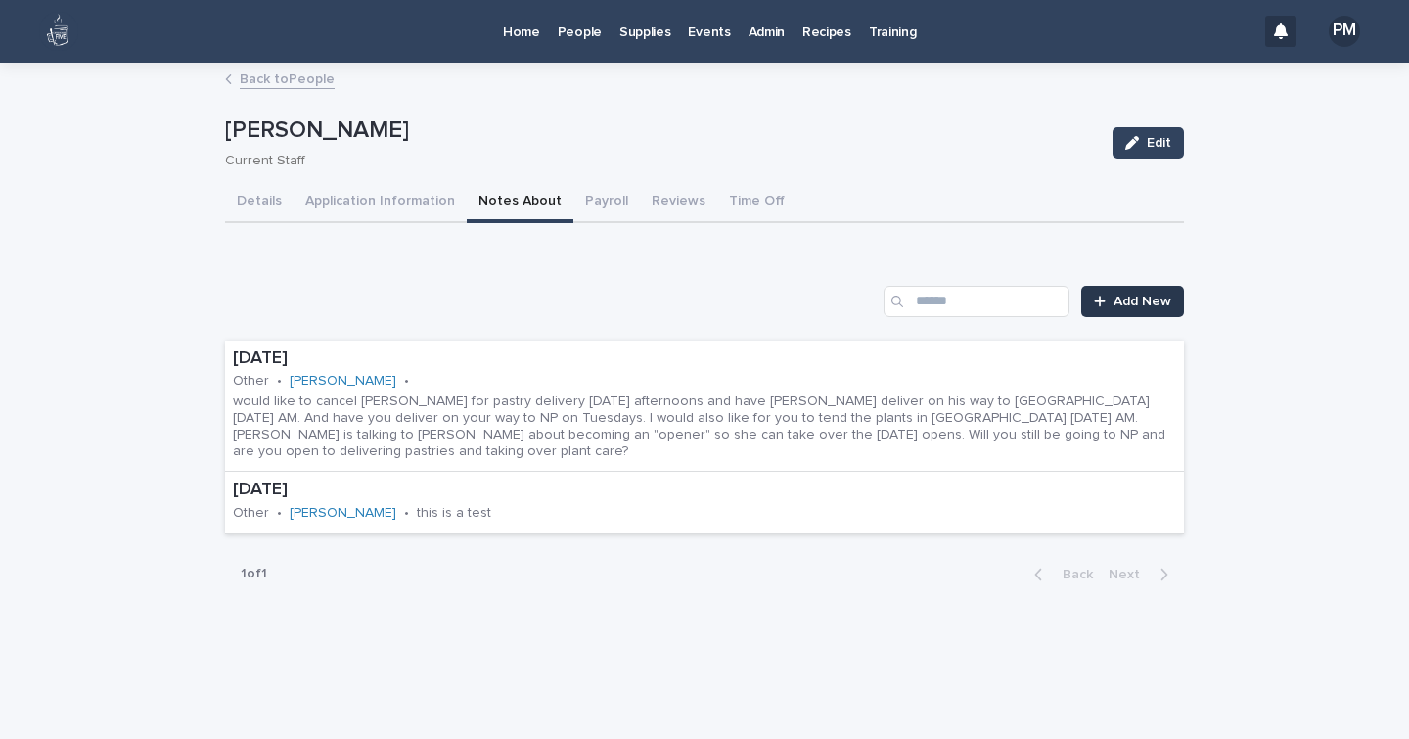
click at [1114, 308] on link "Add New" at bounding box center [1132, 301] width 103 height 31
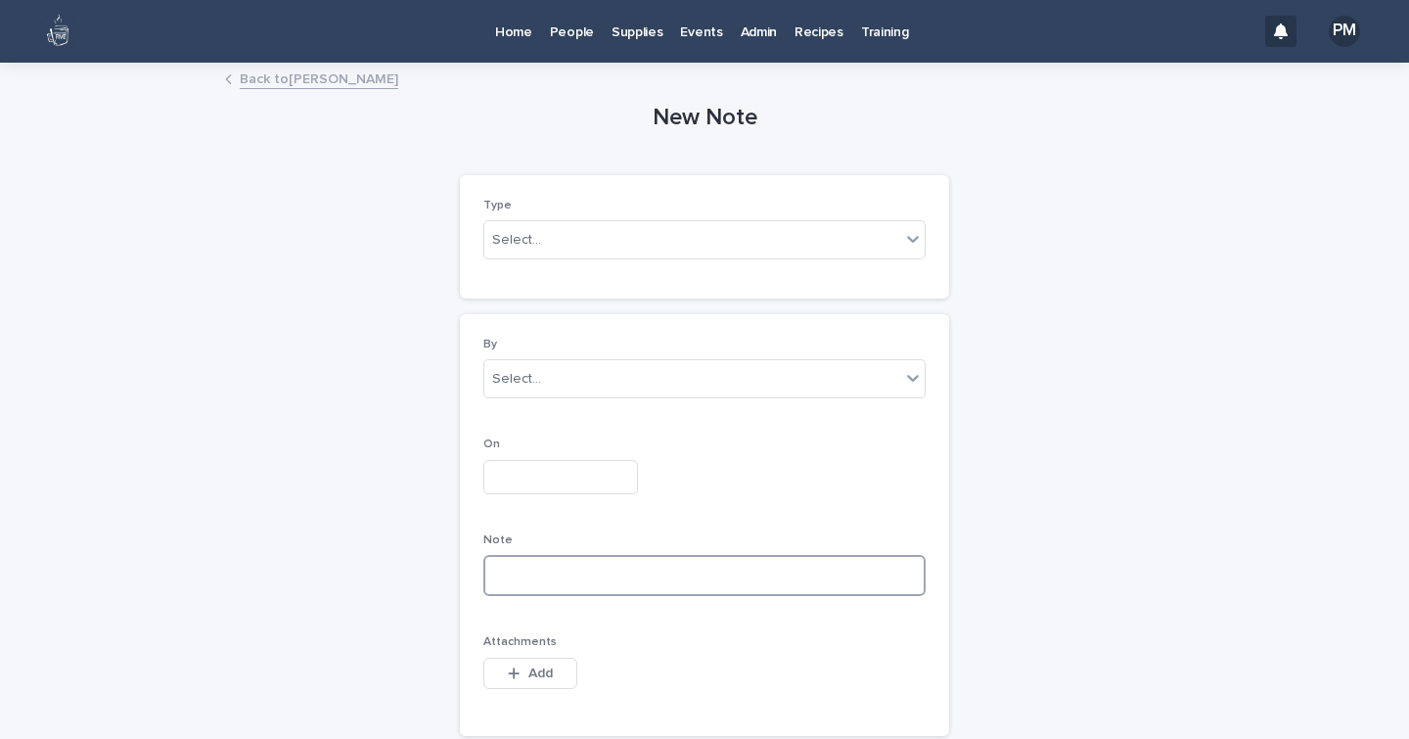
click at [583, 579] on textarea at bounding box center [704, 575] width 442 height 41
paste textarea "**********"
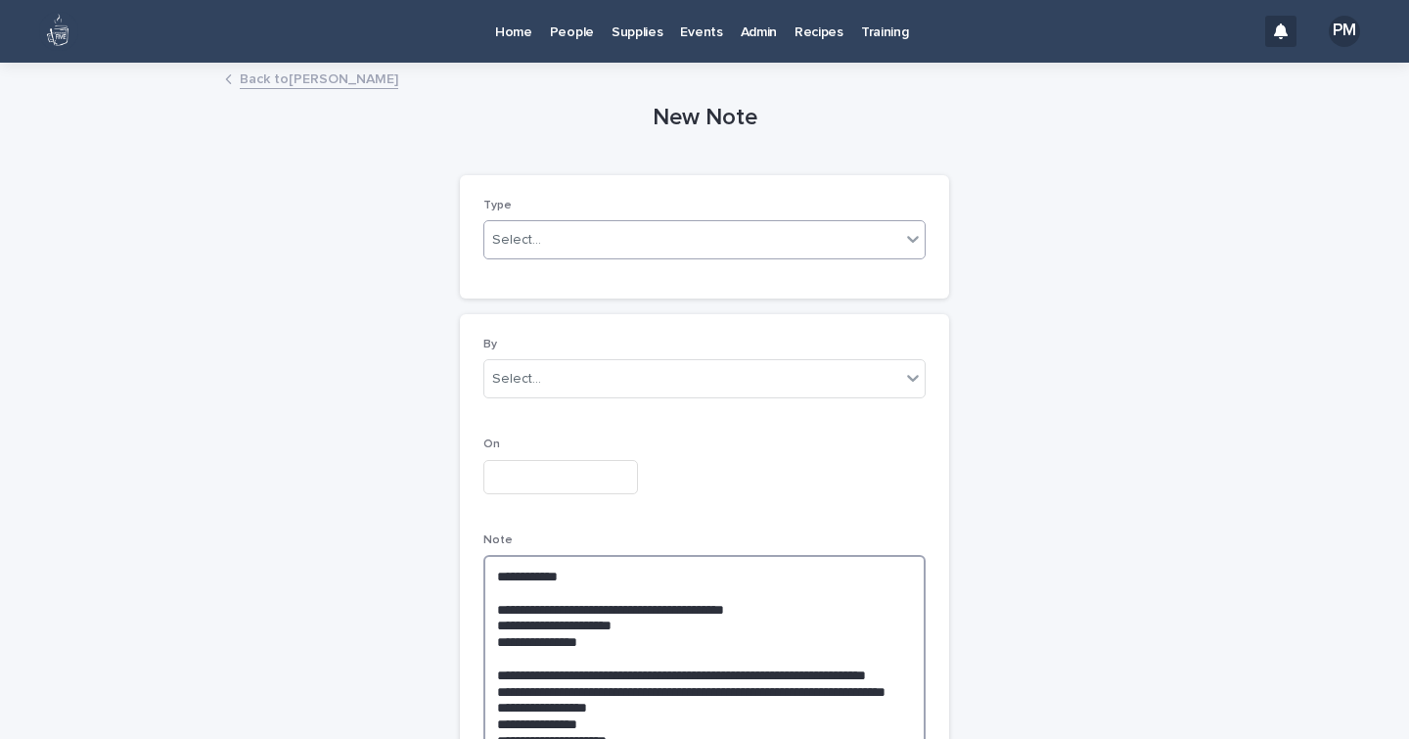
type textarea "**********"
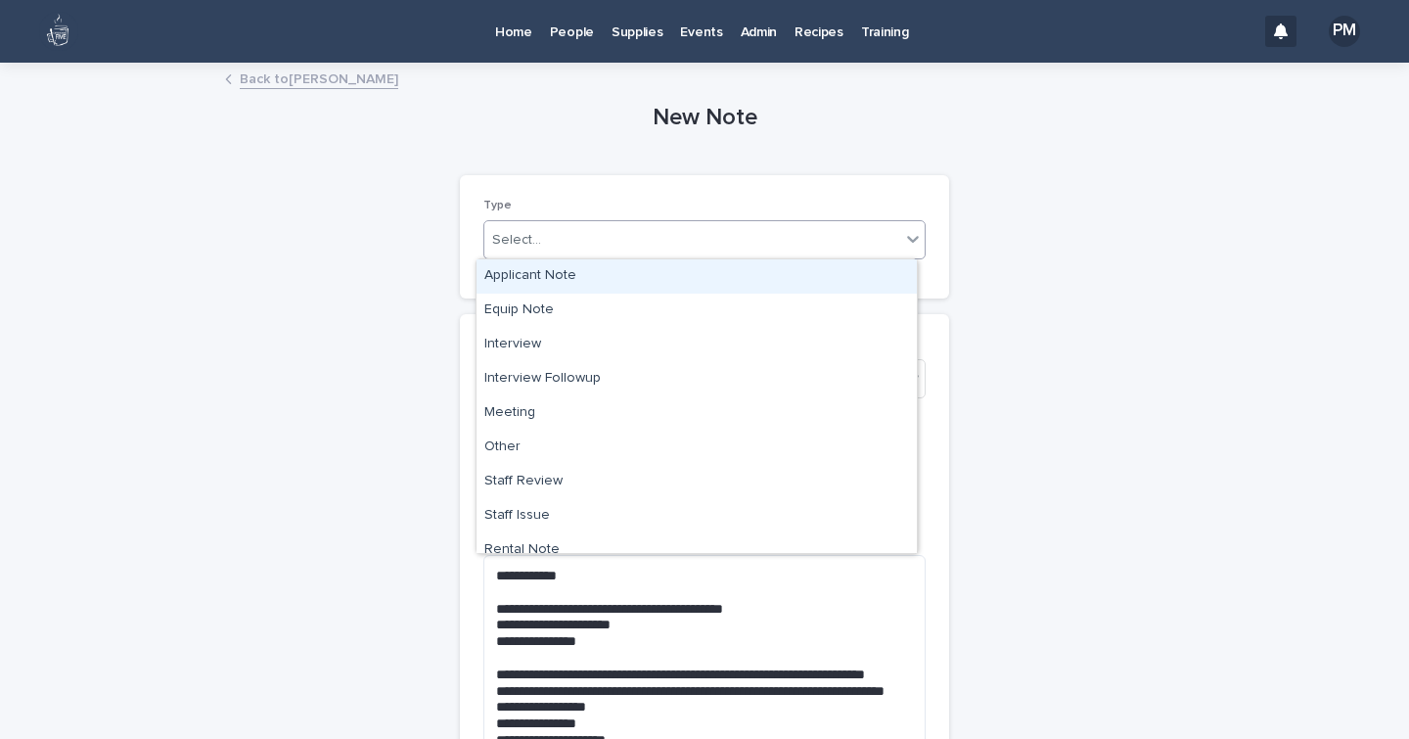
click at [599, 236] on div "Select..." at bounding box center [692, 240] width 416 height 32
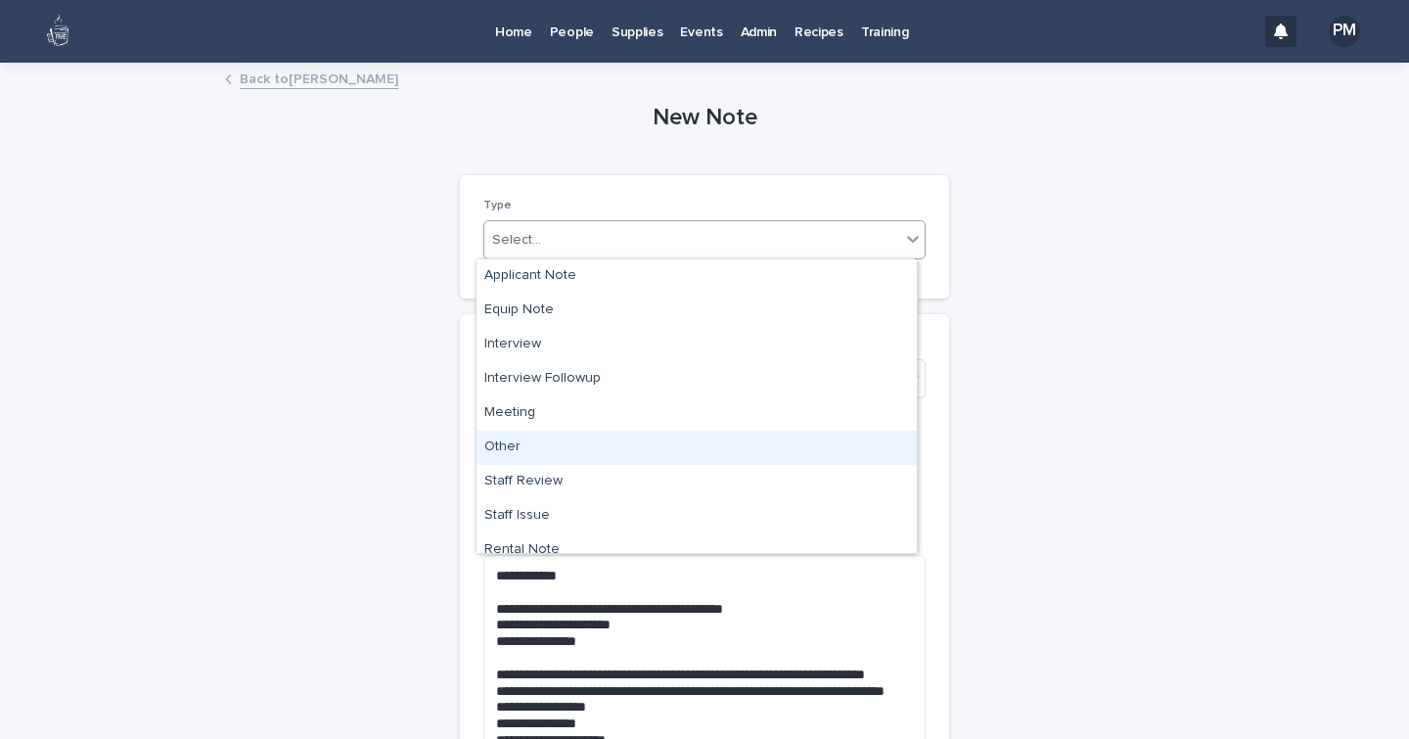
click at [511, 457] on div "Other" at bounding box center [696, 447] width 440 height 34
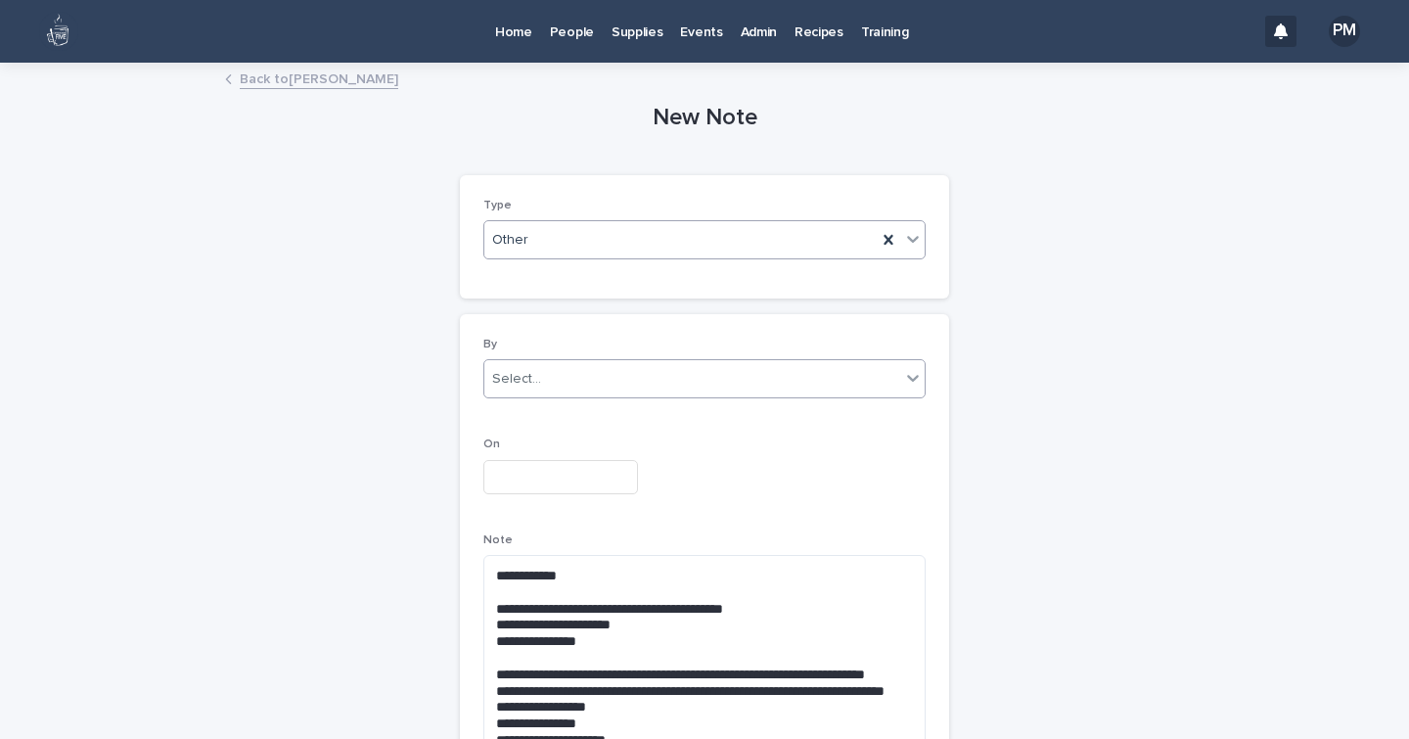
click at [521, 379] on div "Select..." at bounding box center [516, 379] width 49 height 21
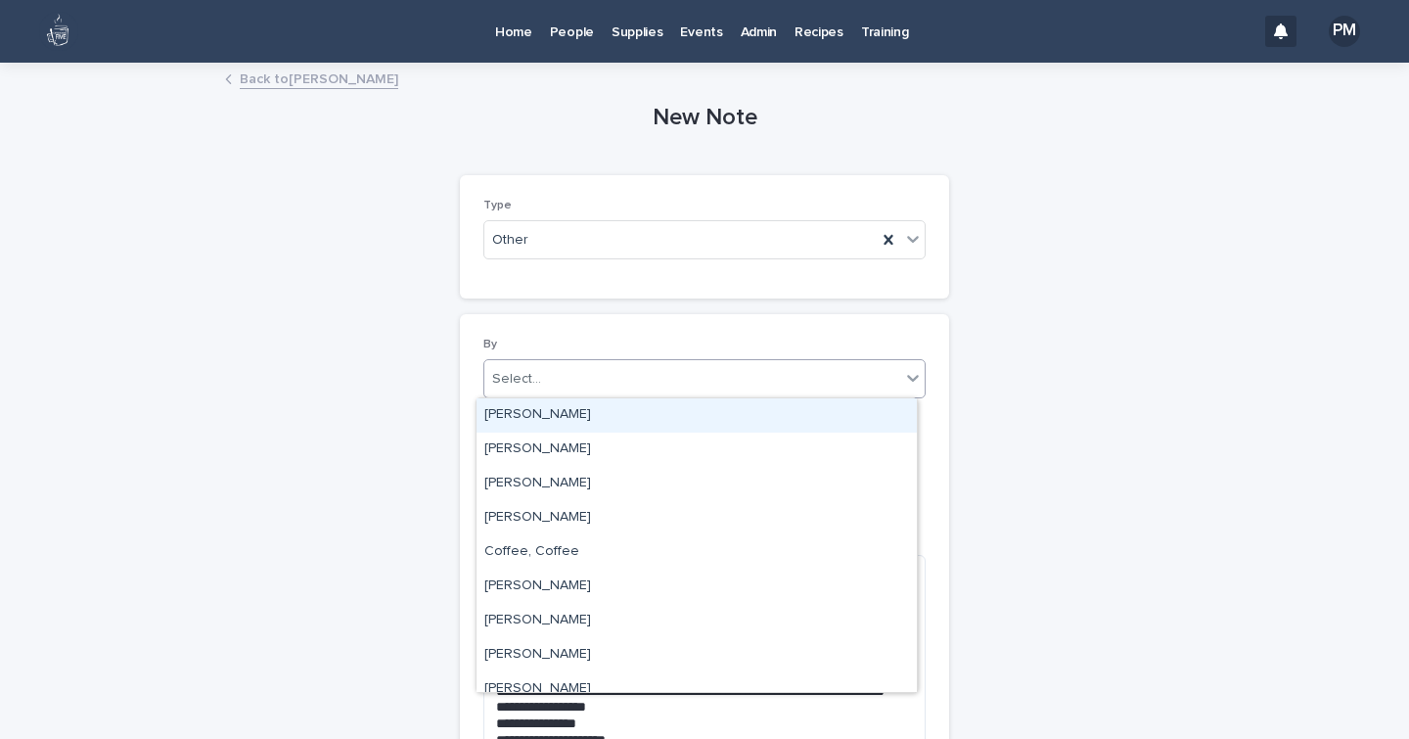
type input "*"
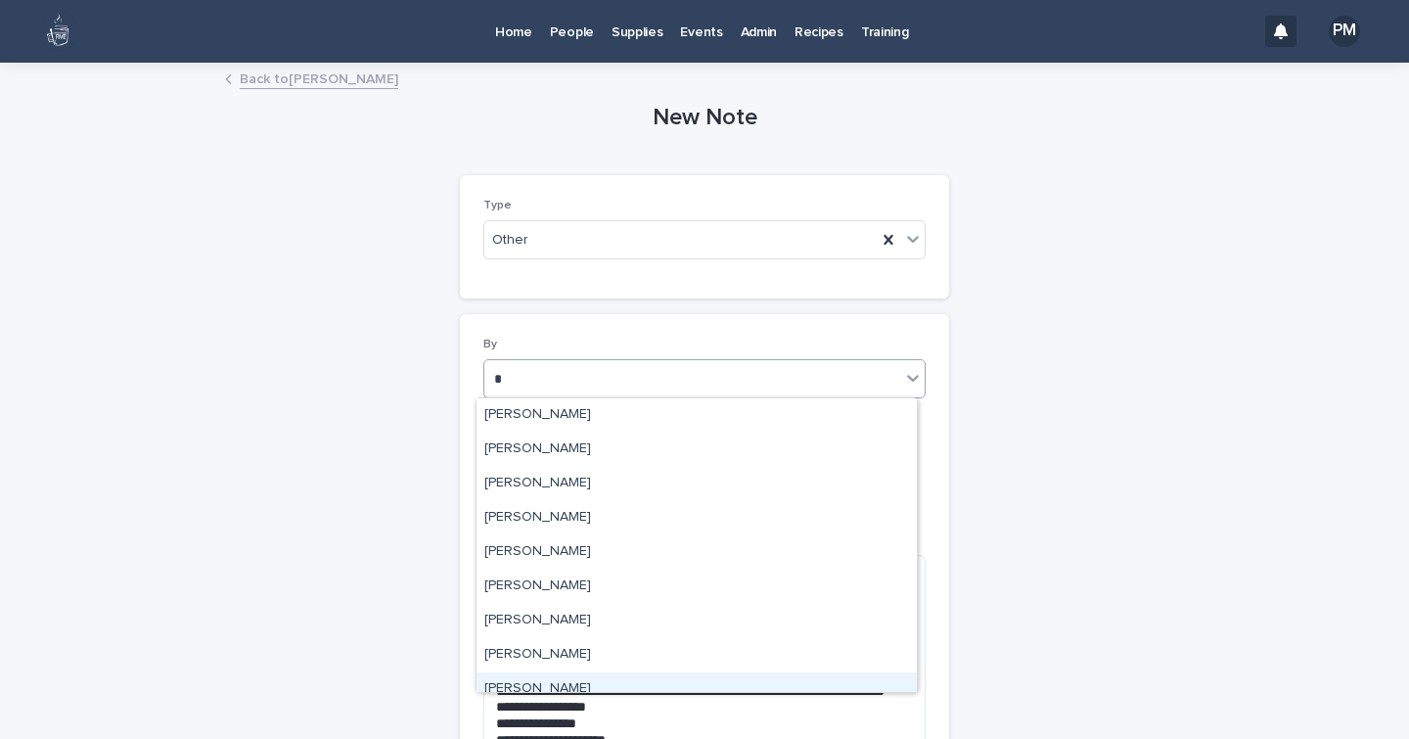
click at [547, 692] on div "[PERSON_NAME], [PERSON_NAME], [PERSON_NAME], [PERSON_NAME], [PERSON_NAME], [PER…" at bounding box center [696, 544] width 442 height 295
click at [549, 685] on div "[PERSON_NAME]" at bounding box center [696, 689] width 440 height 34
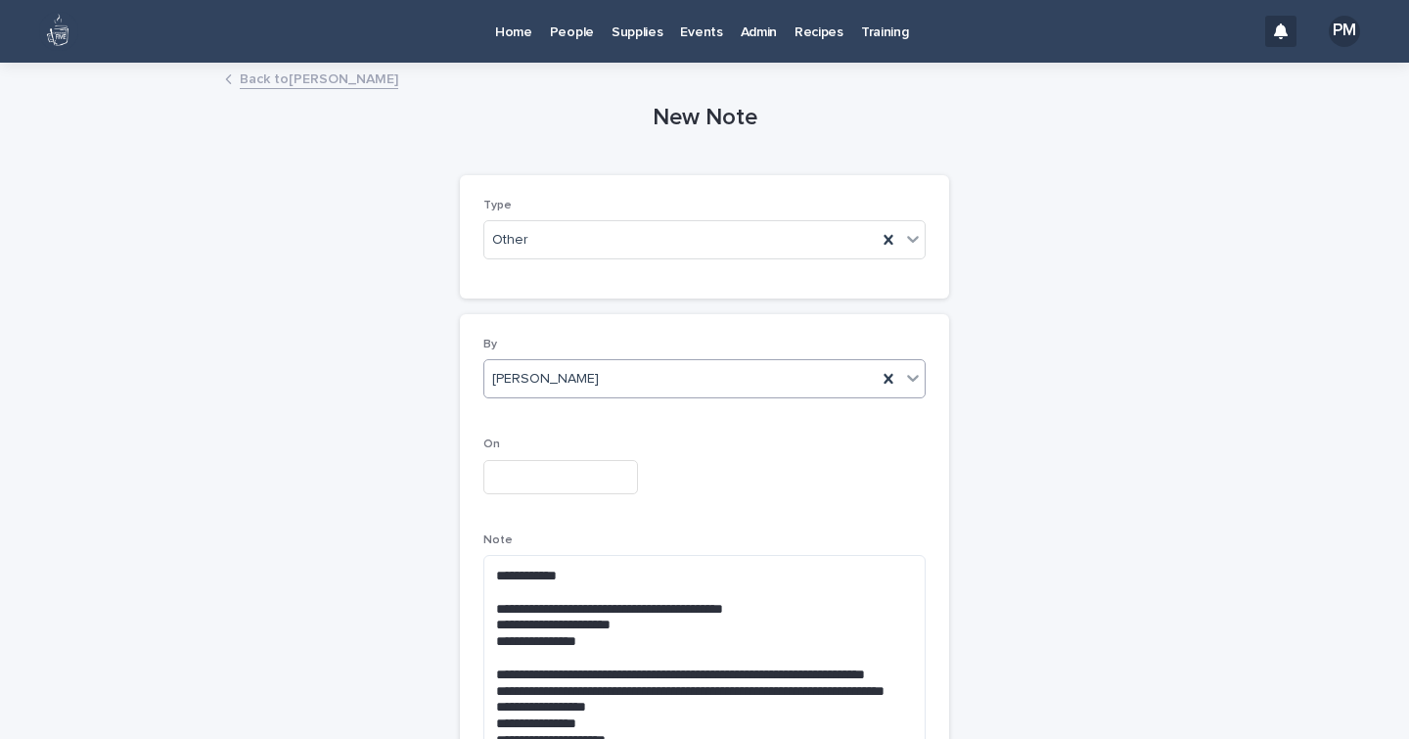
click at [602, 467] on input "text" at bounding box center [560, 477] width 155 height 34
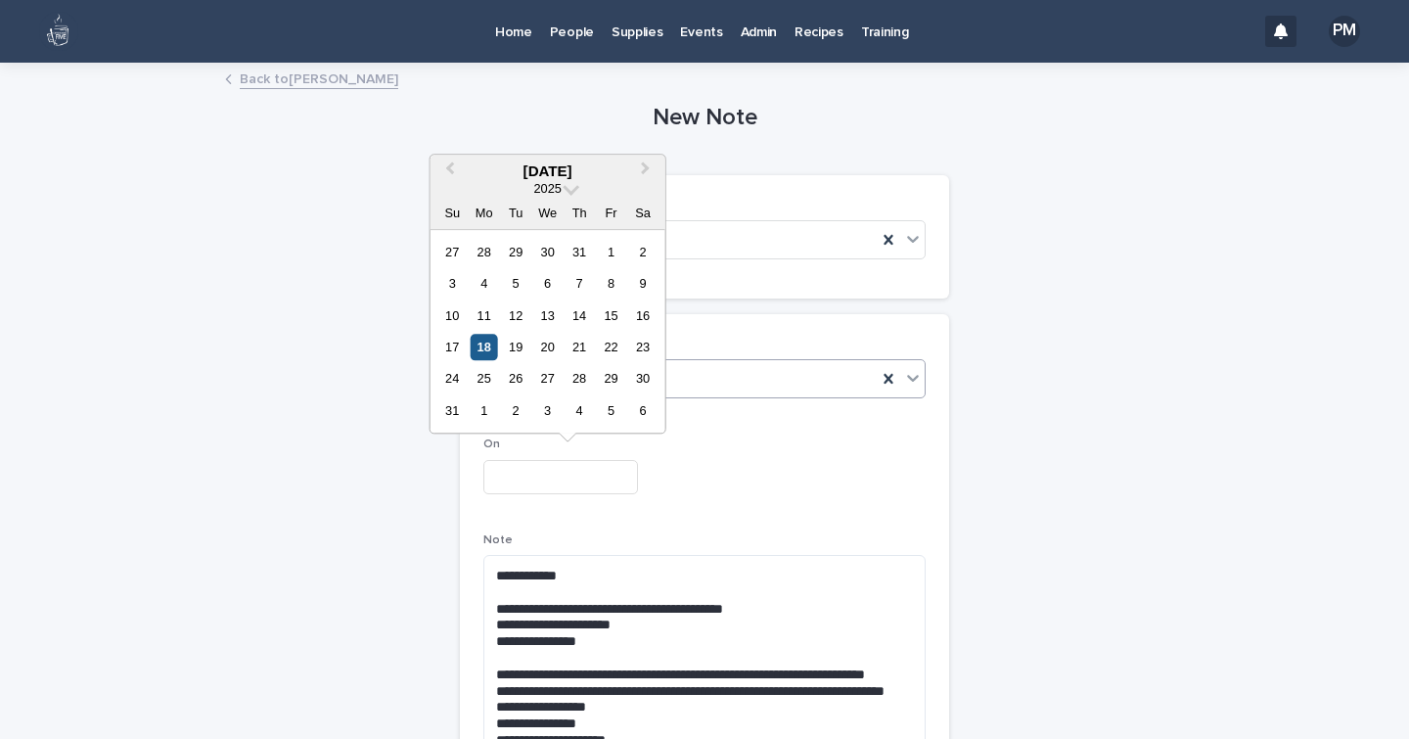
click at [491, 346] on div "18" at bounding box center [484, 347] width 26 height 26
type input "**********"
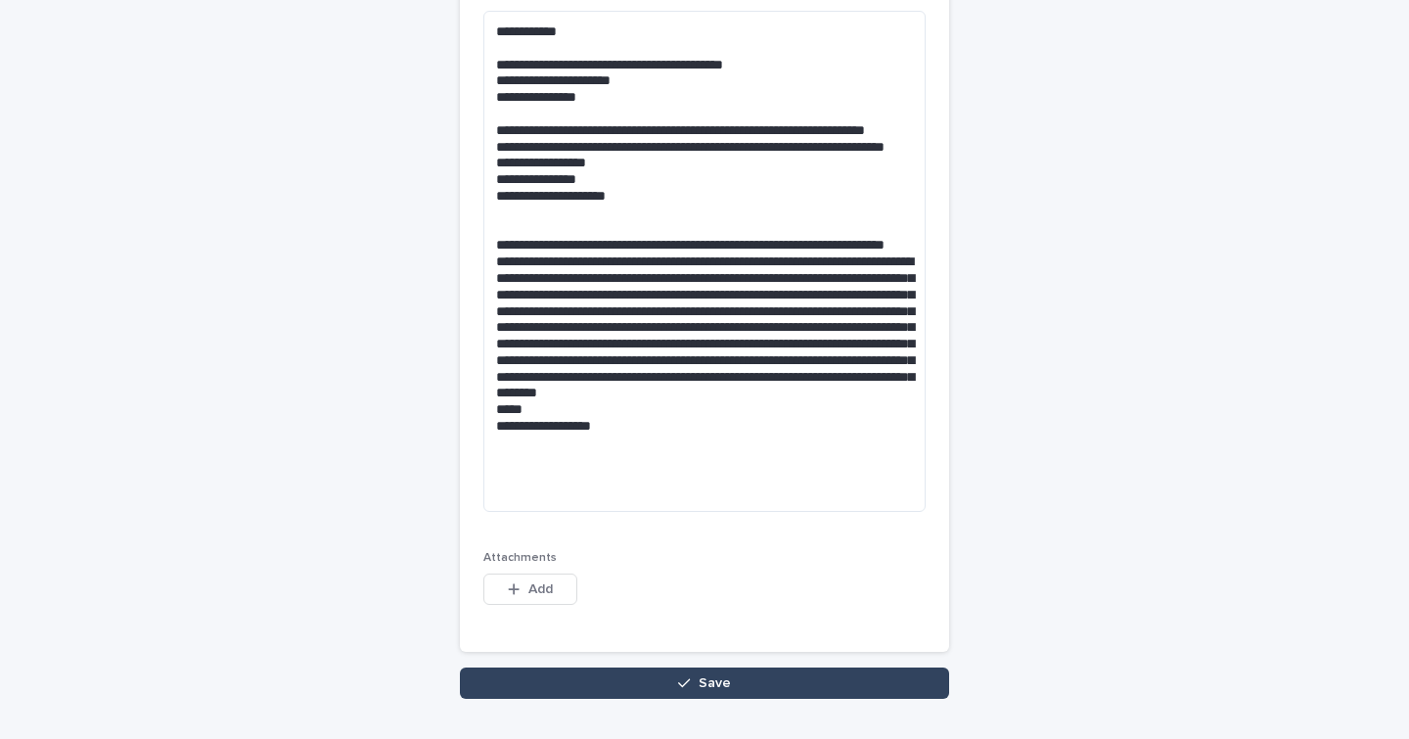
scroll to position [599, 0]
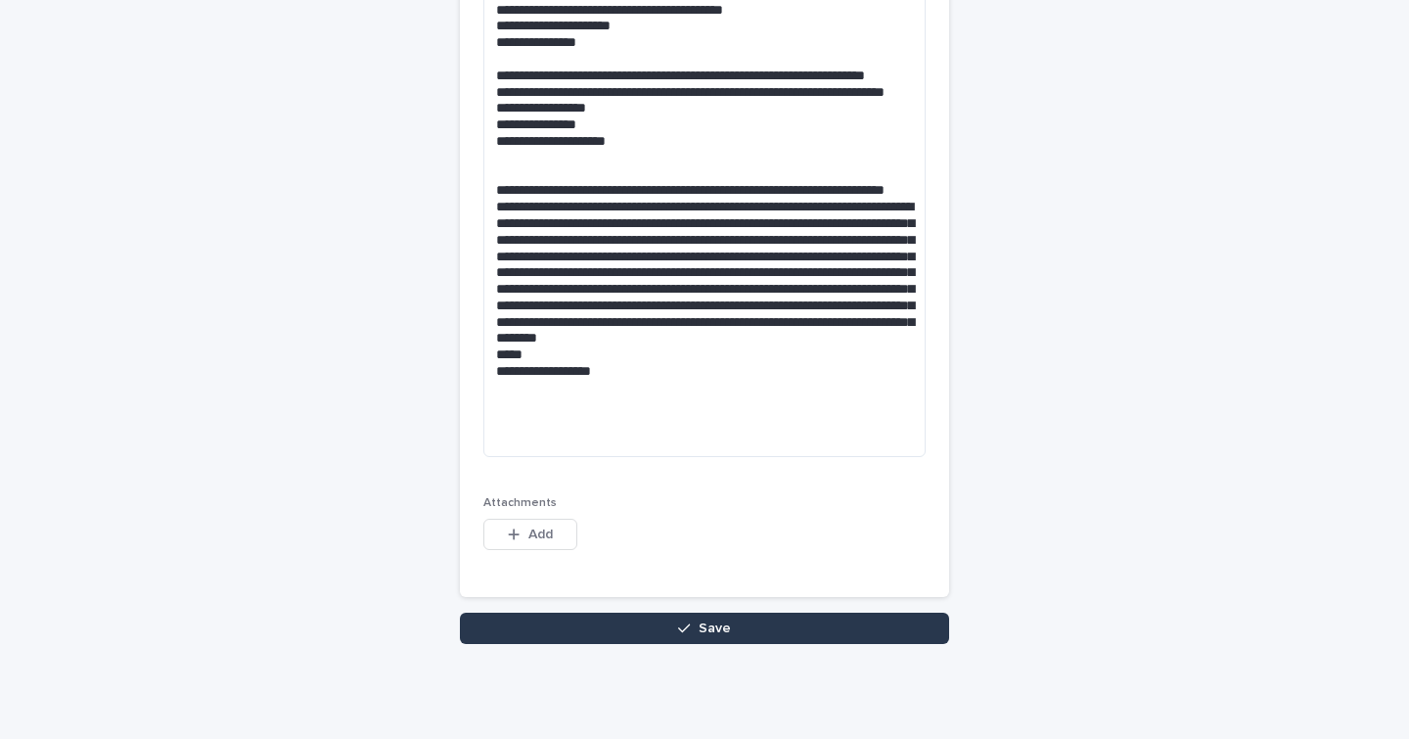
click at [660, 633] on button "Save" at bounding box center [704, 627] width 489 height 31
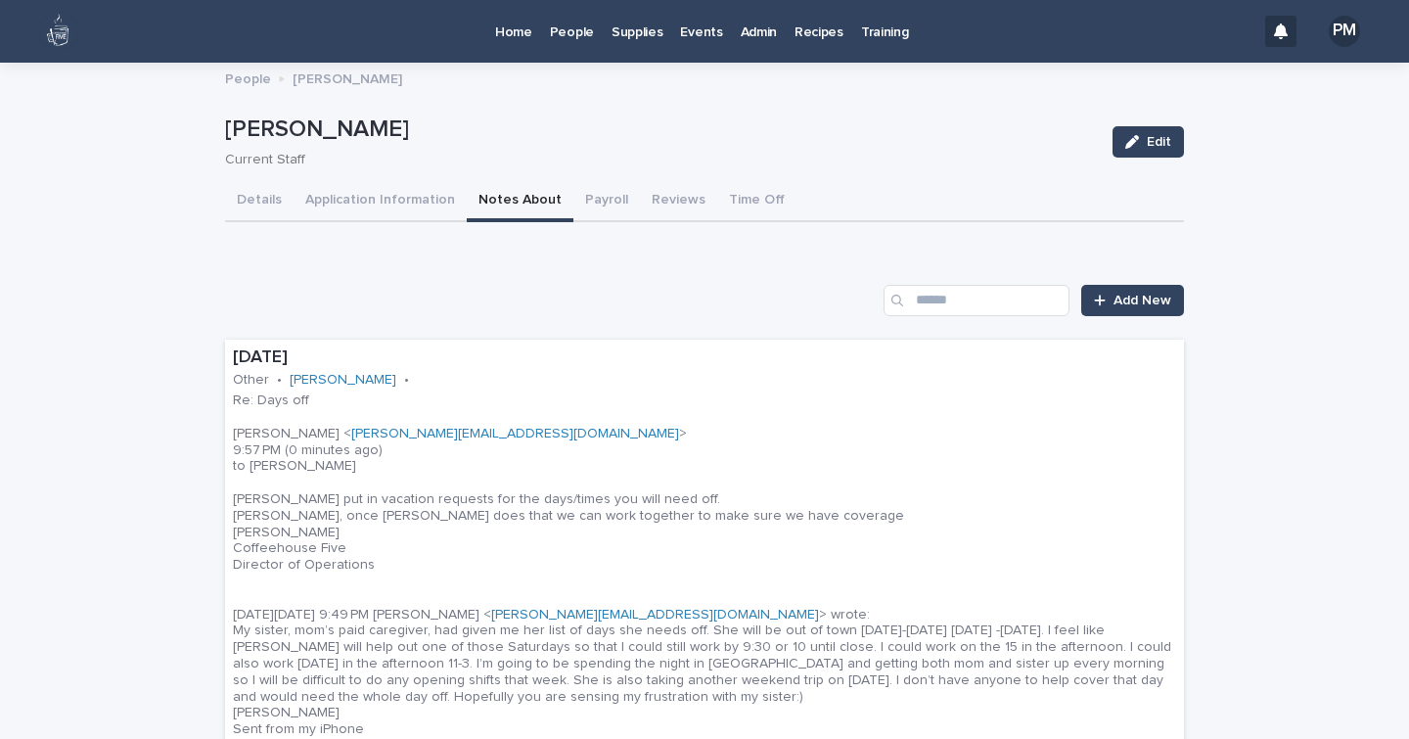
click at [527, 31] on p "Home" at bounding box center [513, 20] width 37 height 41
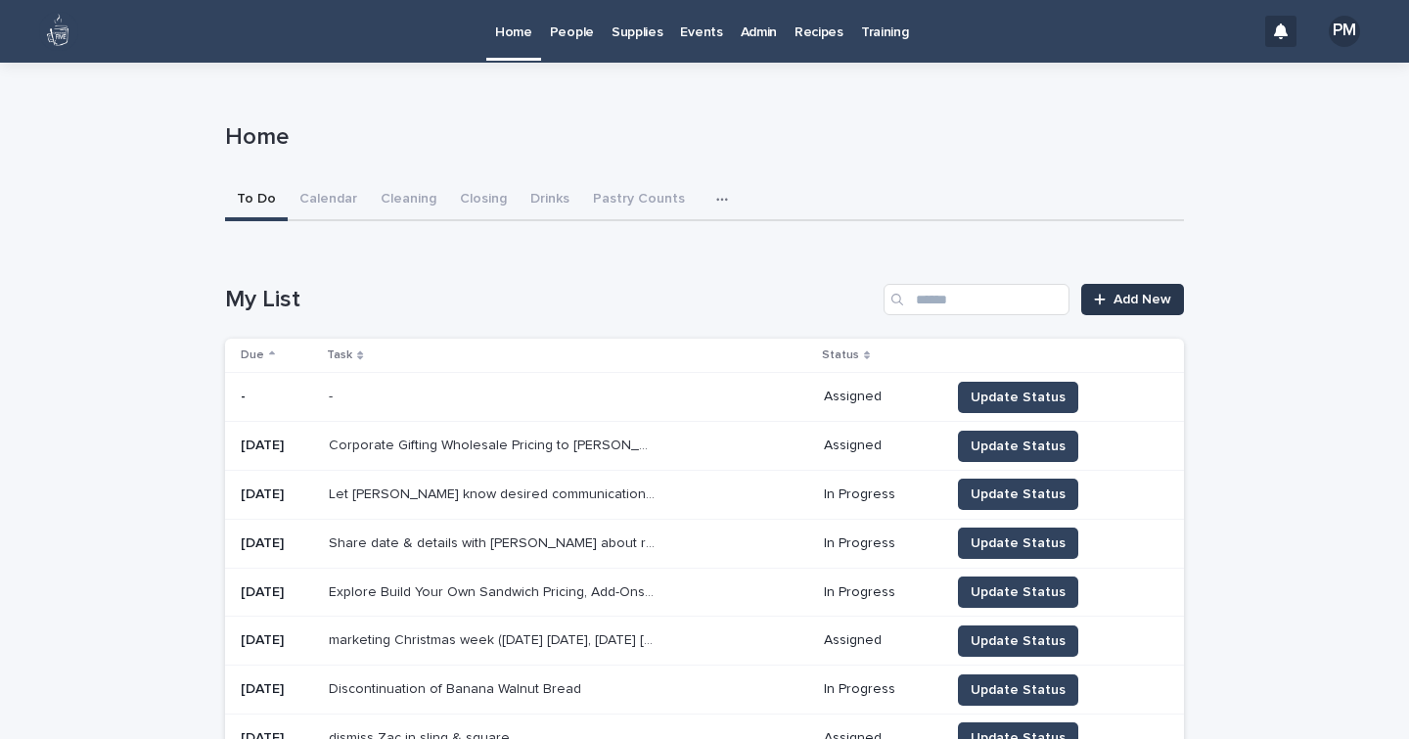
click at [1106, 306] on link "Add New" at bounding box center [1132, 299] width 103 height 31
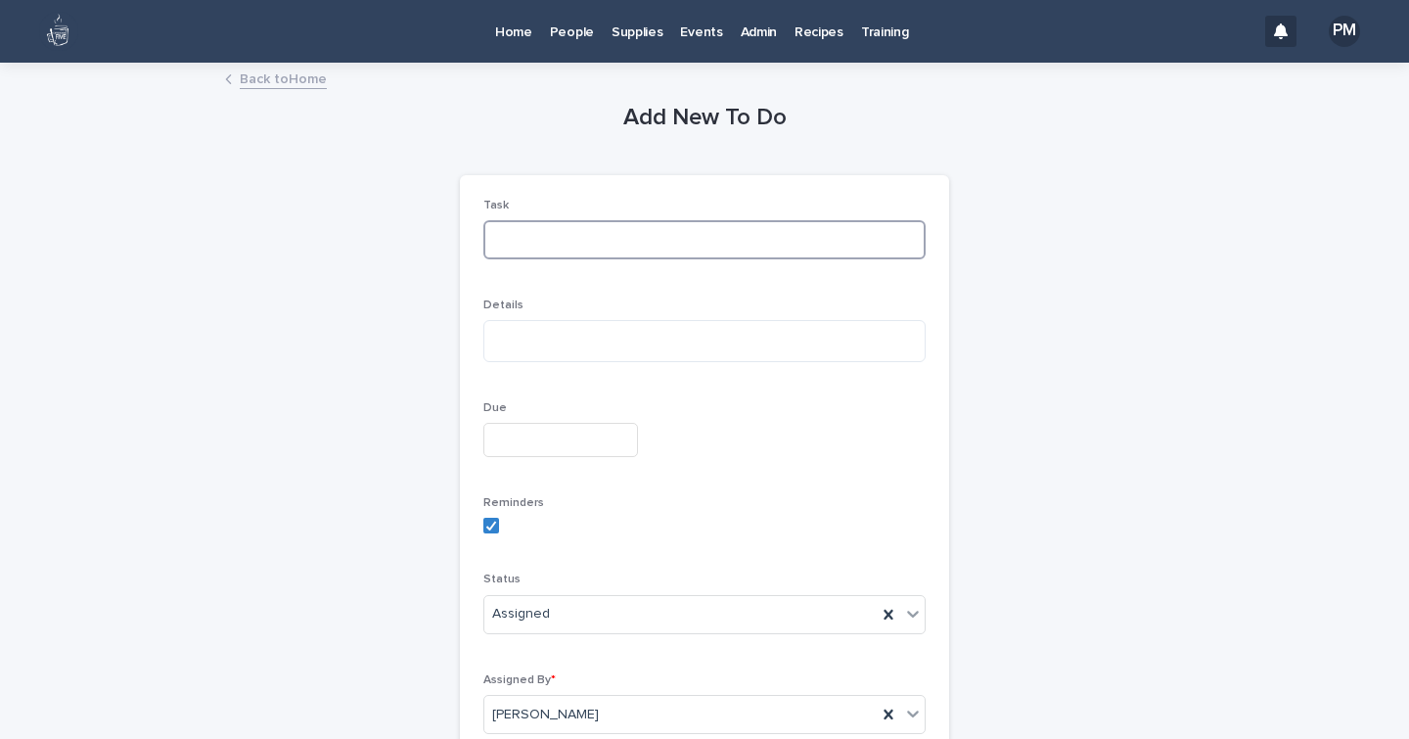
click at [534, 252] on input at bounding box center [704, 239] width 442 height 39
type input "**********"
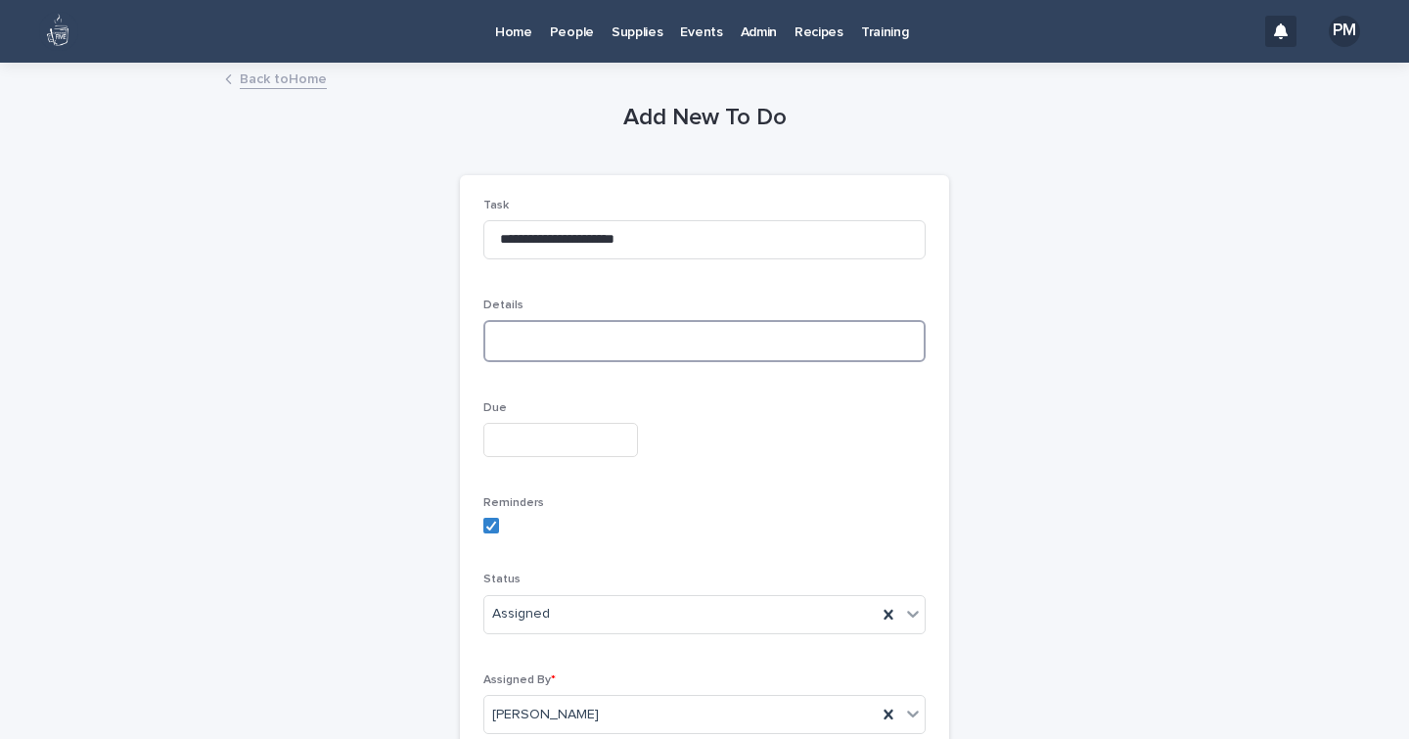
click at [522, 349] on textarea at bounding box center [704, 340] width 442 height 41
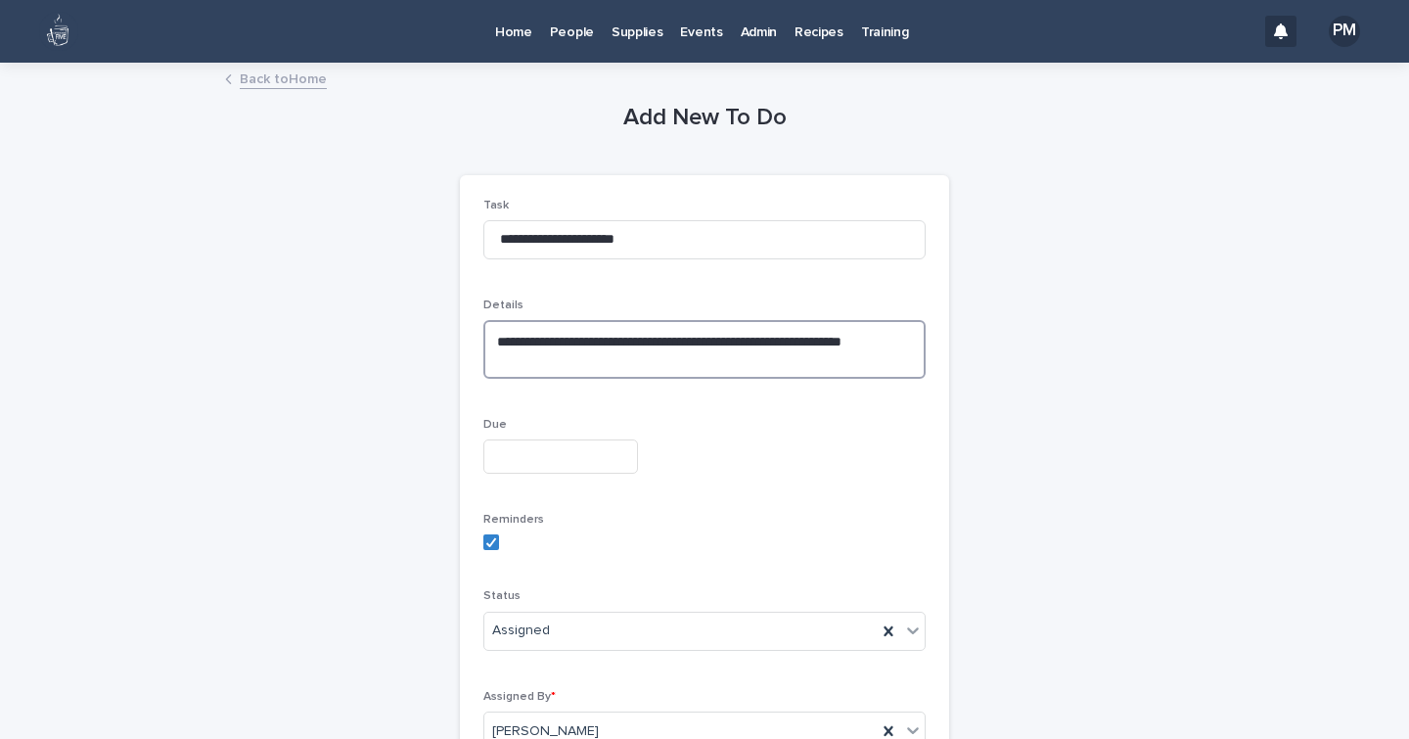
type textarea "**********"
click at [563, 462] on input "text" at bounding box center [560, 456] width 155 height 34
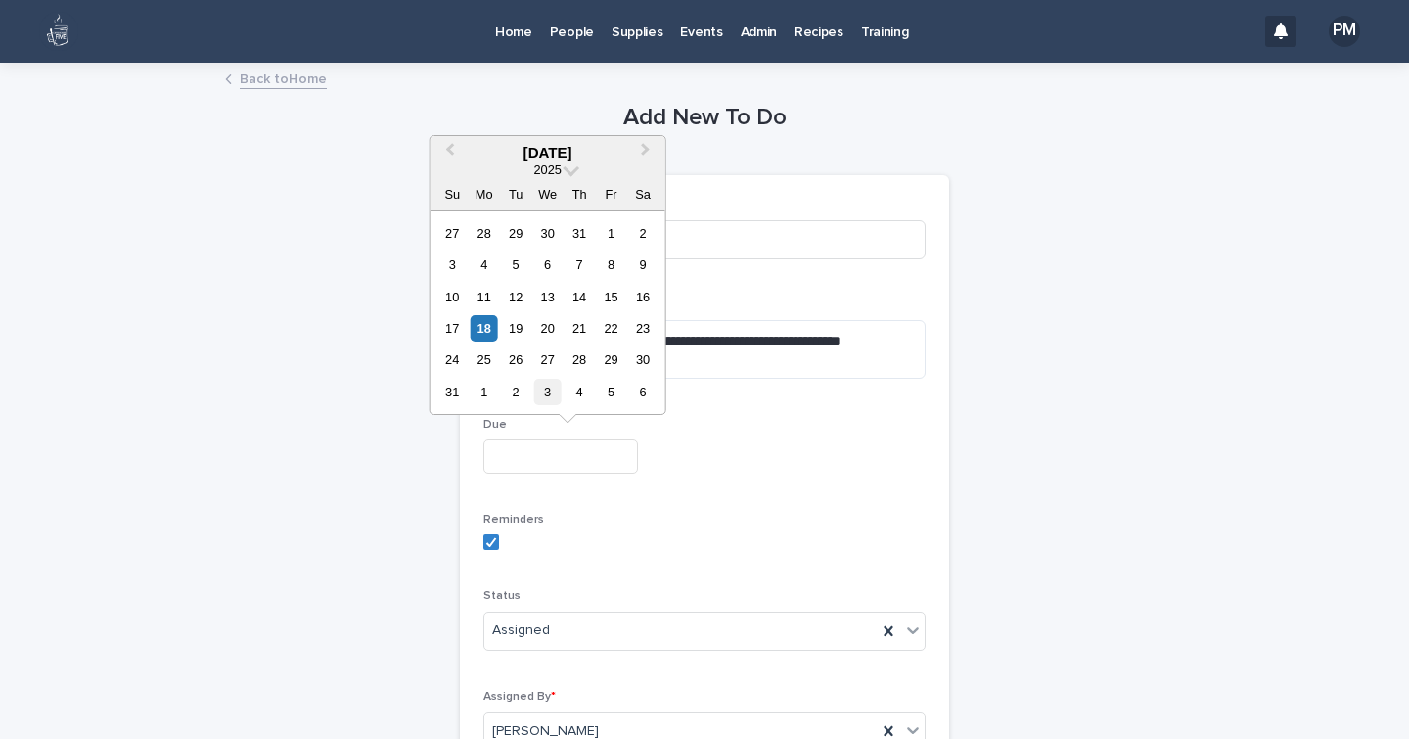
click at [544, 398] on div "3" at bounding box center [547, 392] width 26 height 26
type input "**********"
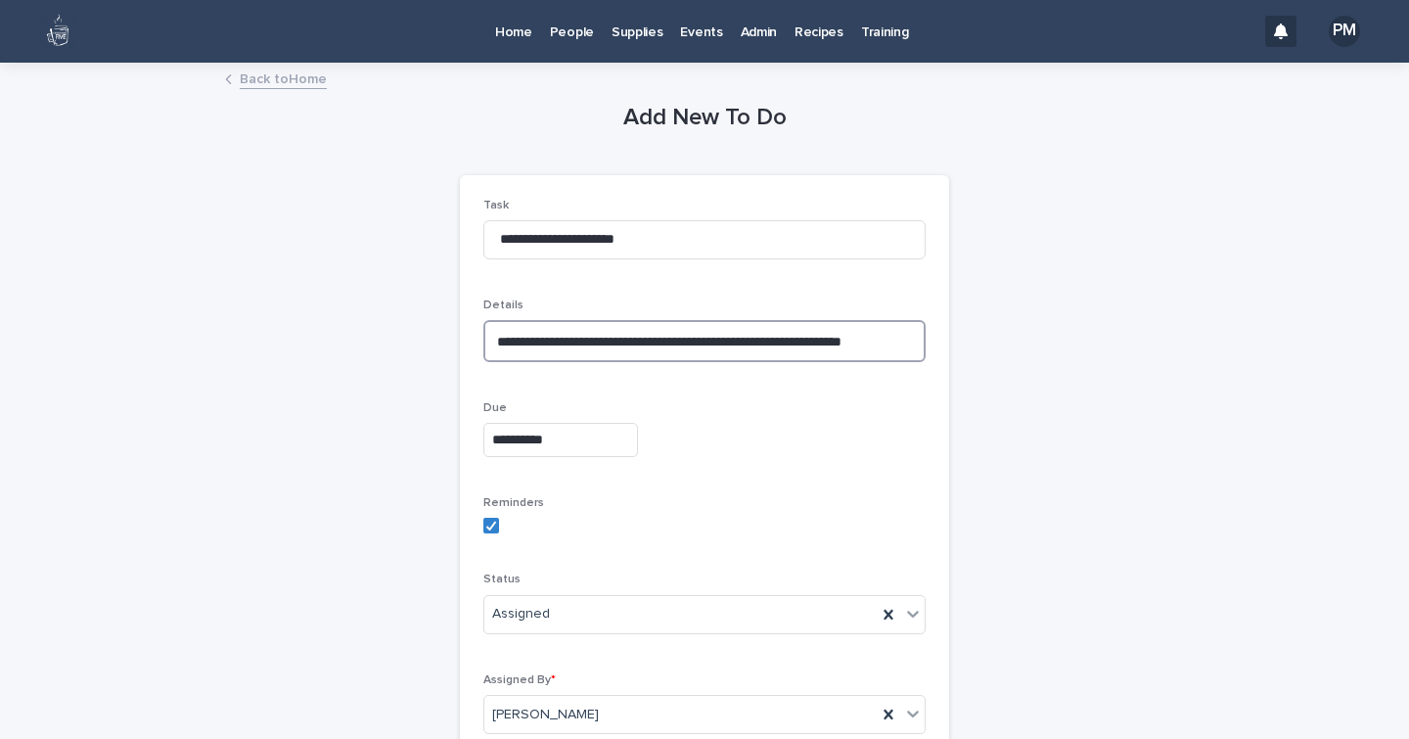
click at [917, 335] on textarea "**********" at bounding box center [704, 340] width 442 height 41
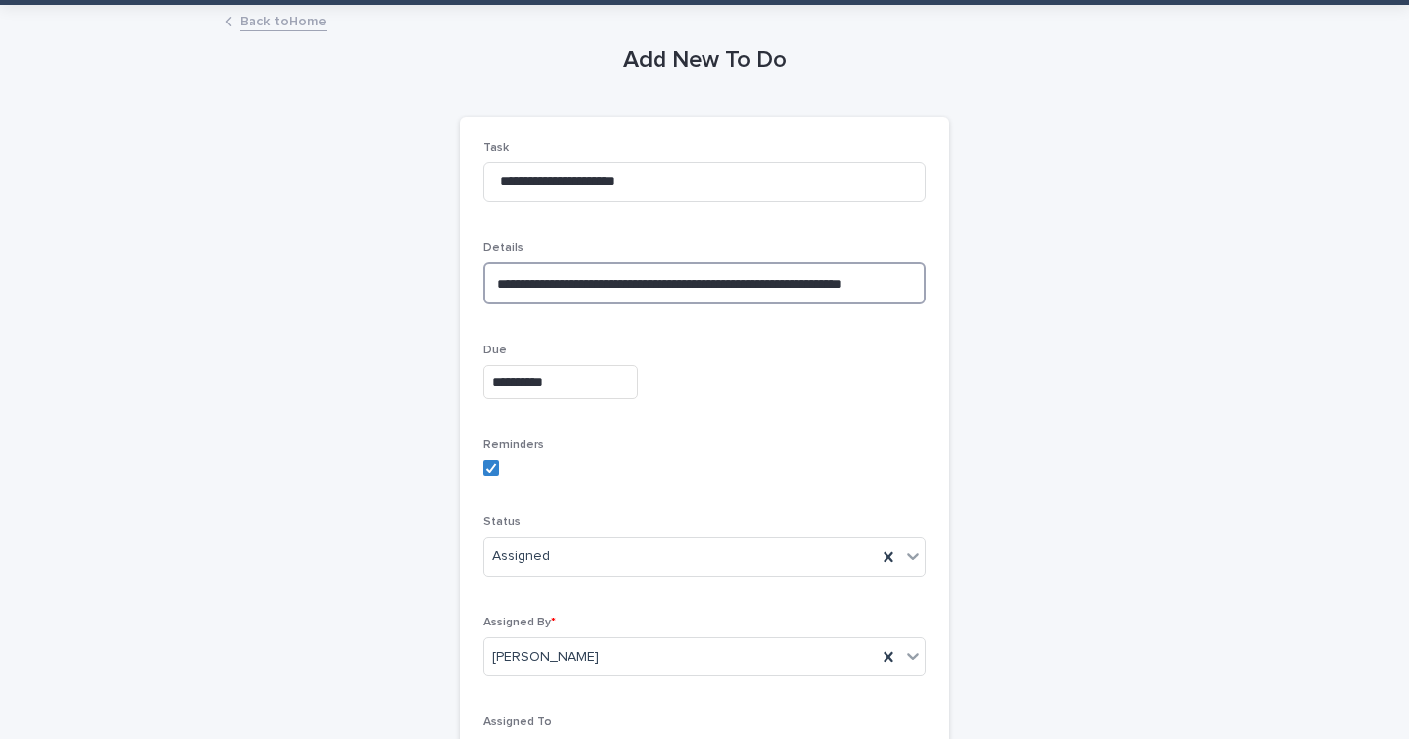
scroll to position [64, 0]
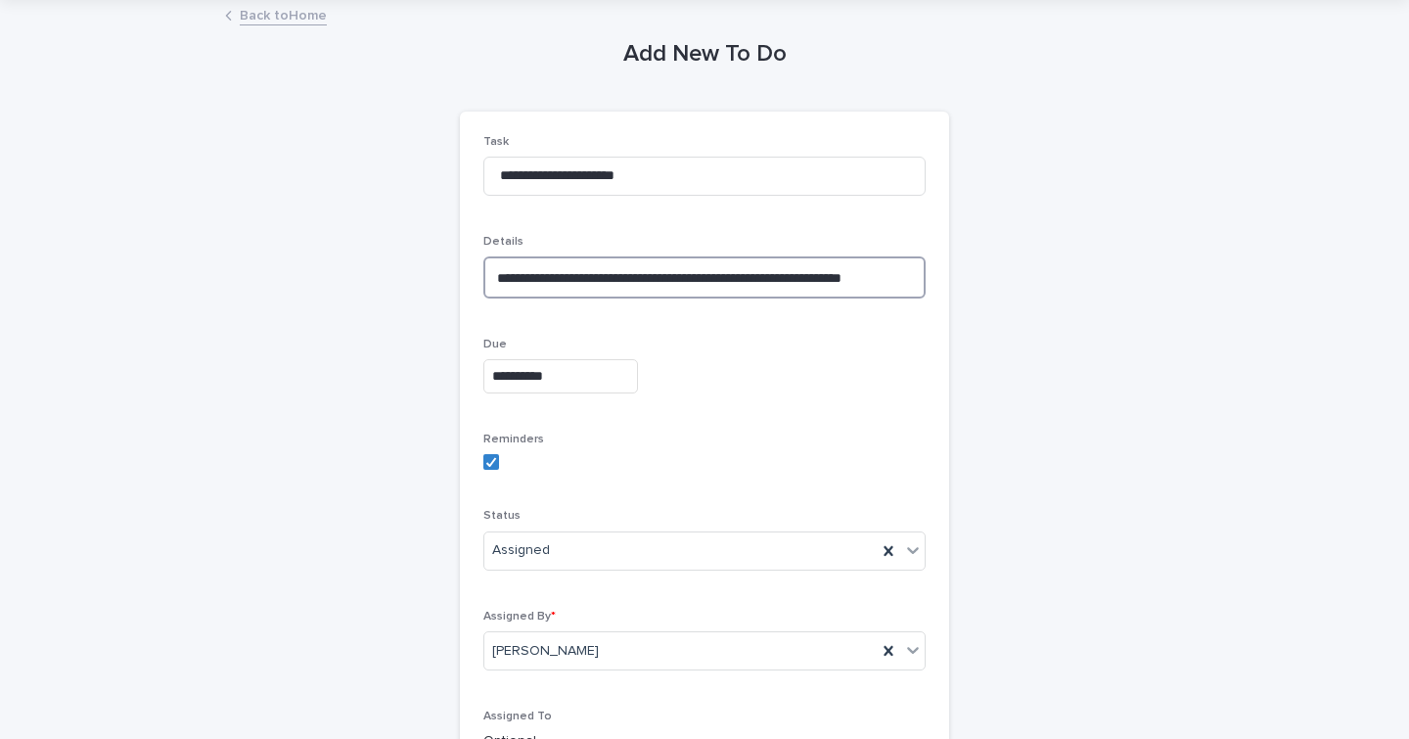
click at [531, 288] on textarea "**********" at bounding box center [704, 276] width 442 height 41
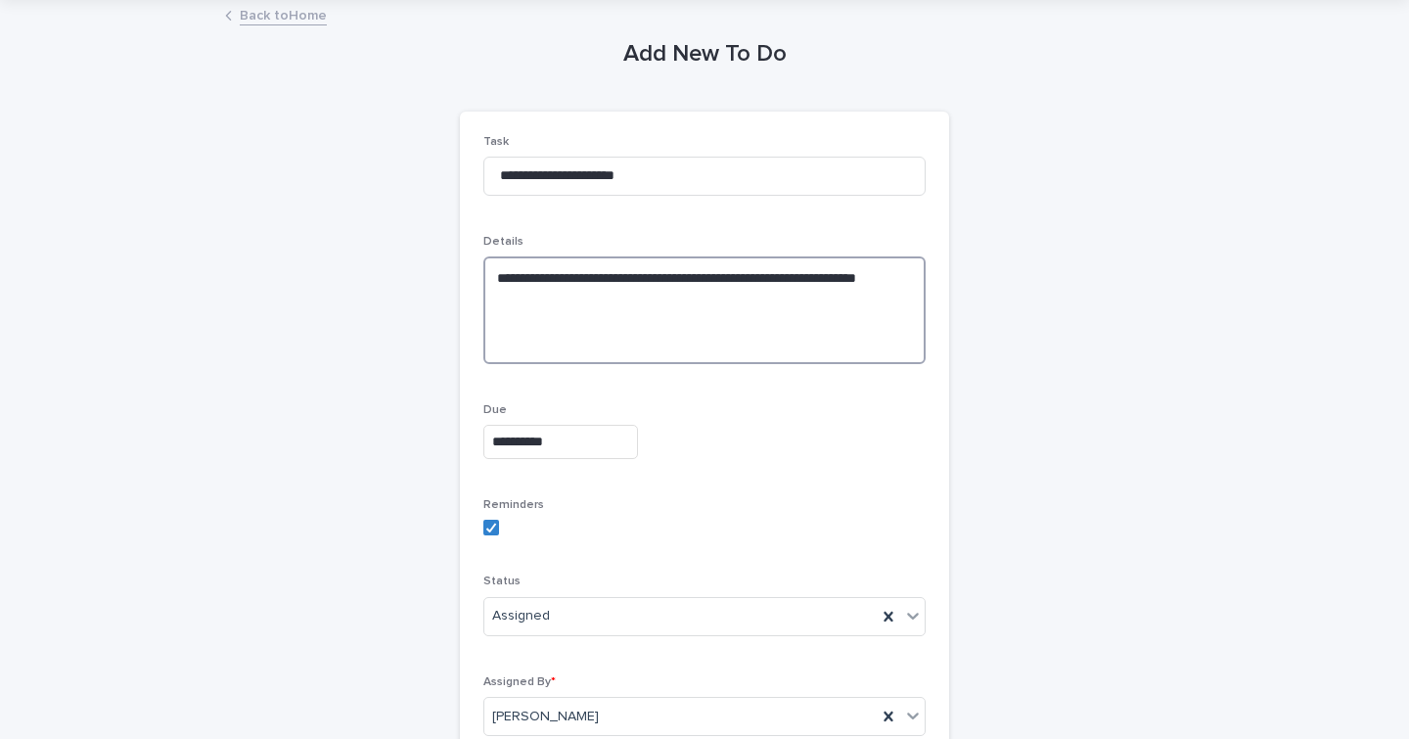
click at [507, 324] on textarea "**********" at bounding box center [704, 309] width 442 height 107
paste textarea "**********"
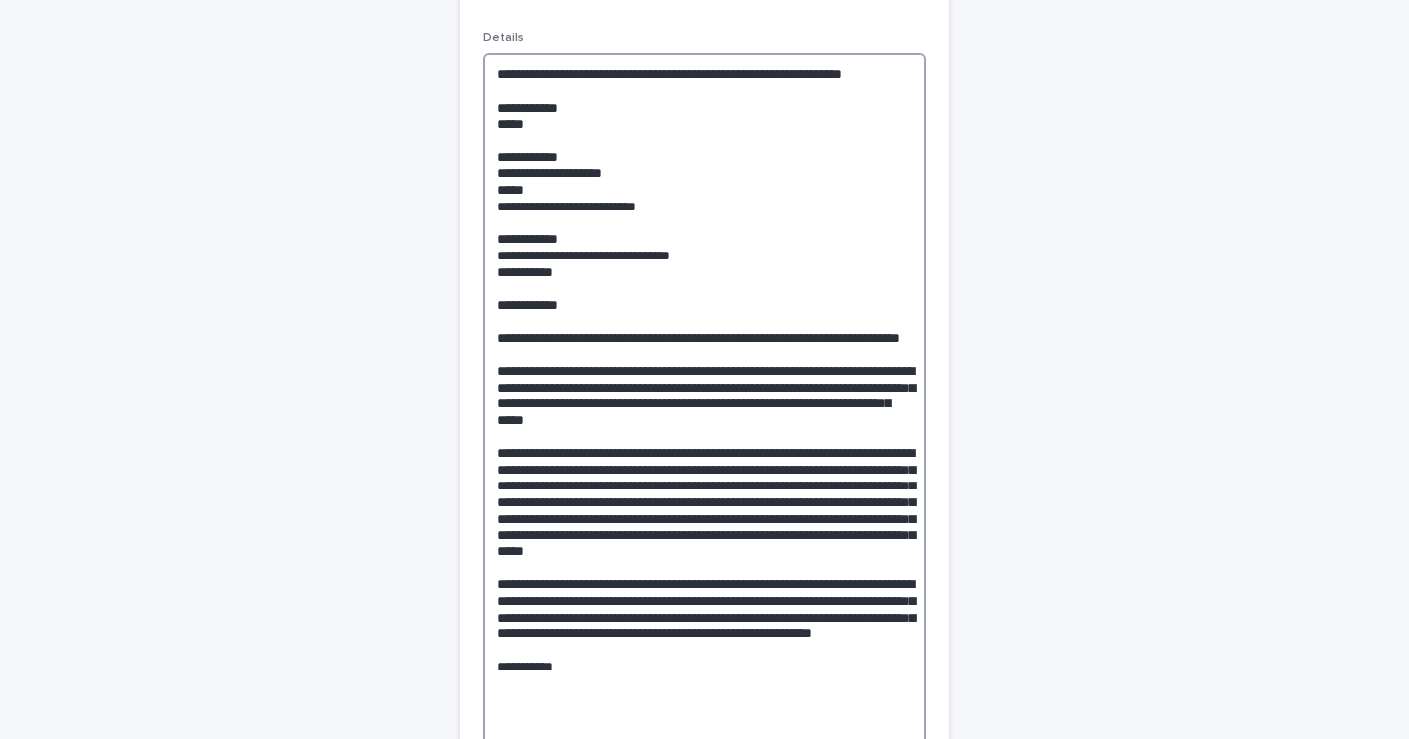
scroll to position [0, 0]
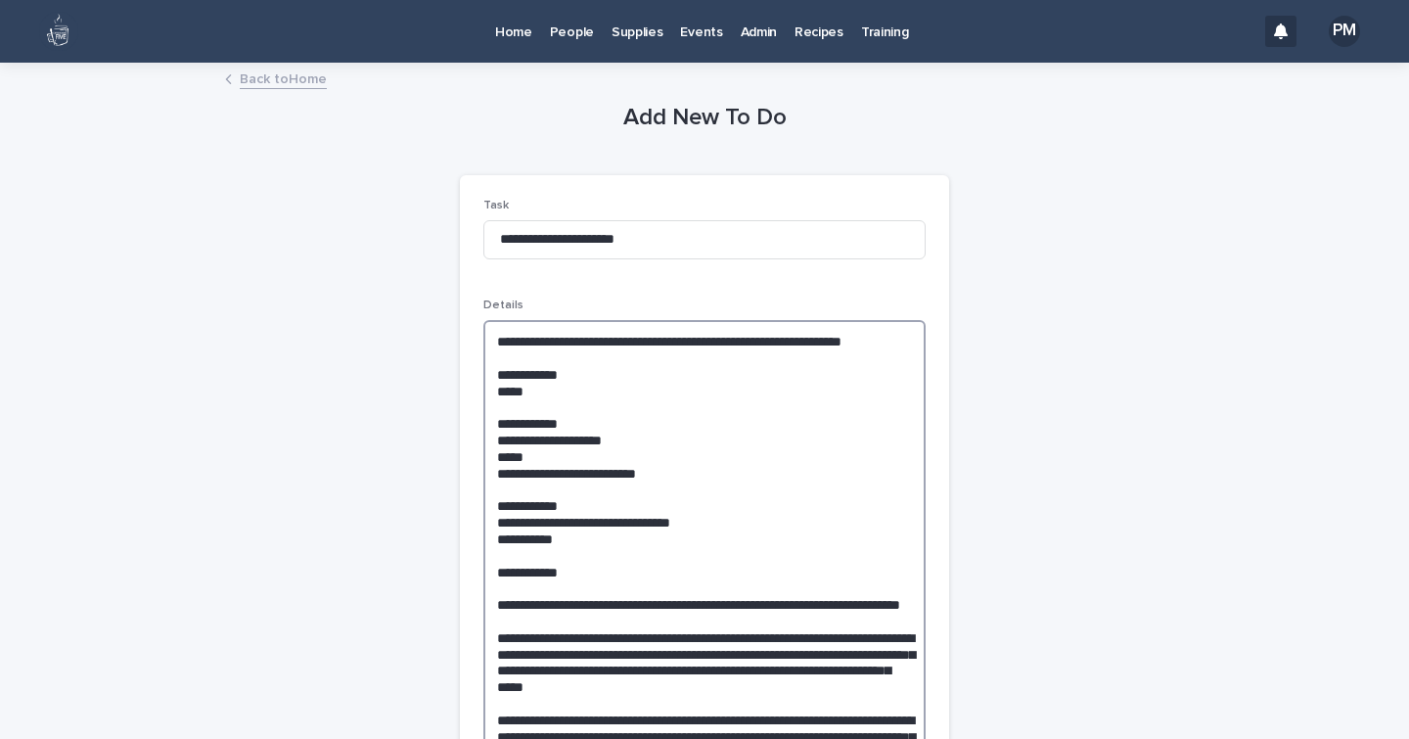
click at [506, 373] on textarea at bounding box center [704, 677] width 442 height 714
paste textarea "**********"
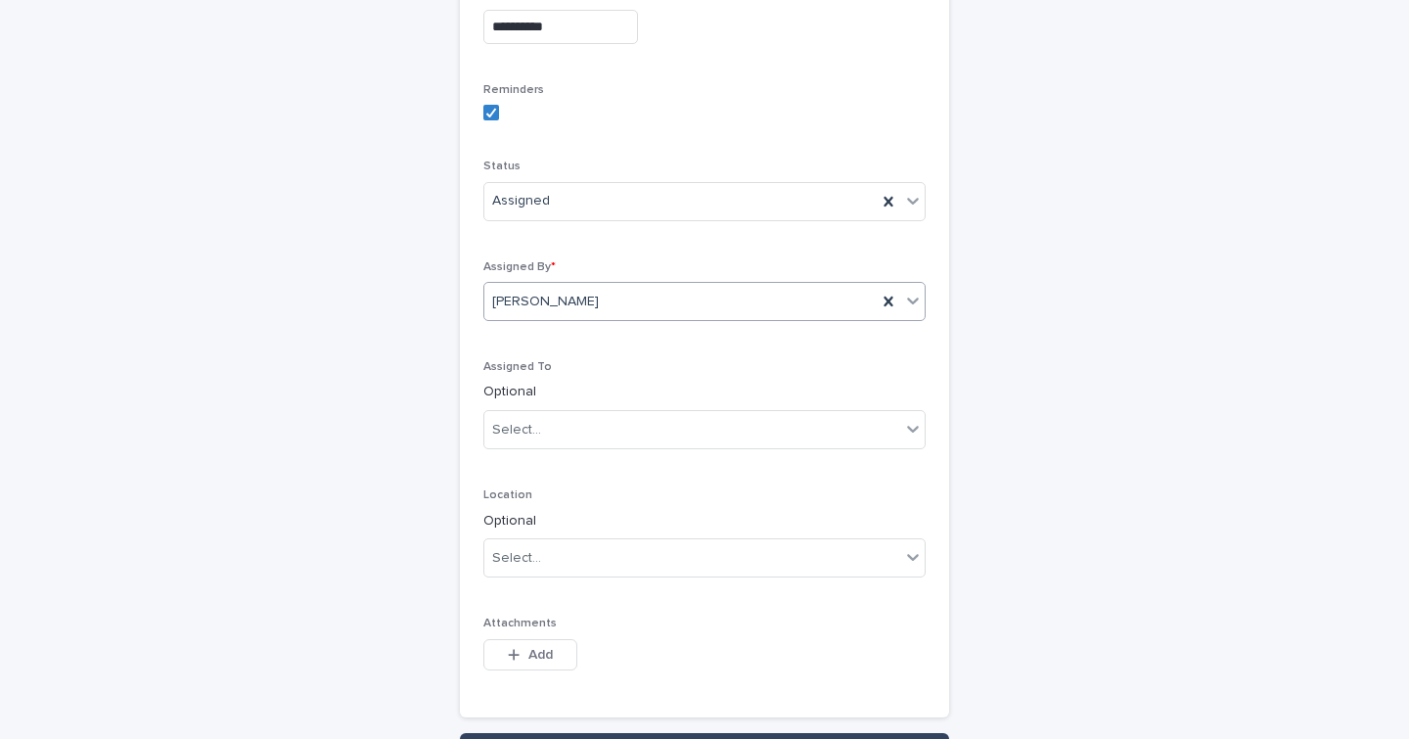
scroll to position [1221, 0]
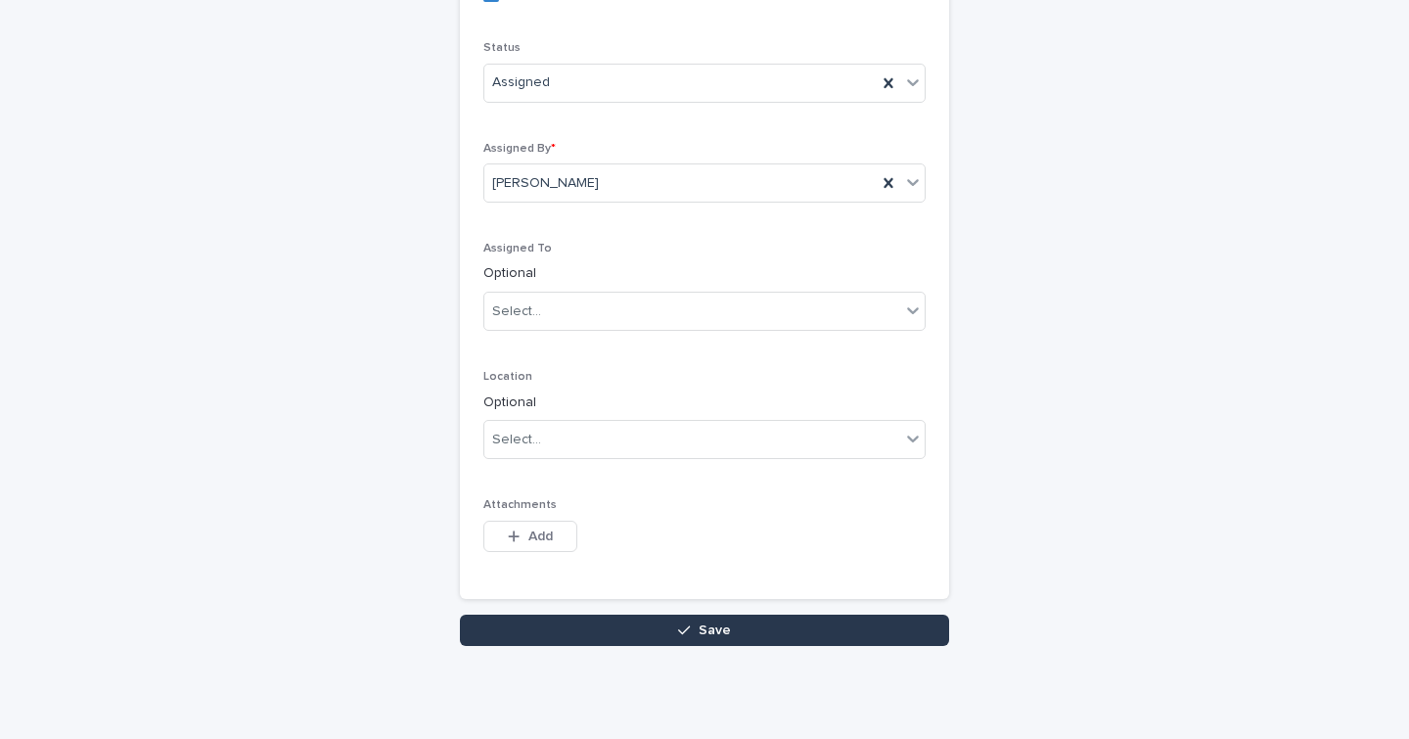
type textarea "**********"
click at [679, 623] on icon "button" at bounding box center [684, 630] width 12 height 14
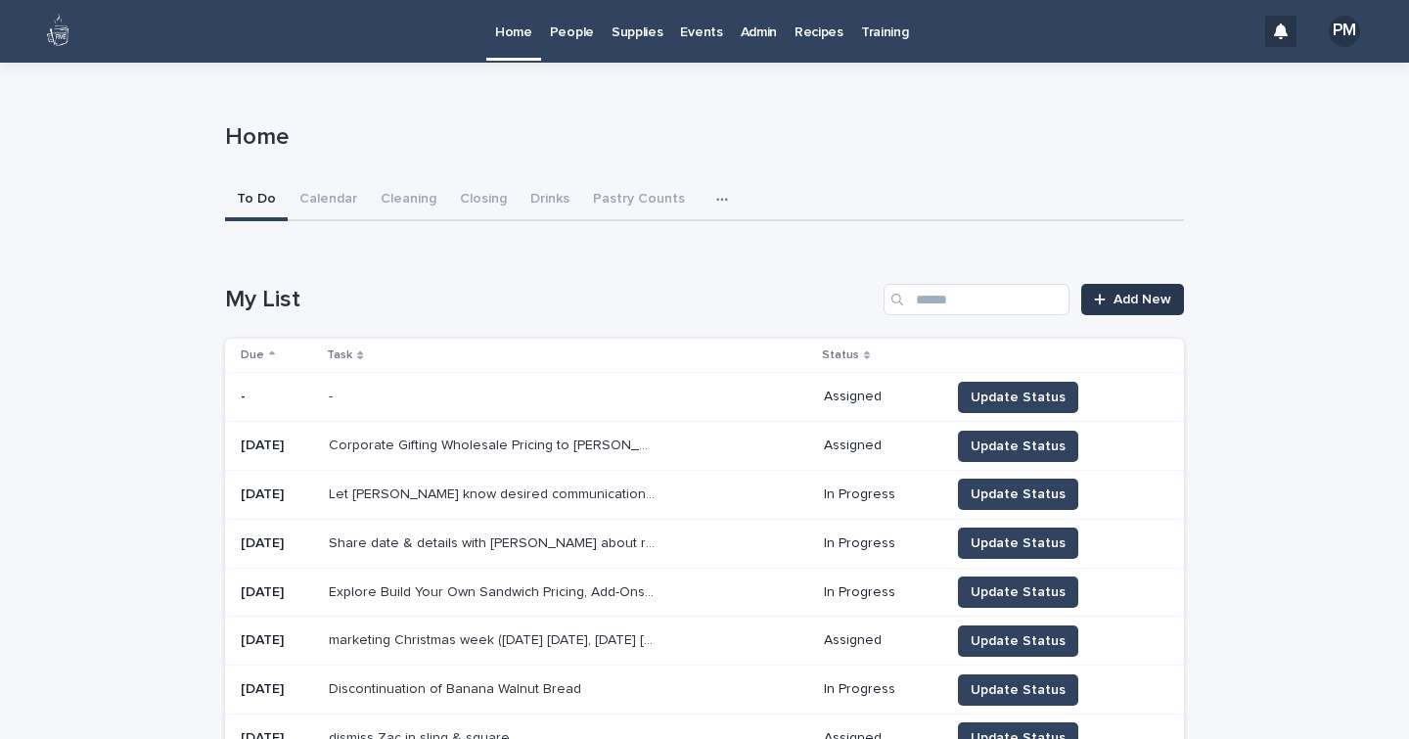
click at [1132, 296] on span "Add New" at bounding box center [1142, 300] width 58 height 14
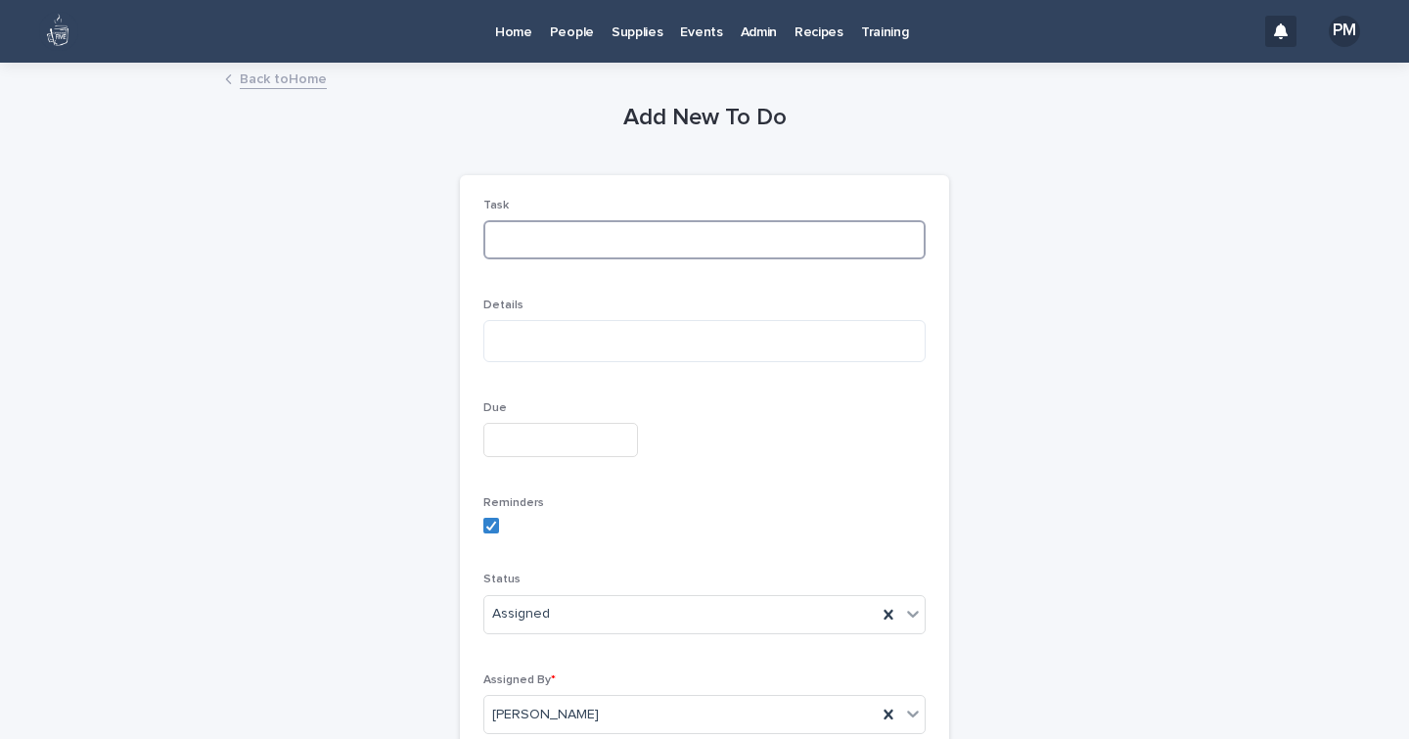
click at [621, 238] on input at bounding box center [704, 239] width 442 height 39
type input "**********"
click at [595, 428] on input "text" at bounding box center [560, 440] width 155 height 34
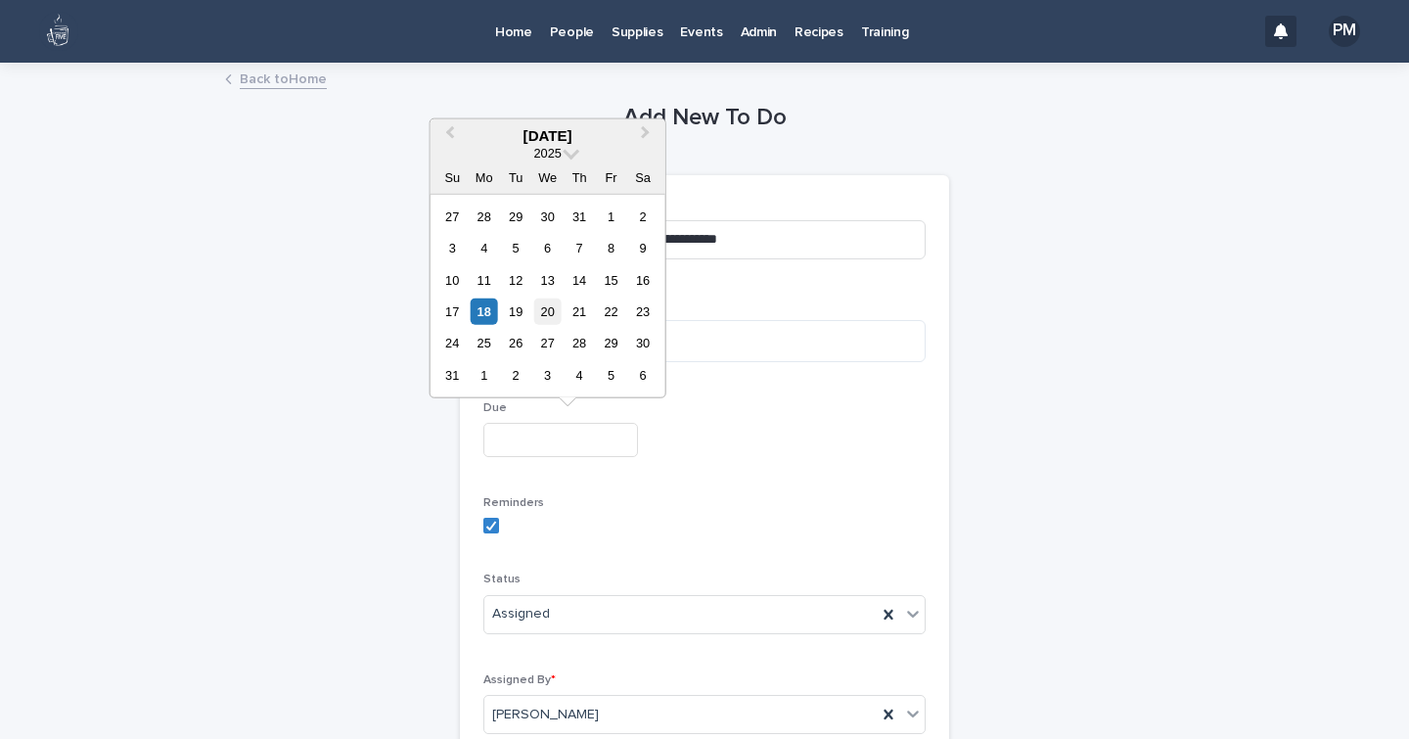
click at [552, 311] on div "20" at bounding box center [547, 311] width 26 height 26
type input "**********"
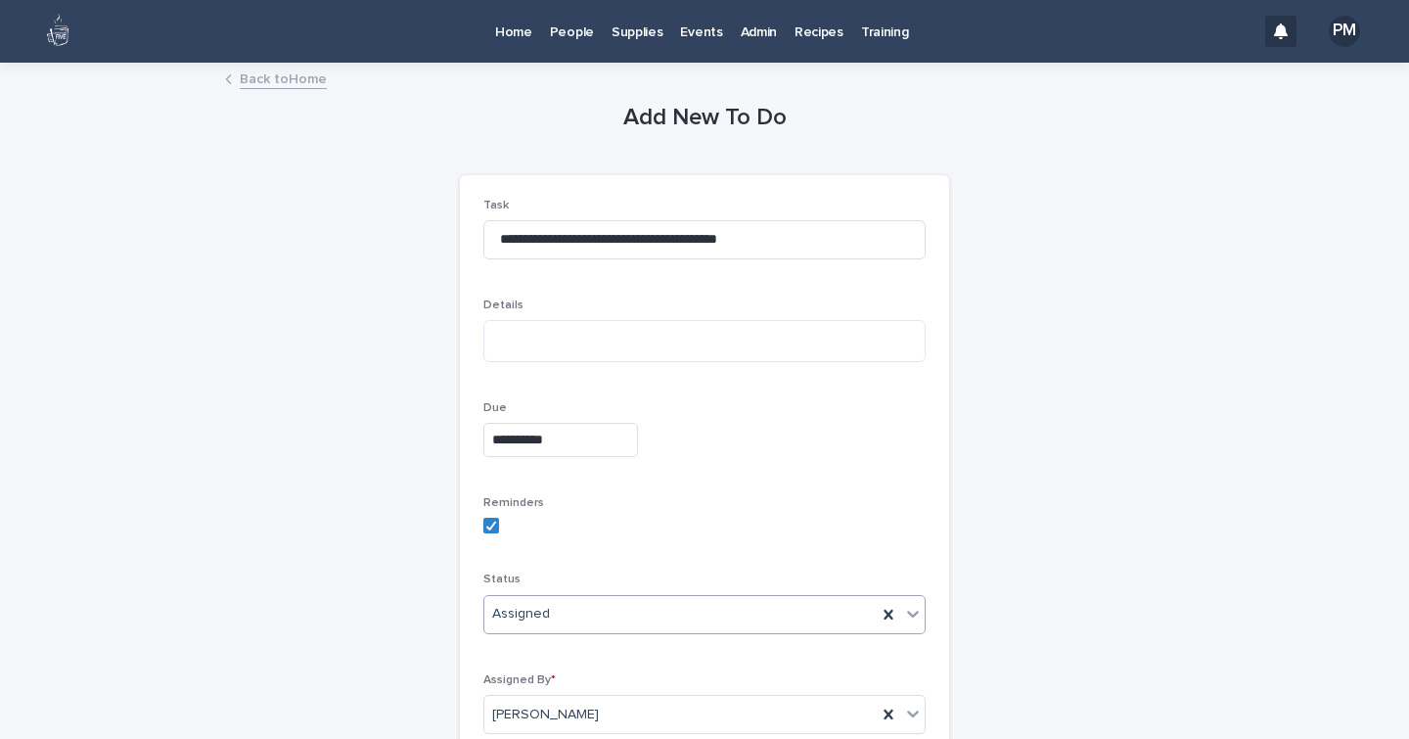
scroll to position [229, 0]
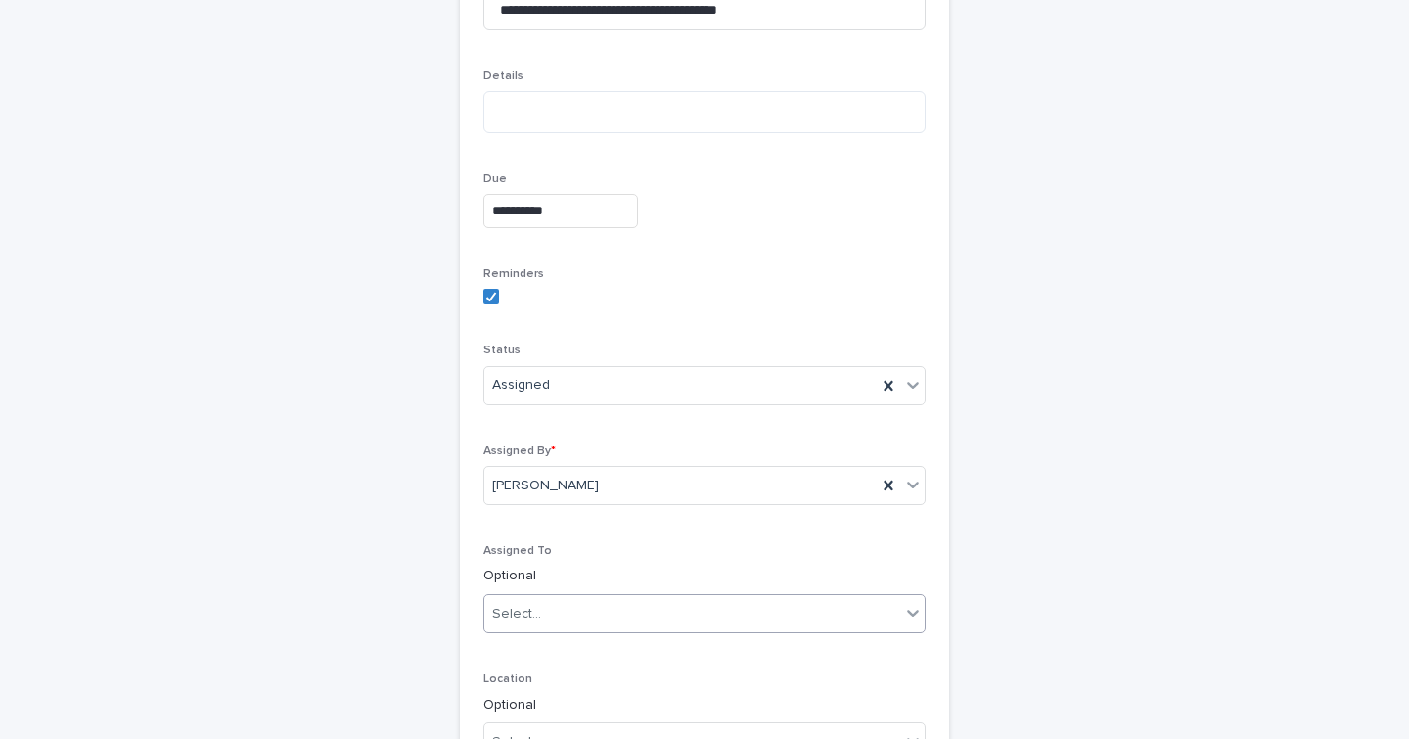
click at [555, 611] on div "Select..." at bounding box center [692, 614] width 416 height 32
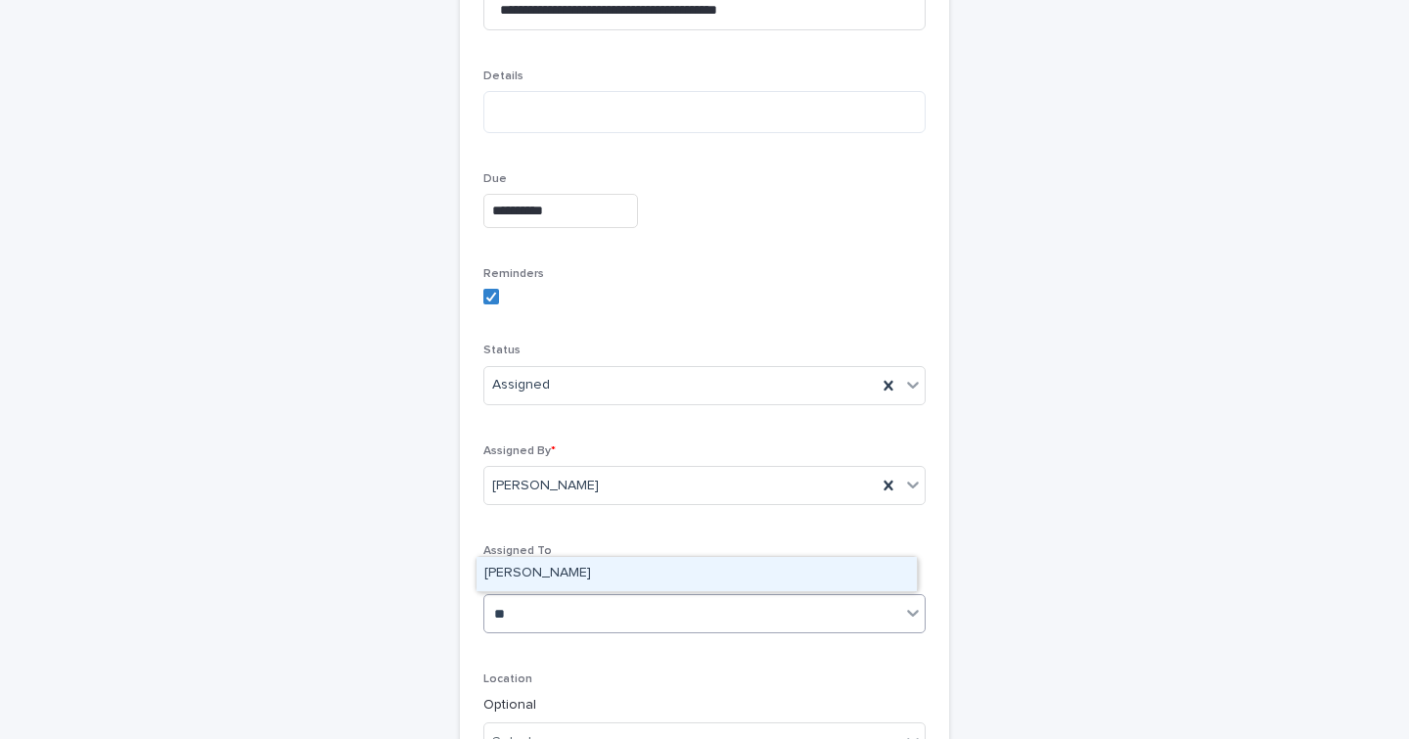
type input "**"
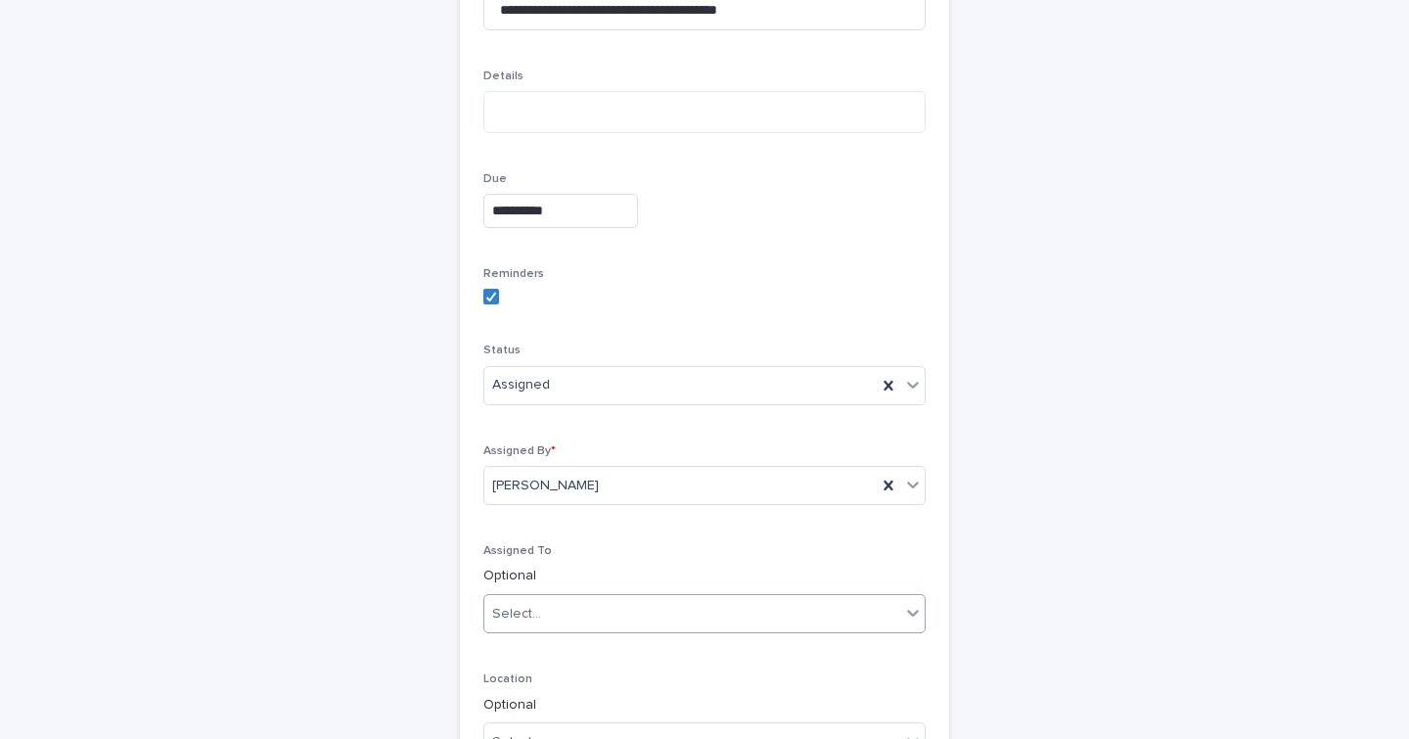
drag, startPoint x: 539, startPoint y: 569, endPoint x: 564, endPoint y: 611, distance: 48.7
click at [564, 611] on div "Select..." at bounding box center [692, 614] width 416 height 32
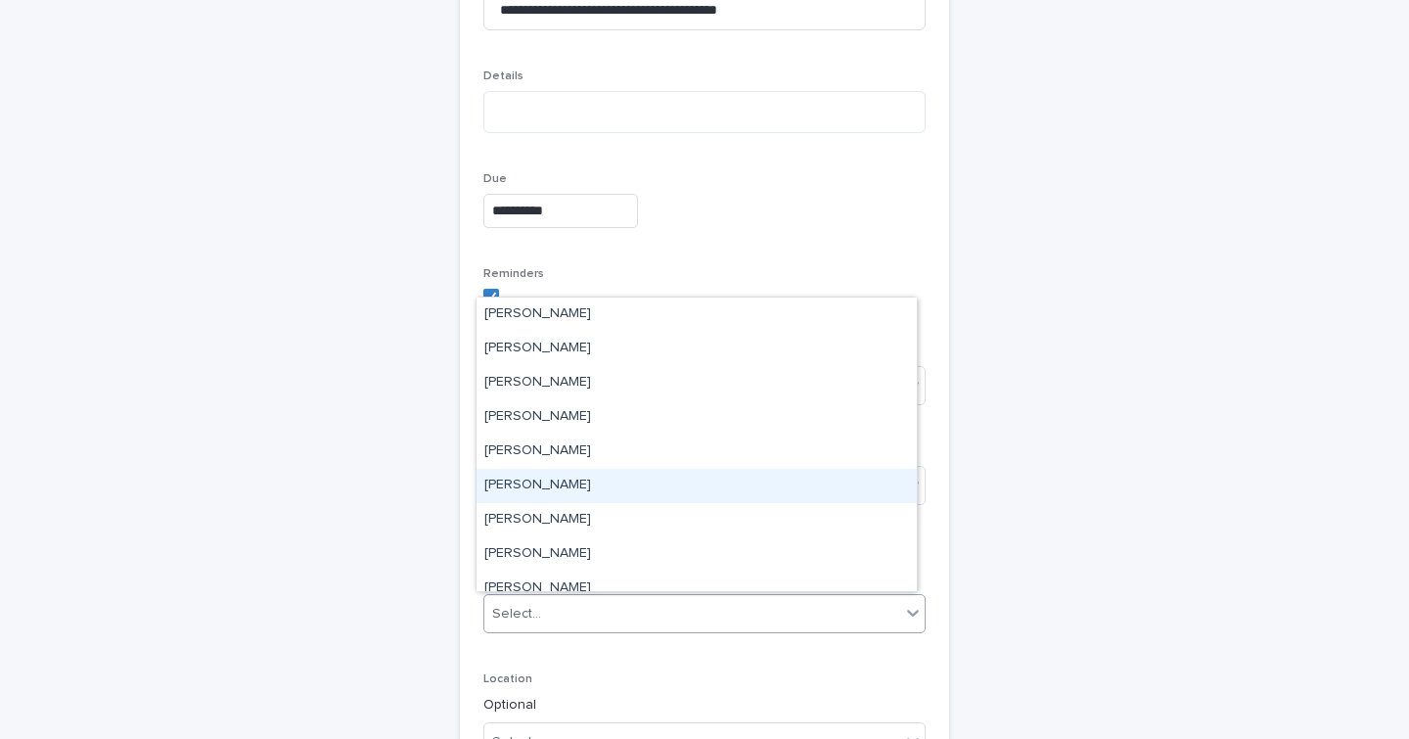
click at [535, 482] on div "[PERSON_NAME]" at bounding box center [696, 486] width 440 height 34
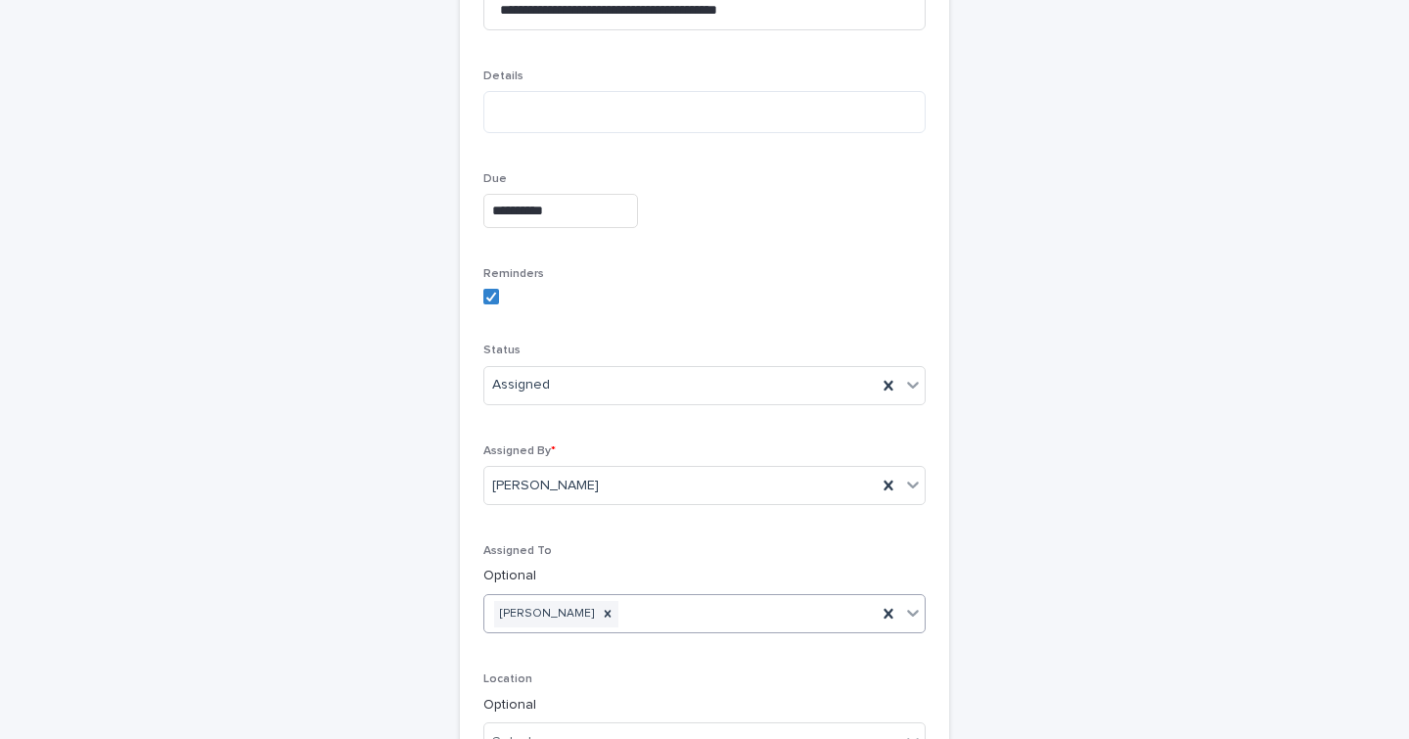
click at [1094, 451] on div "**********" at bounding box center [704, 392] width 959 height 1112
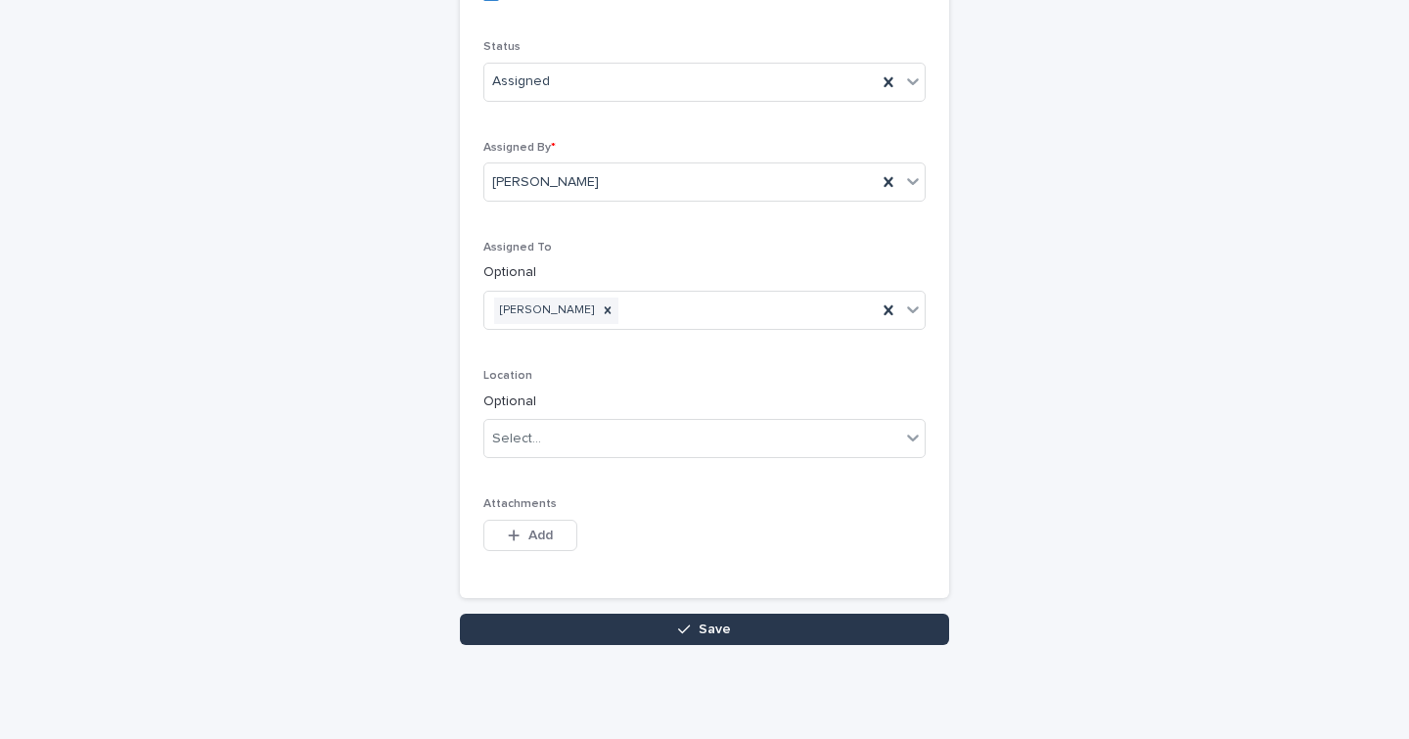
click at [877, 618] on button "Save" at bounding box center [704, 628] width 489 height 31
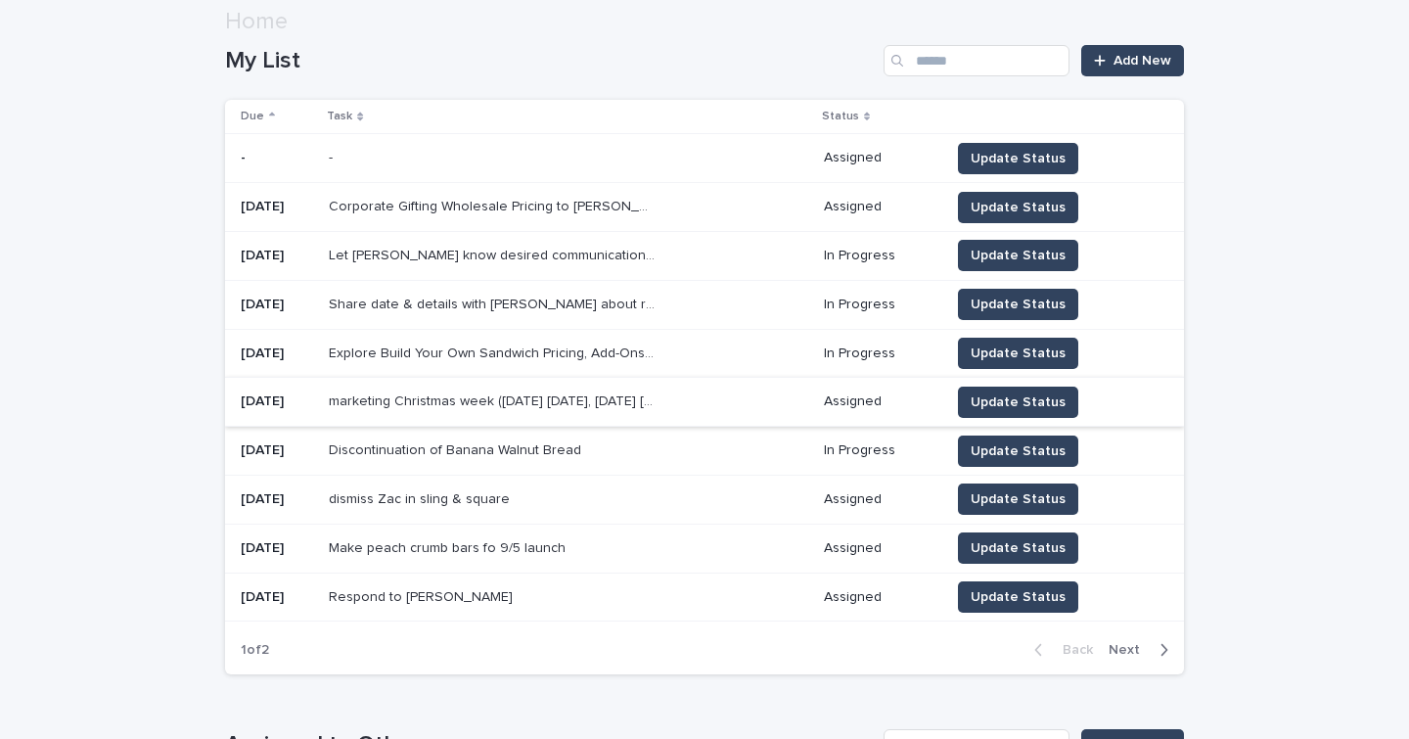
scroll to position [241, 0]
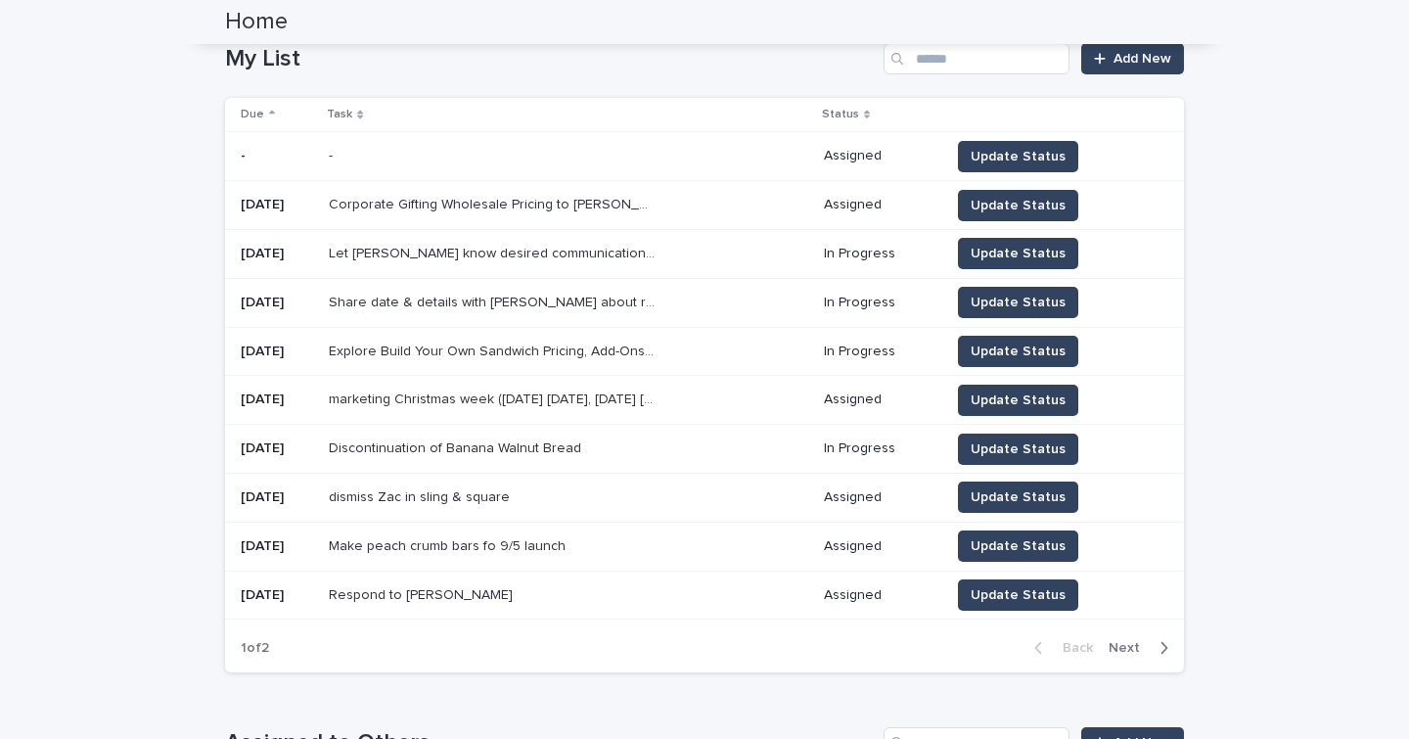
click at [1114, 643] on span "Next" at bounding box center [1129, 648] width 43 height 14
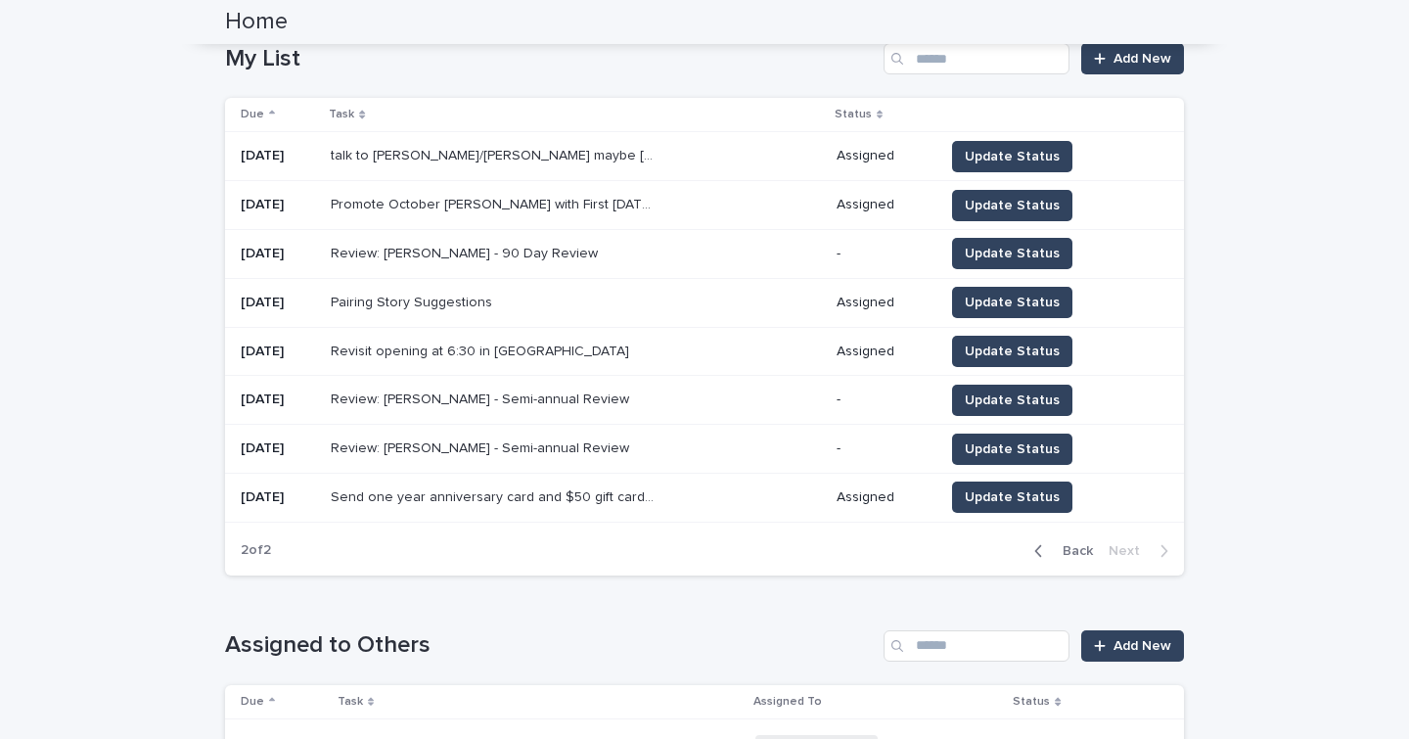
click at [612, 156] on p "talk to [PERSON_NAME]/[PERSON_NAME] maybe [PERSON_NAME] about participating in …" at bounding box center [496, 154] width 330 height 21
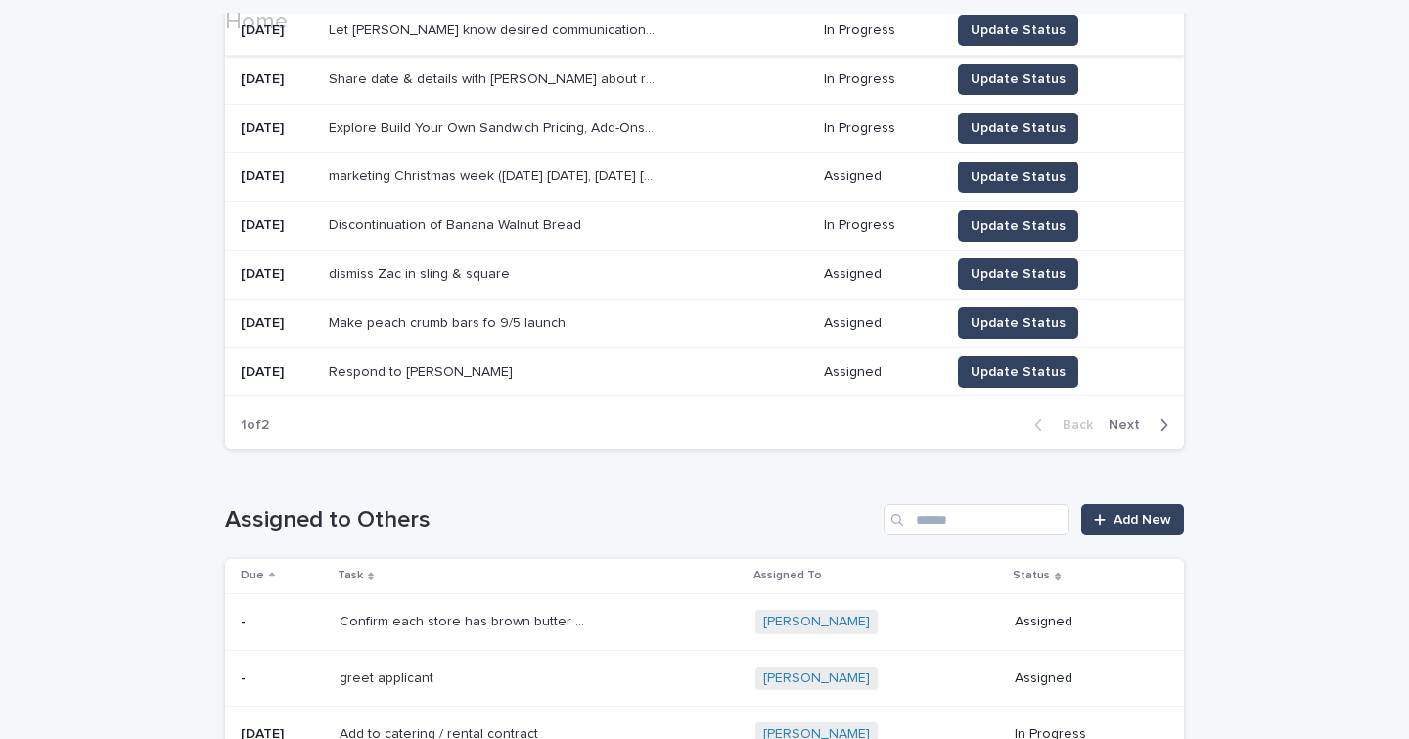
scroll to position [465, 0]
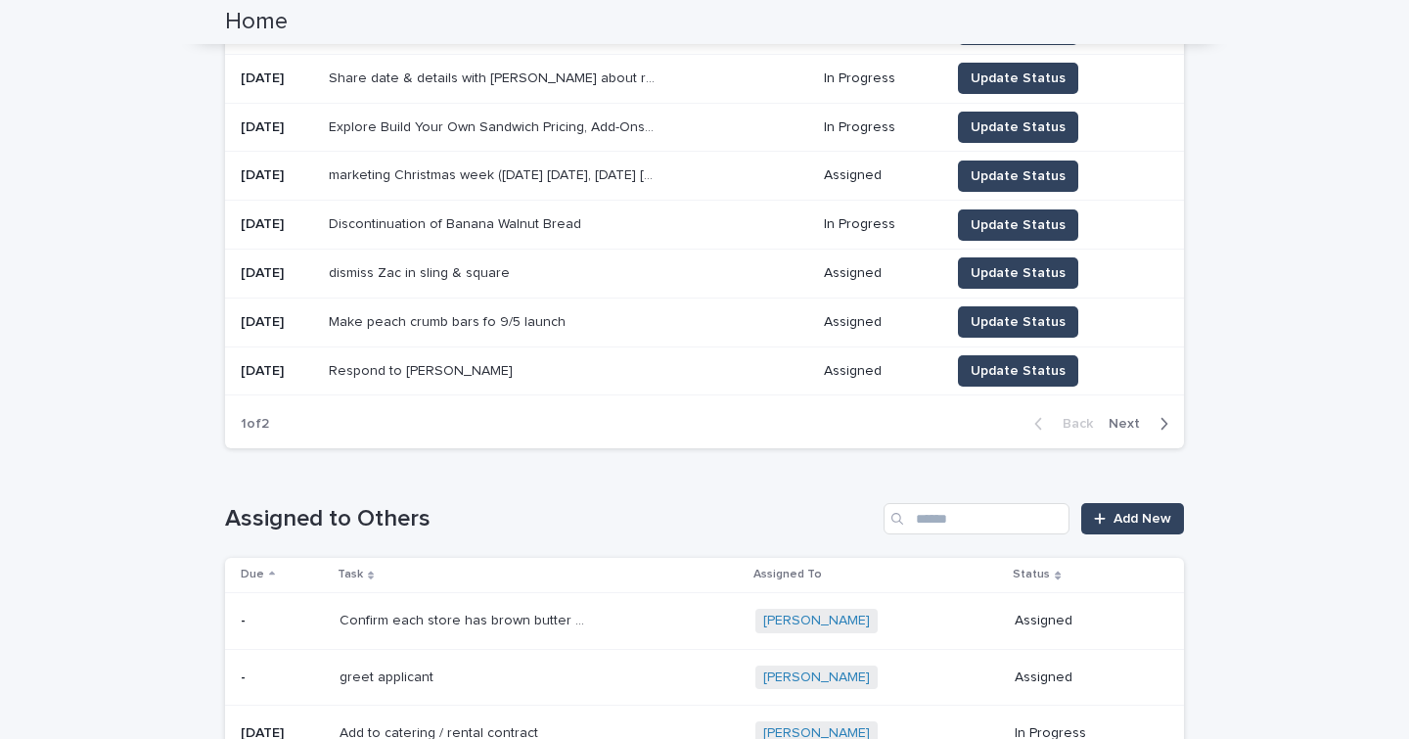
click at [1112, 420] on span "Next" at bounding box center [1129, 424] width 43 height 14
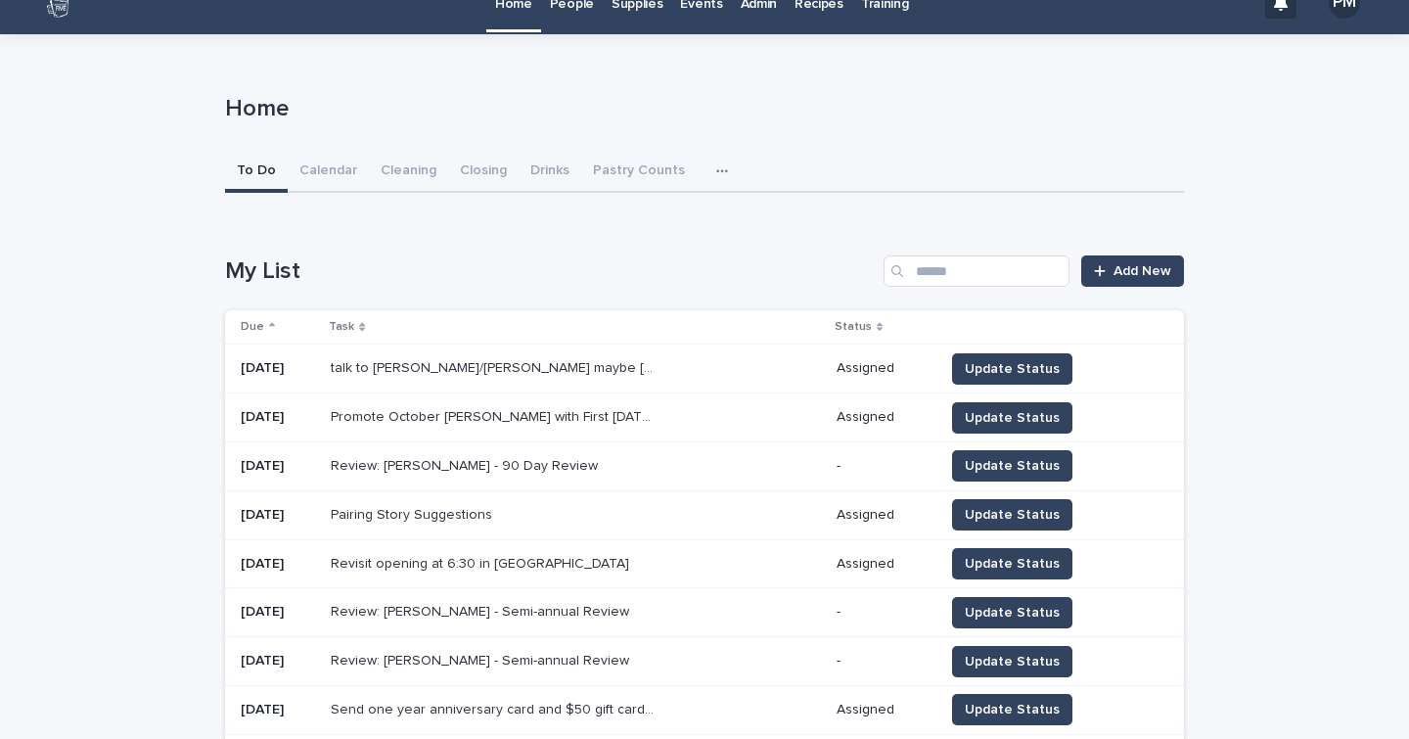
scroll to position [29, 0]
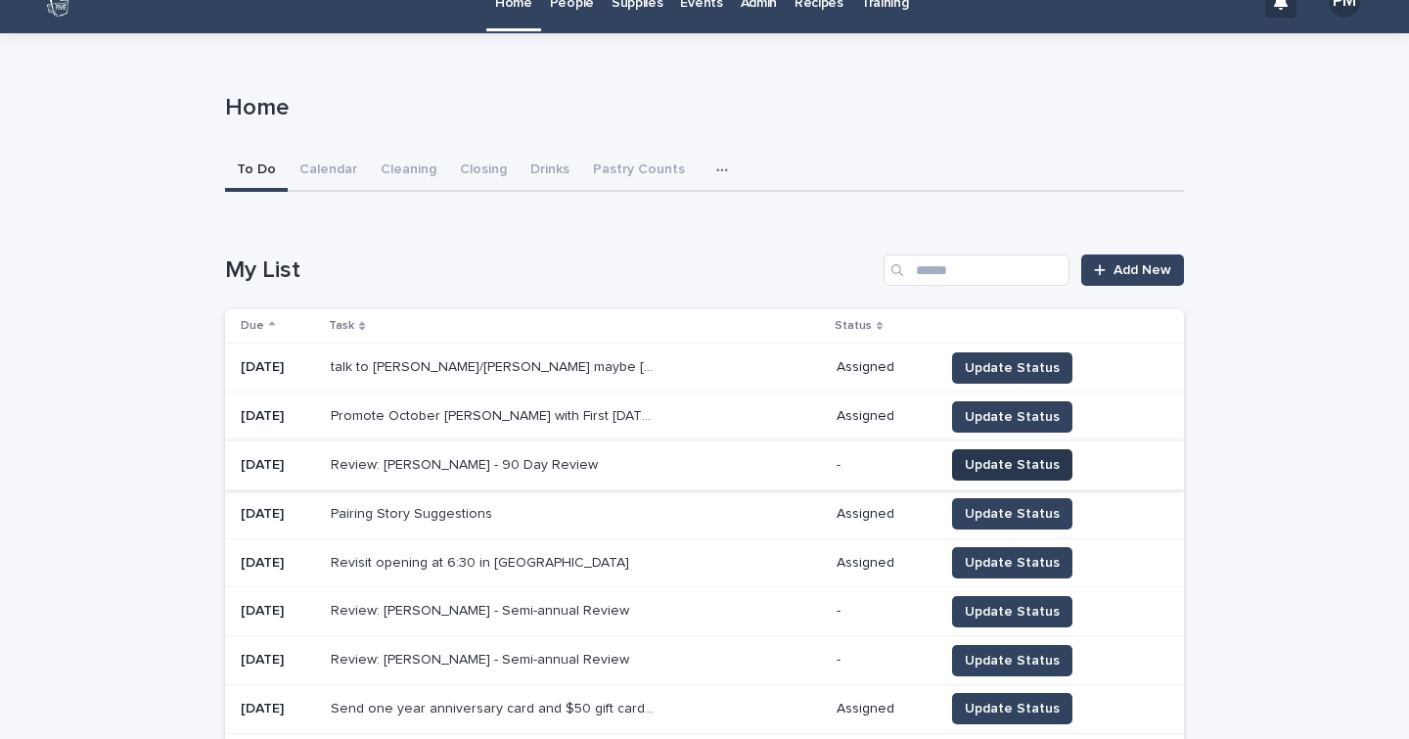
click at [1029, 467] on span "Update Status" at bounding box center [1012, 465] width 95 height 20
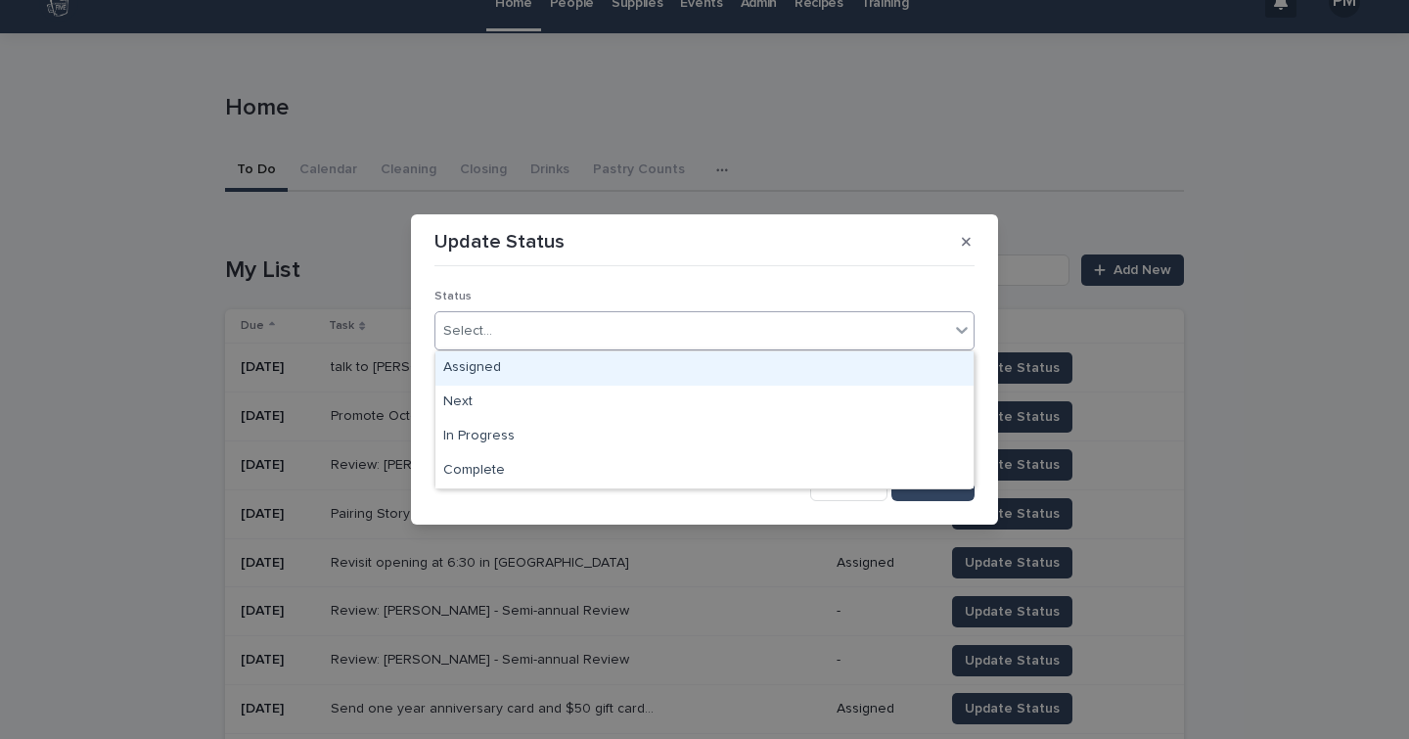
click at [961, 322] on icon at bounding box center [962, 330] width 20 height 20
click at [973, 248] on button "button" at bounding box center [966, 241] width 32 height 31
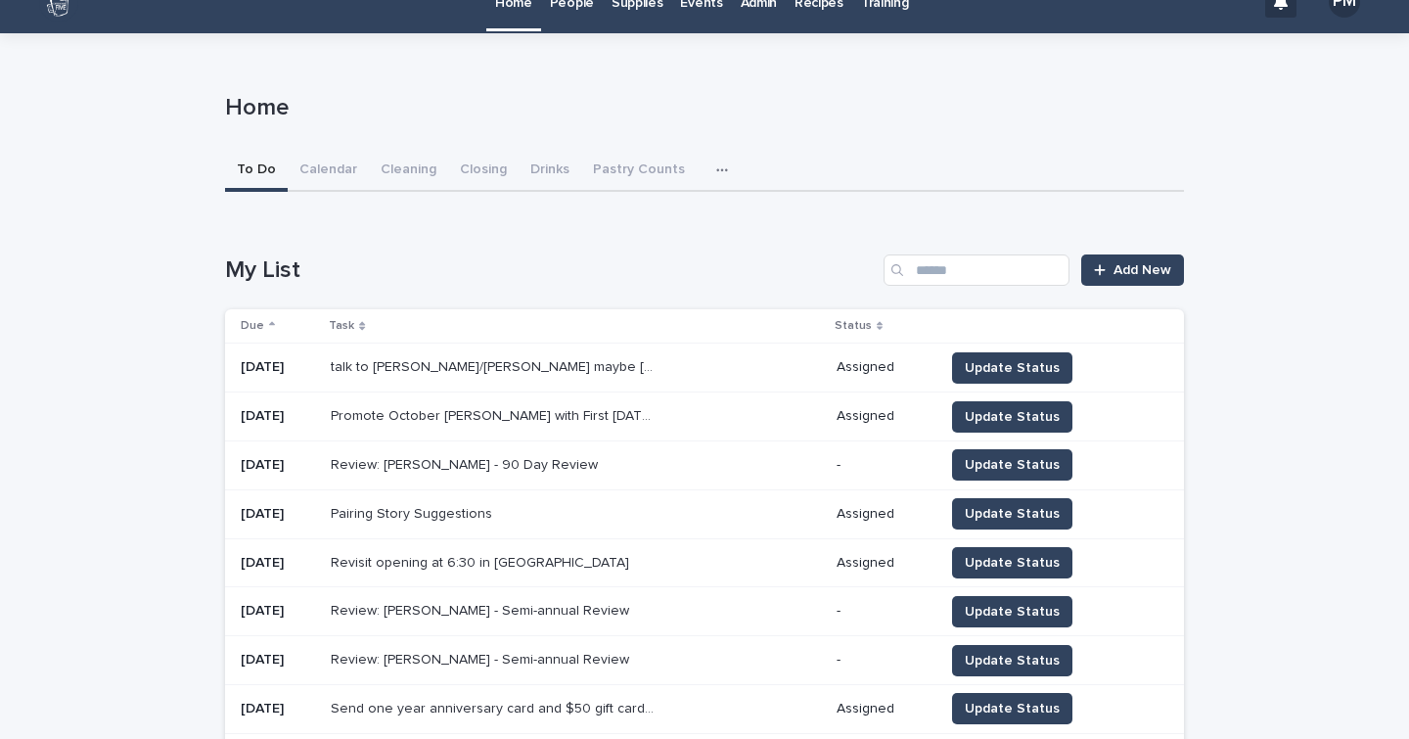
click at [479, 467] on p "Review: [PERSON_NAME] - 90 Day Review" at bounding box center [466, 463] width 271 height 21
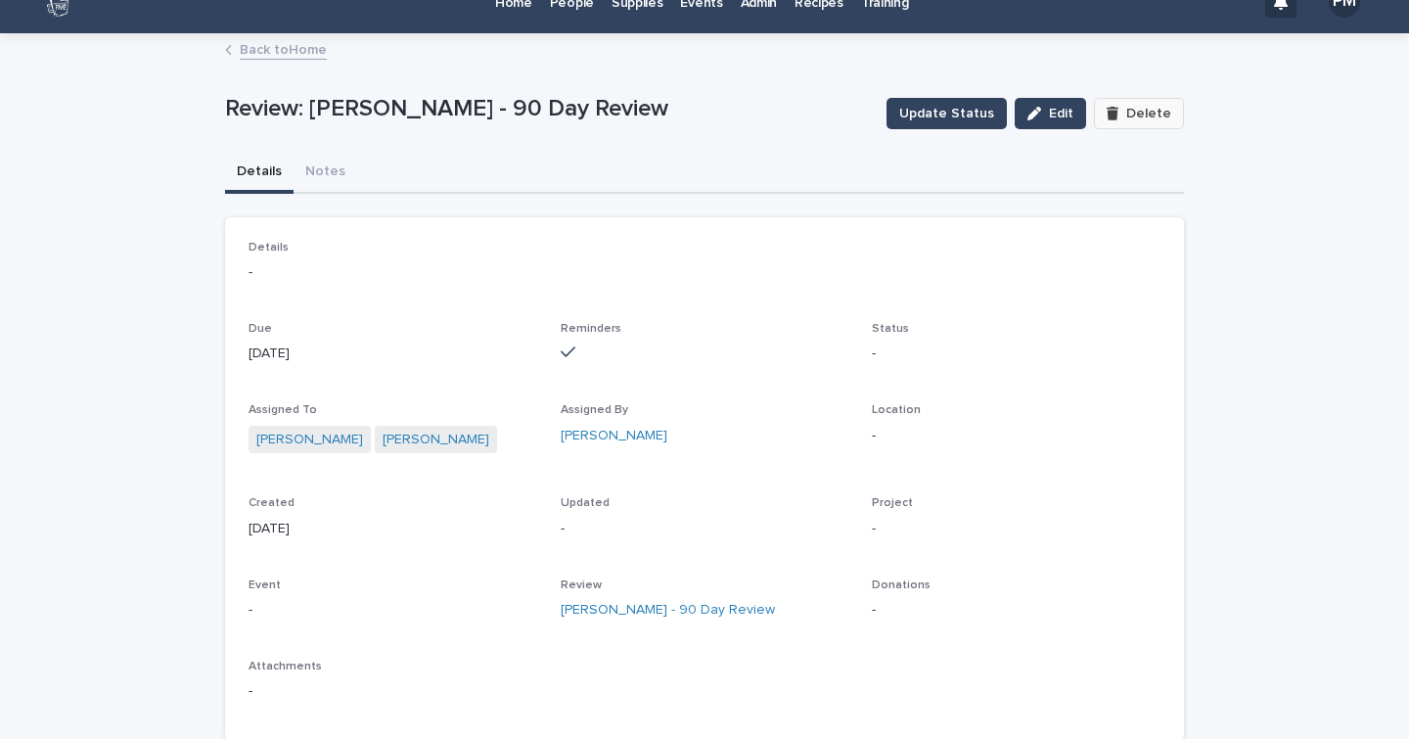
click at [1132, 112] on span "Delete" at bounding box center [1148, 114] width 45 height 14
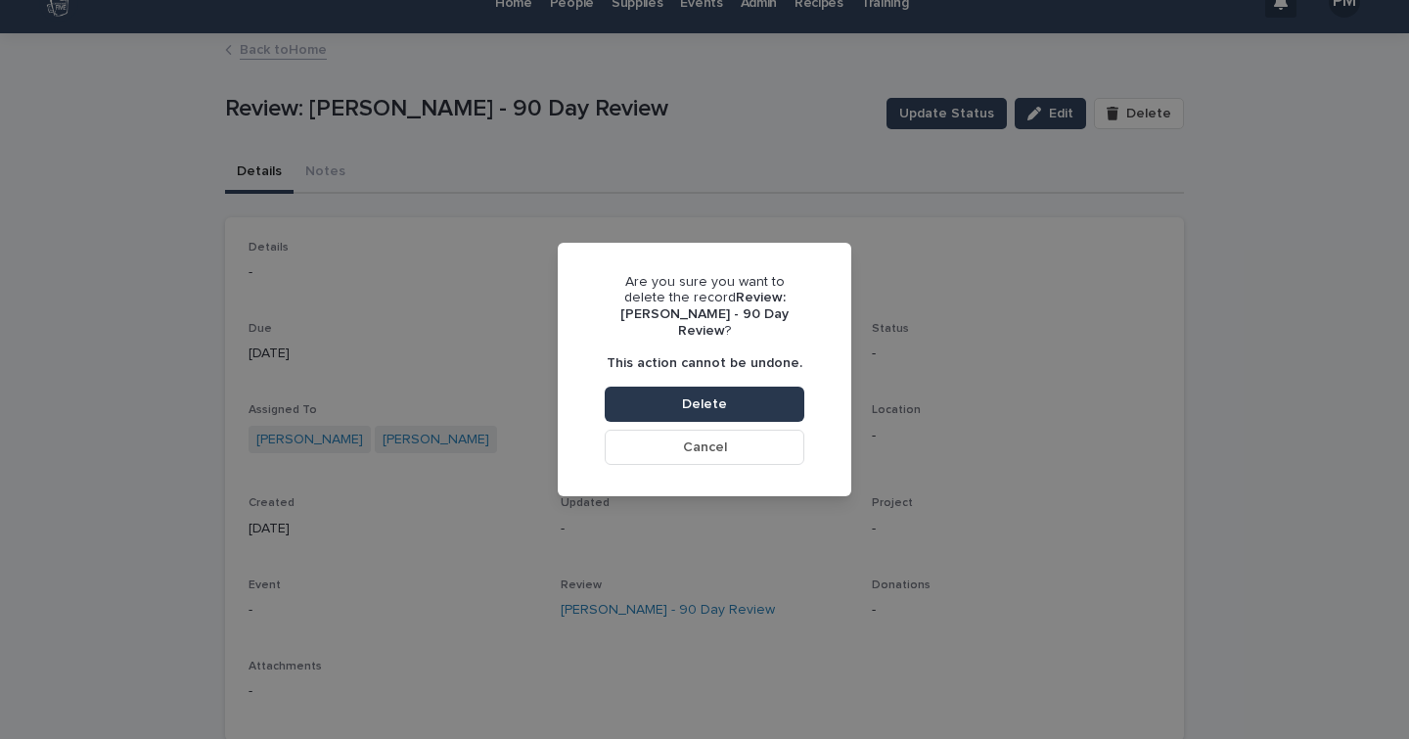
click at [773, 391] on button "Delete" at bounding box center [705, 403] width 200 height 35
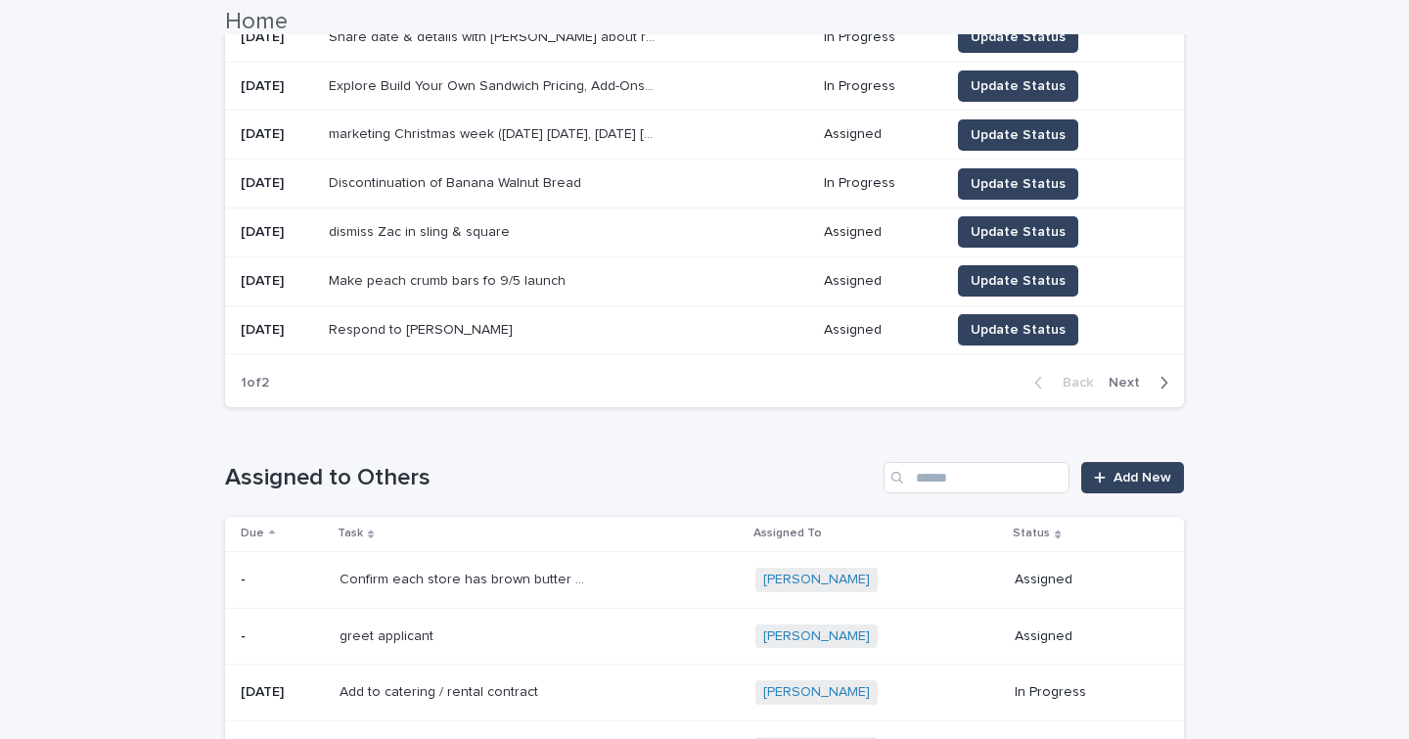
scroll to position [509, 0]
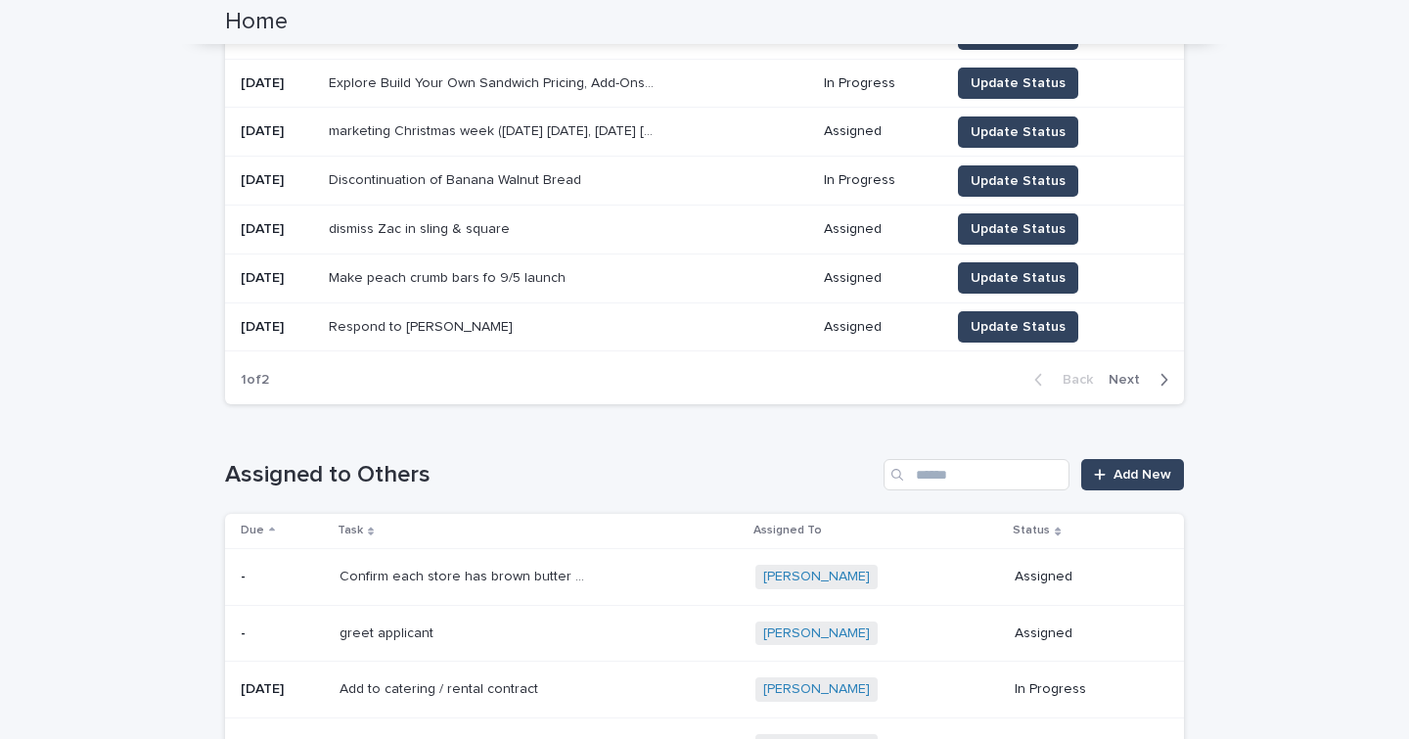
click at [1129, 377] on span "Next" at bounding box center [1129, 380] width 43 height 14
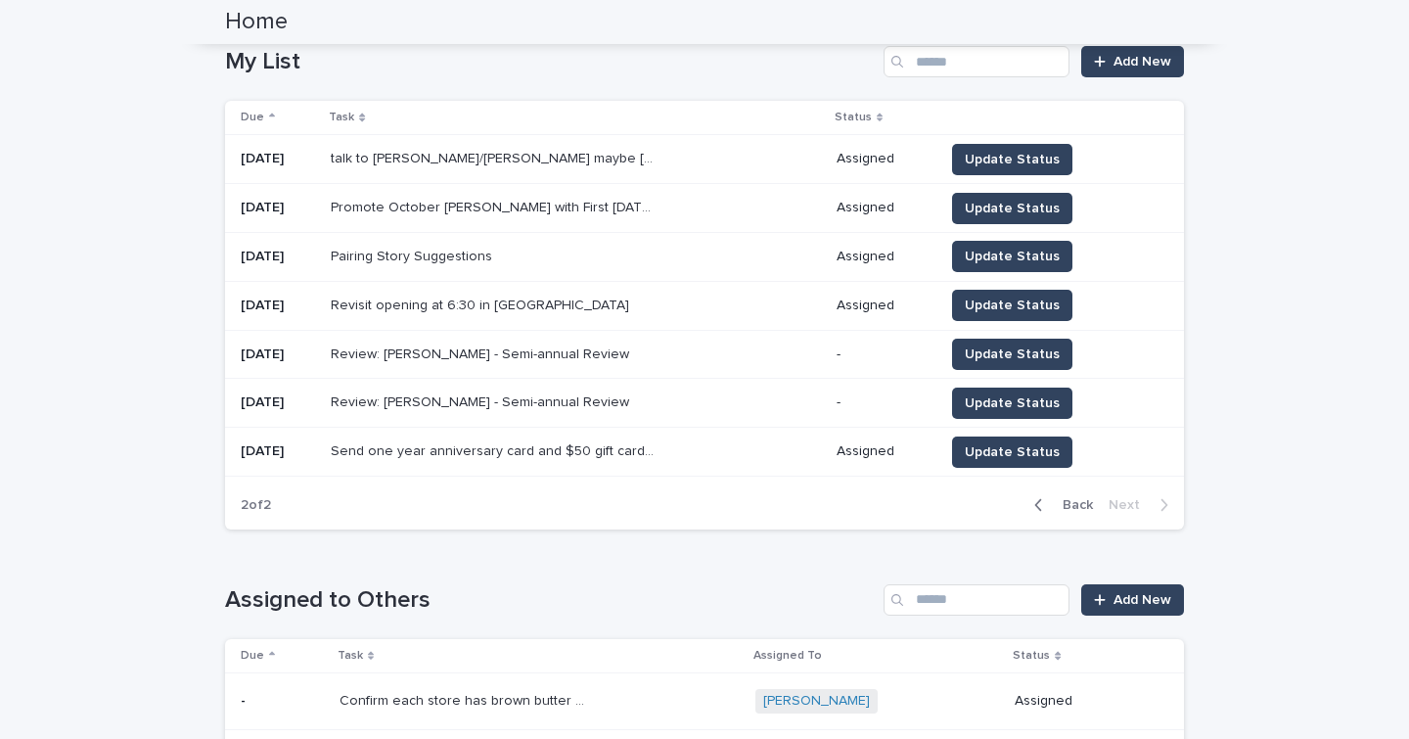
scroll to position [237, 0]
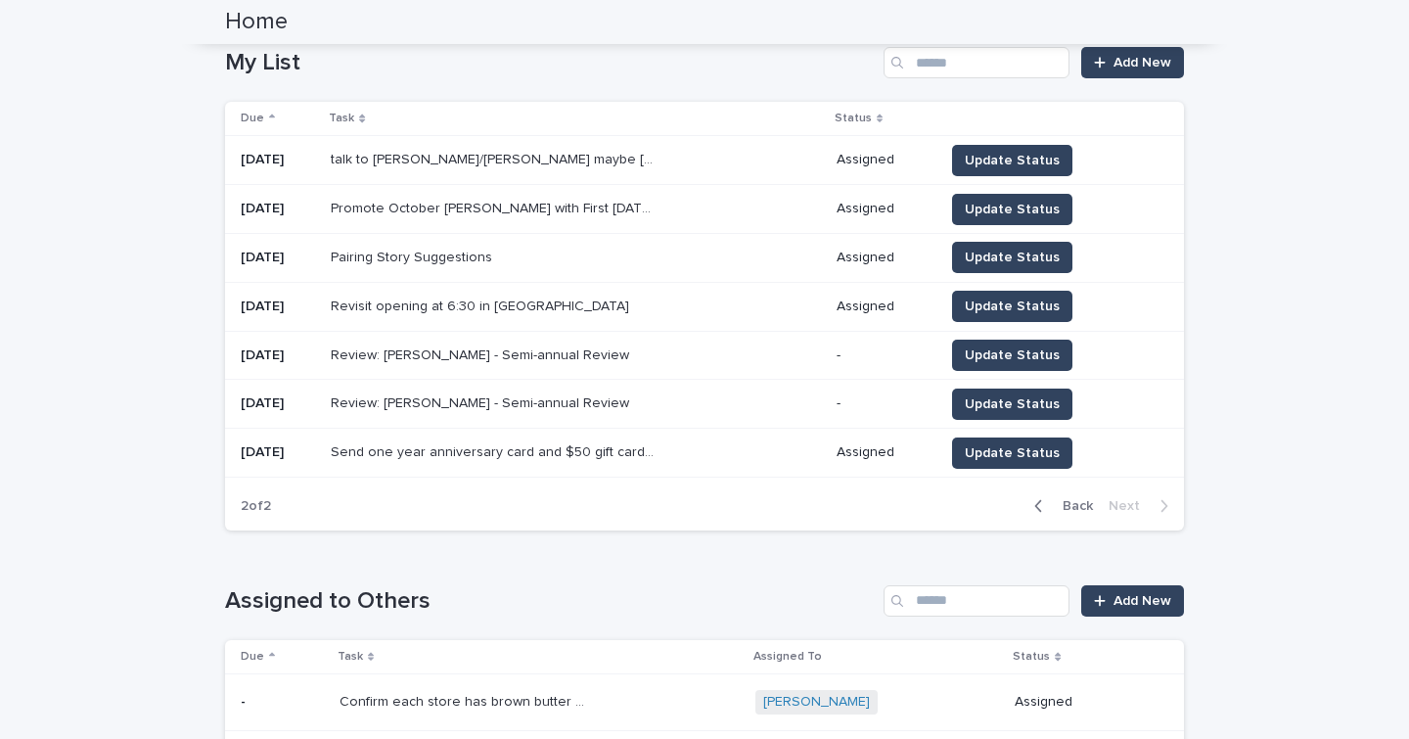
click at [1065, 505] on span "Back" at bounding box center [1072, 506] width 42 height 14
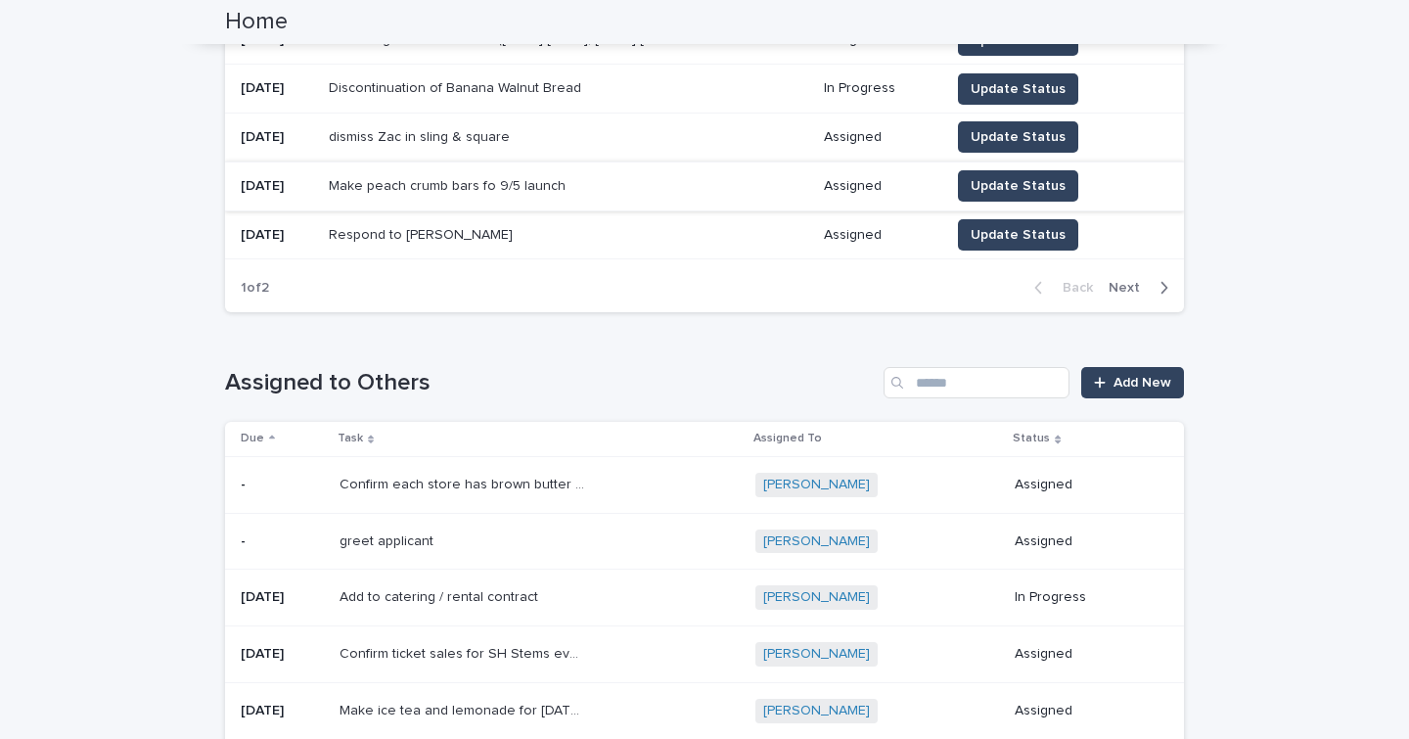
scroll to position [0, 0]
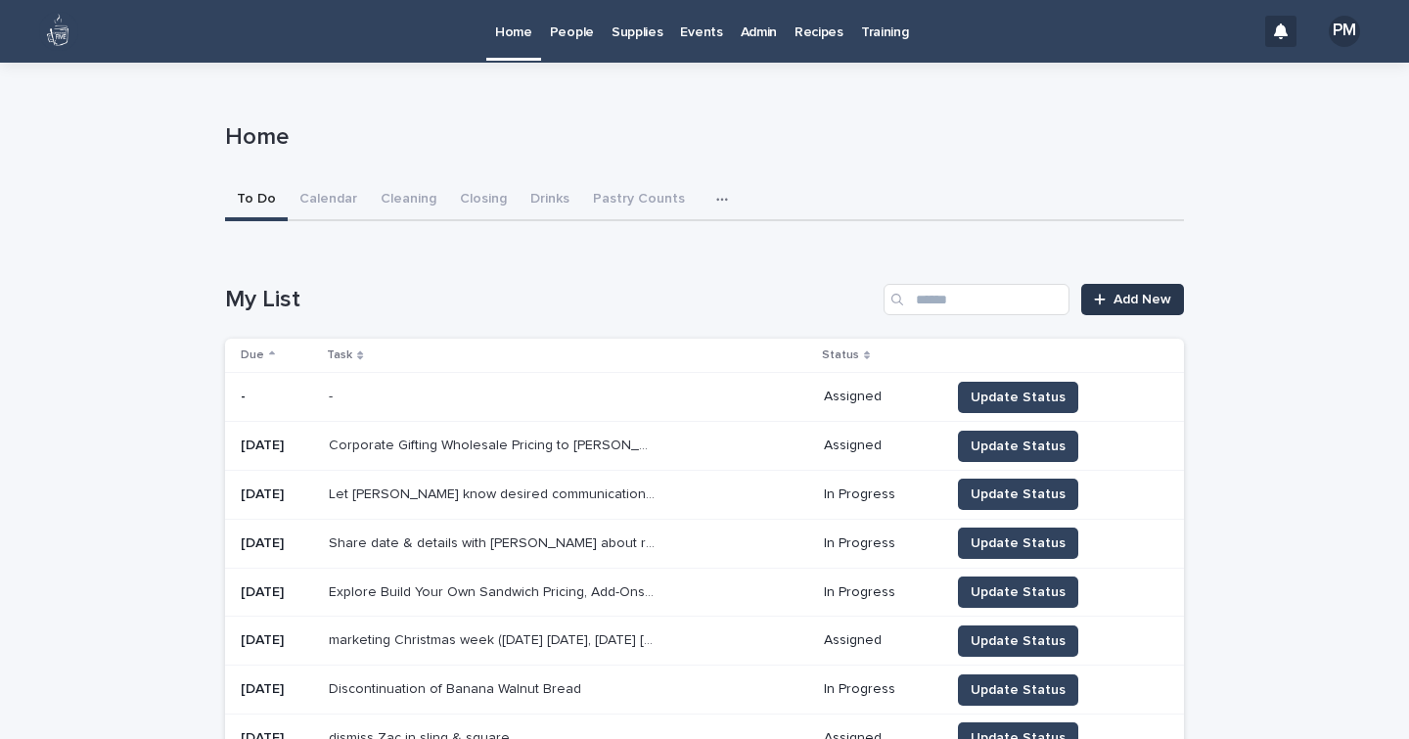
click at [1160, 297] on span "Add New" at bounding box center [1142, 300] width 58 height 14
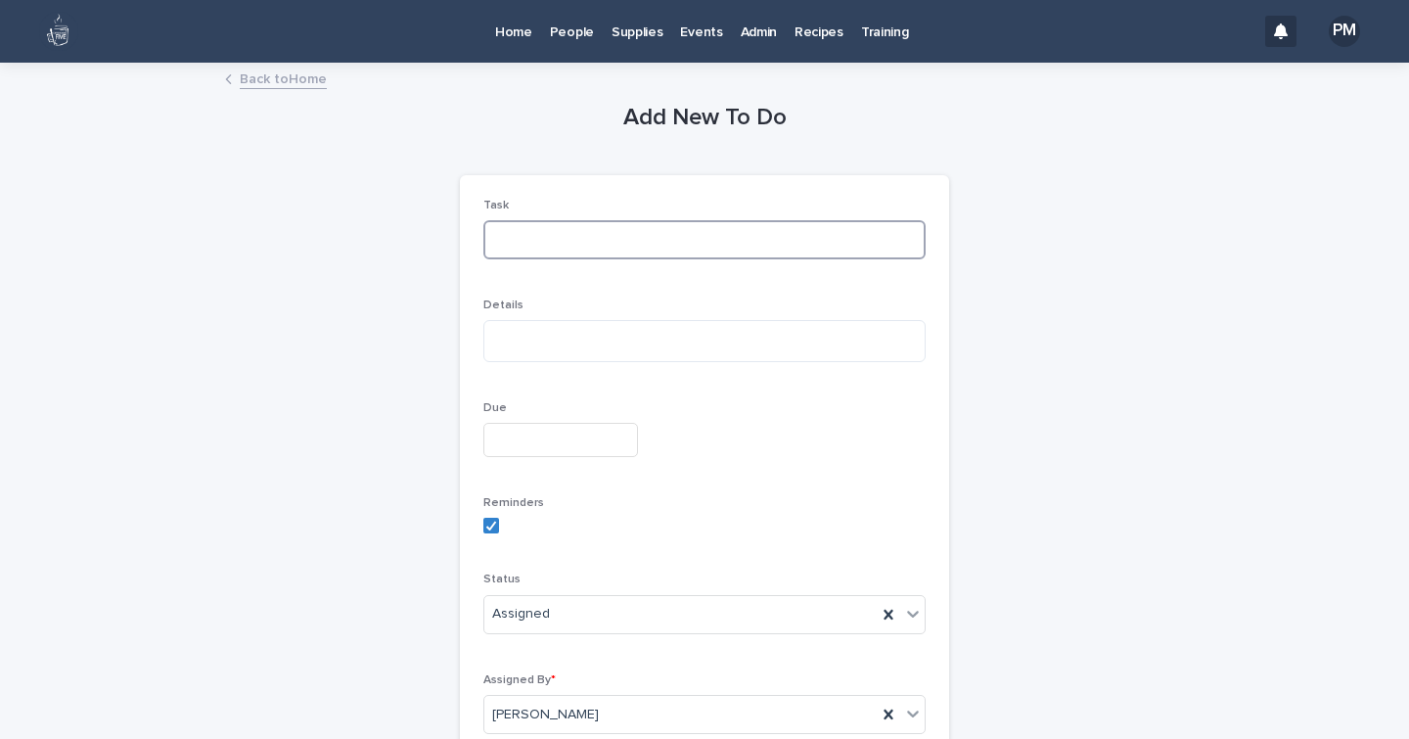
click at [699, 242] on input at bounding box center [704, 239] width 442 height 39
type input "**********"
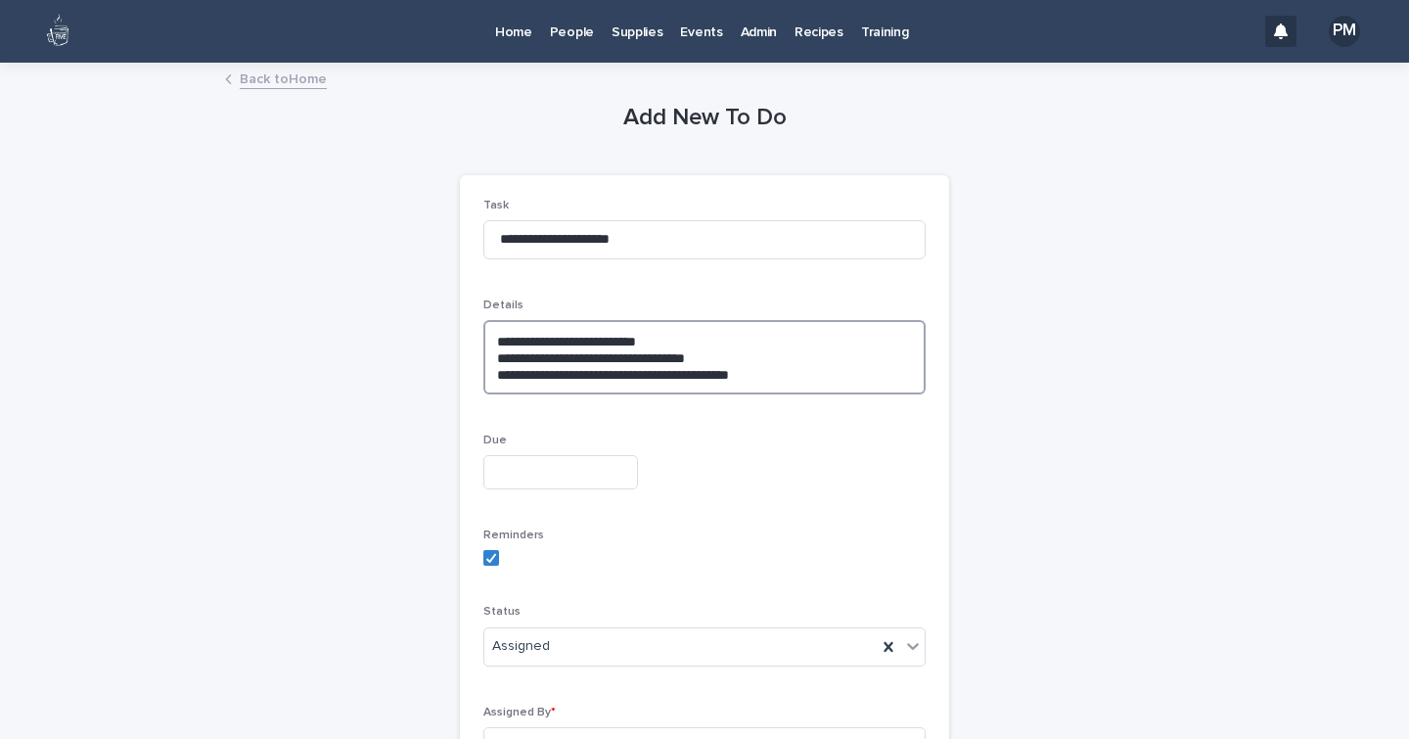
type textarea "**********"
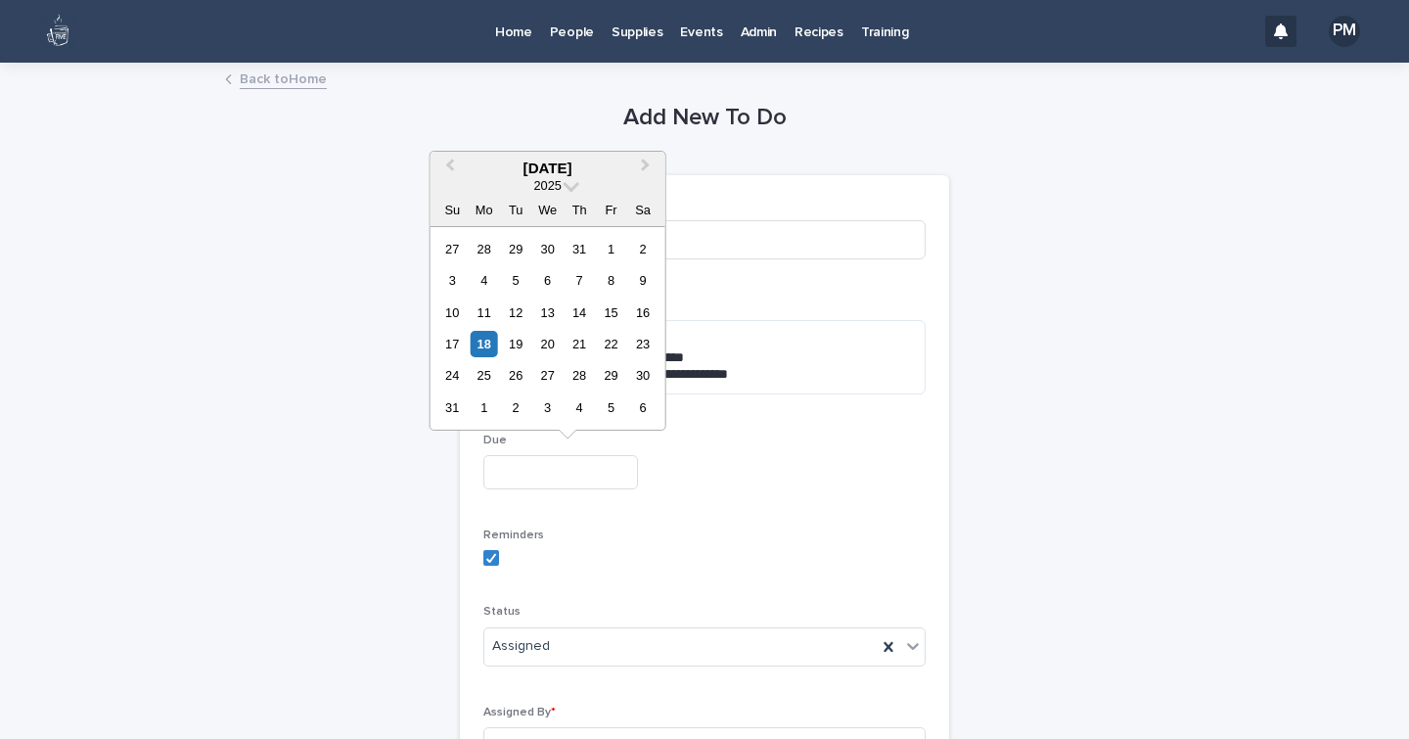
click at [519, 476] on input "text" at bounding box center [560, 472] width 155 height 34
click at [642, 181] on button "Next Month" at bounding box center [647, 169] width 31 height 31
click at [481, 286] on div "8" at bounding box center [484, 280] width 26 height 26
type input "**********"
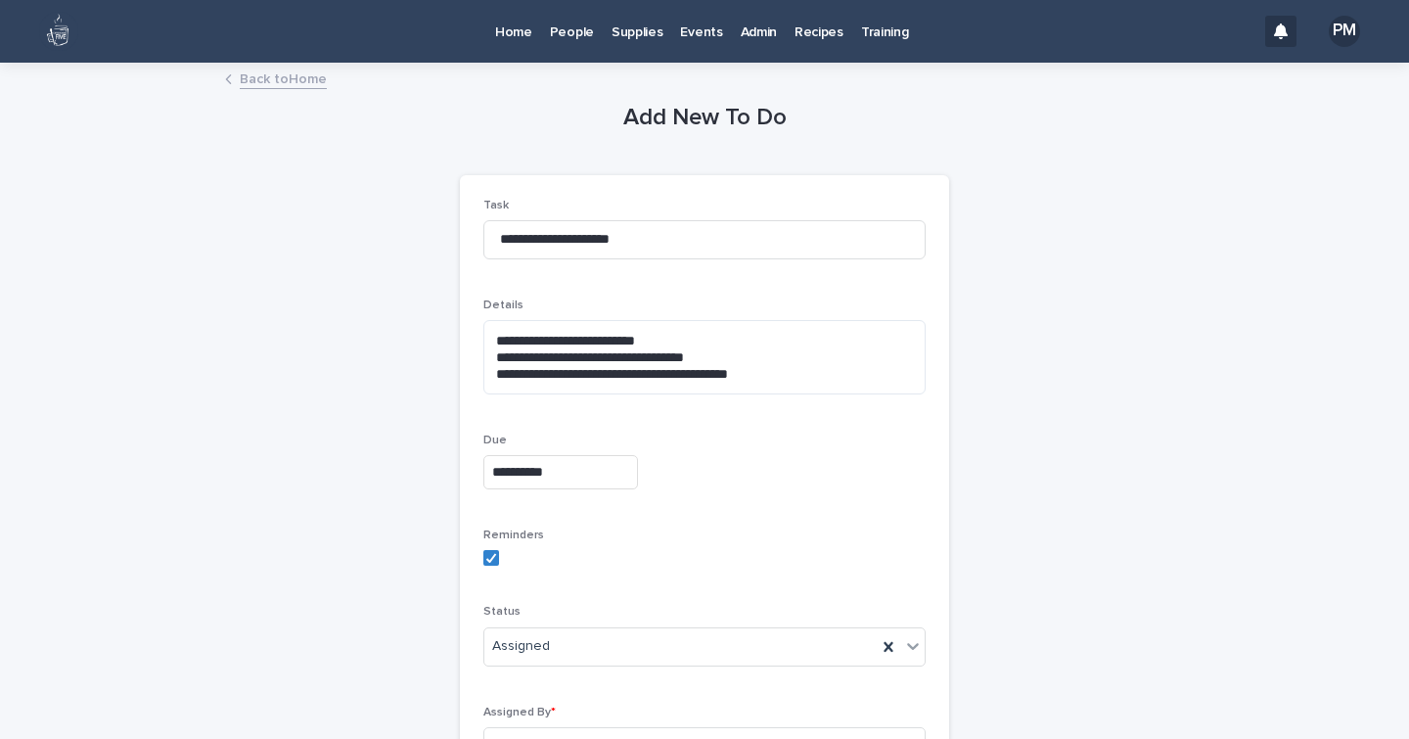
scroll to position [293, 0]
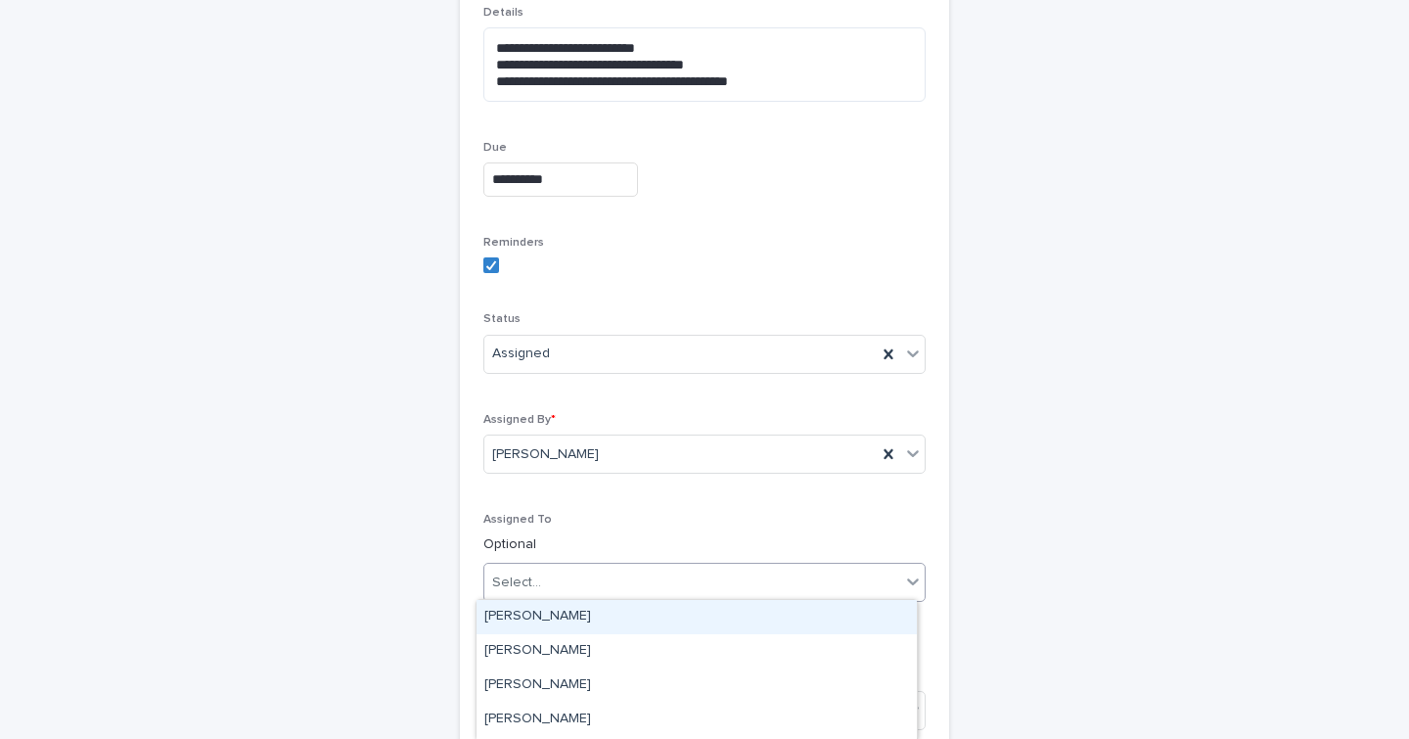
click at [532, 592] on div "Select..." at bounding box center [692, 582] width 416 height 32
type input "**"
click at [532, 618] on div "[PERSON_NAME]" at bounding box center [696, 617] width 440 height 34
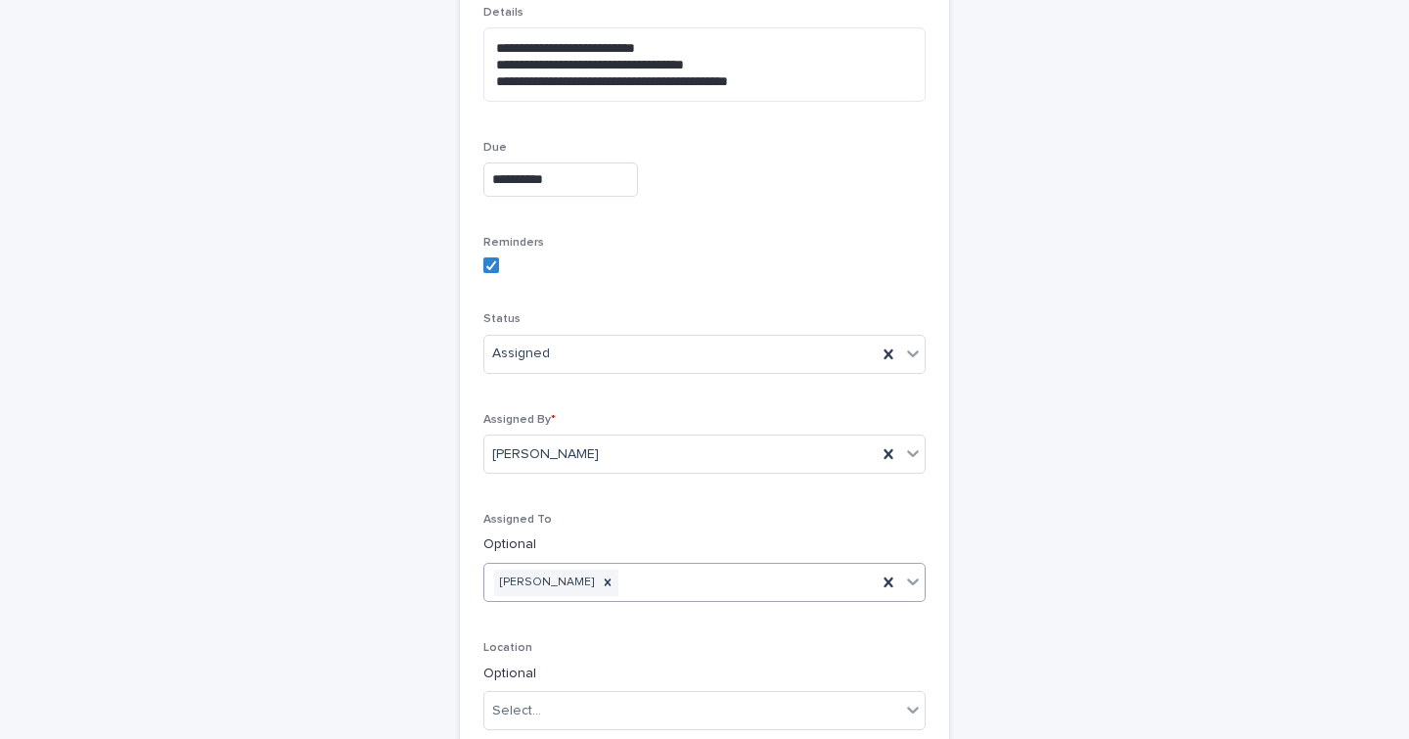
scroll to position [564, 0]
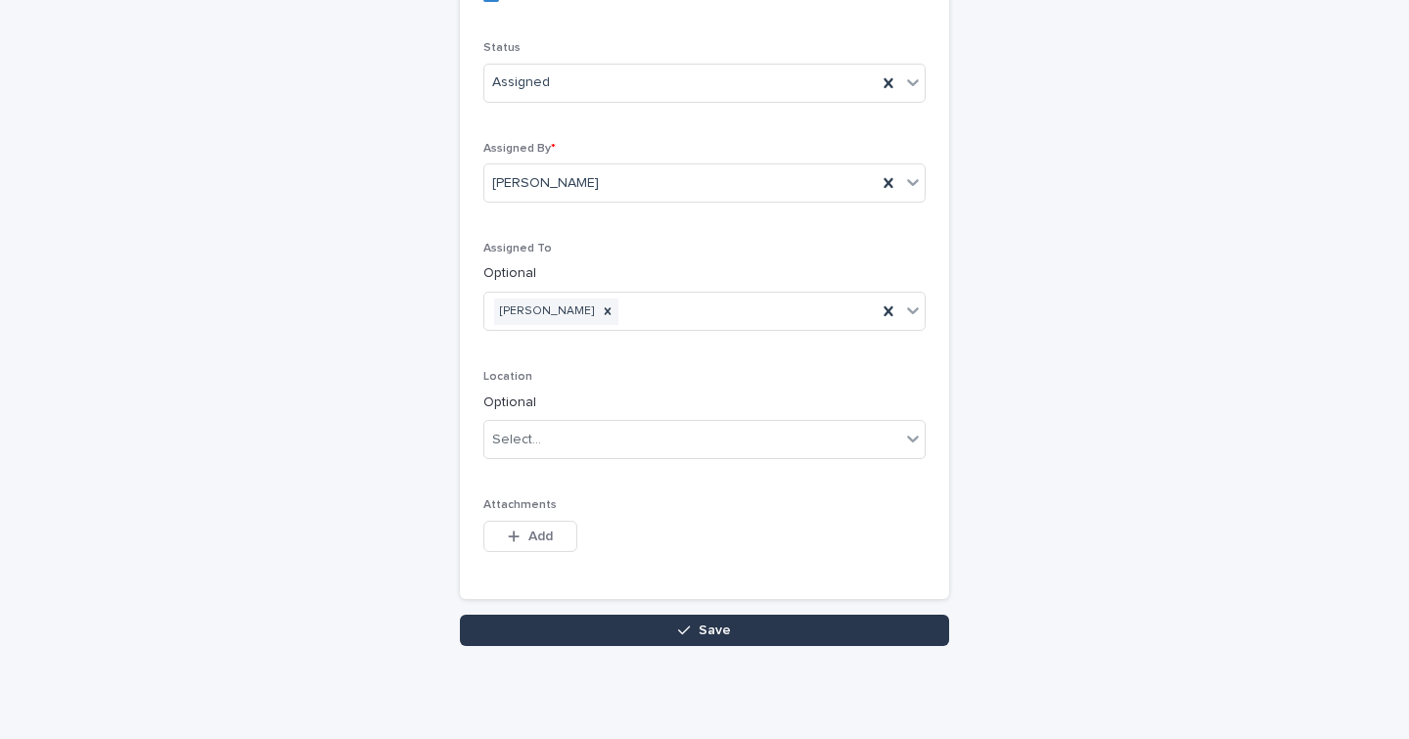
click at [851, 617] on button "Save" at bounding box center [704, 629] width 489 height 31
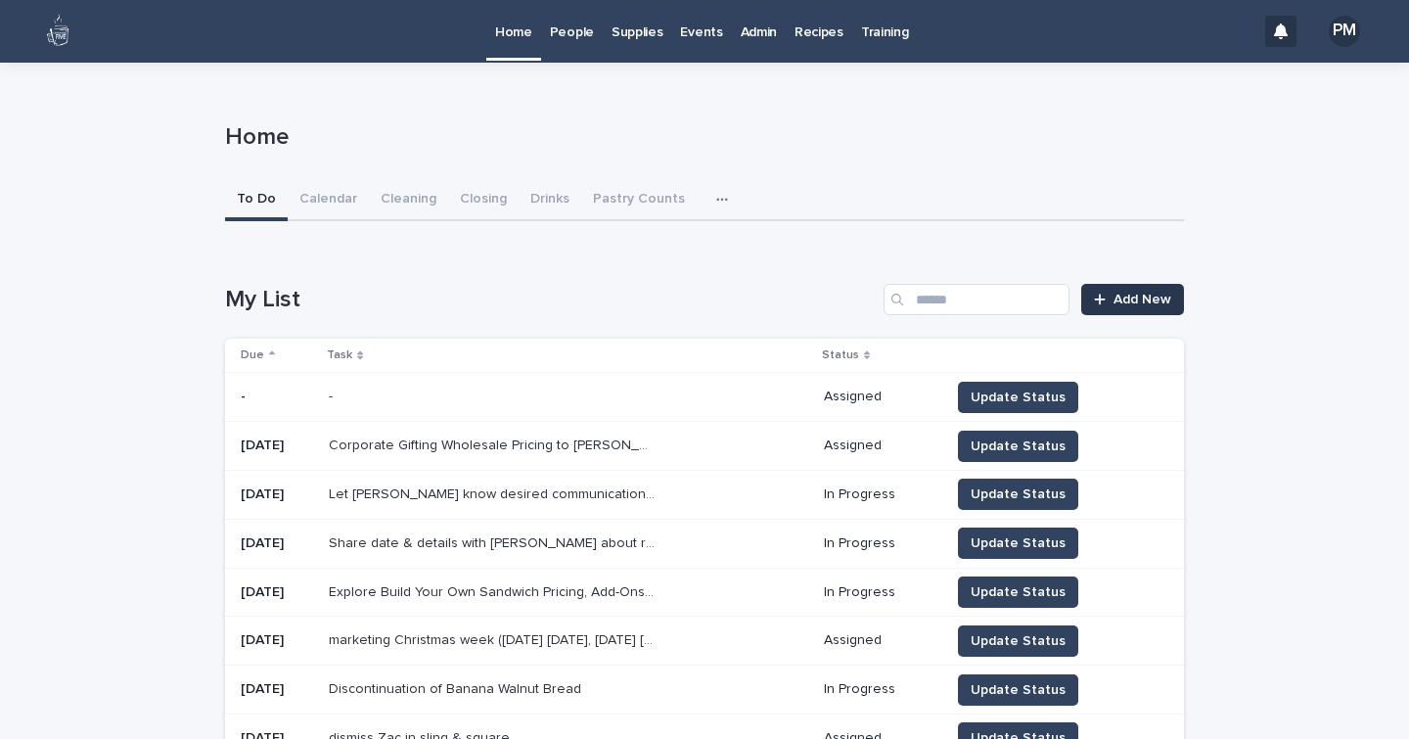
click at [1104, 298] on div at bounding box center [1104, 300] width 20 height 14
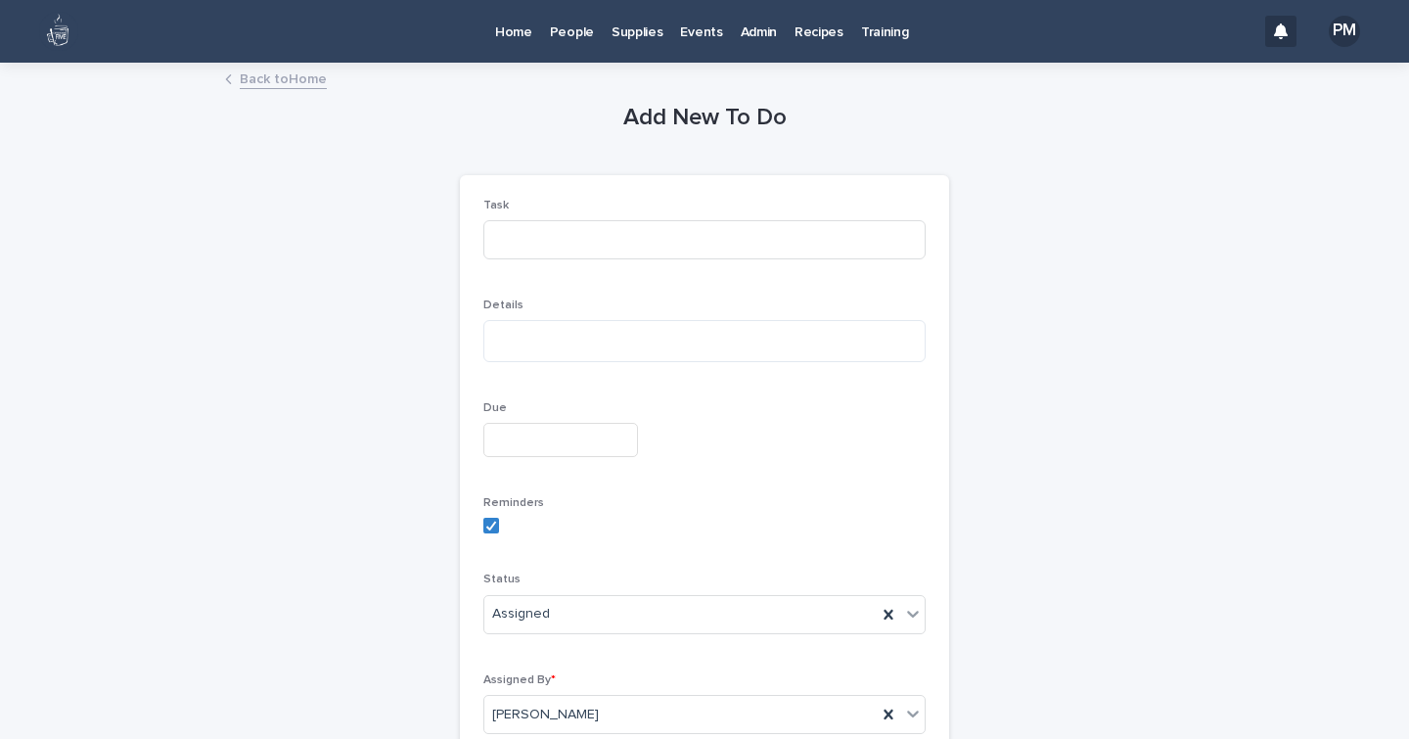
click at [517, 36] on p "Home" at bounding box center [513, 20] width 37 height 41
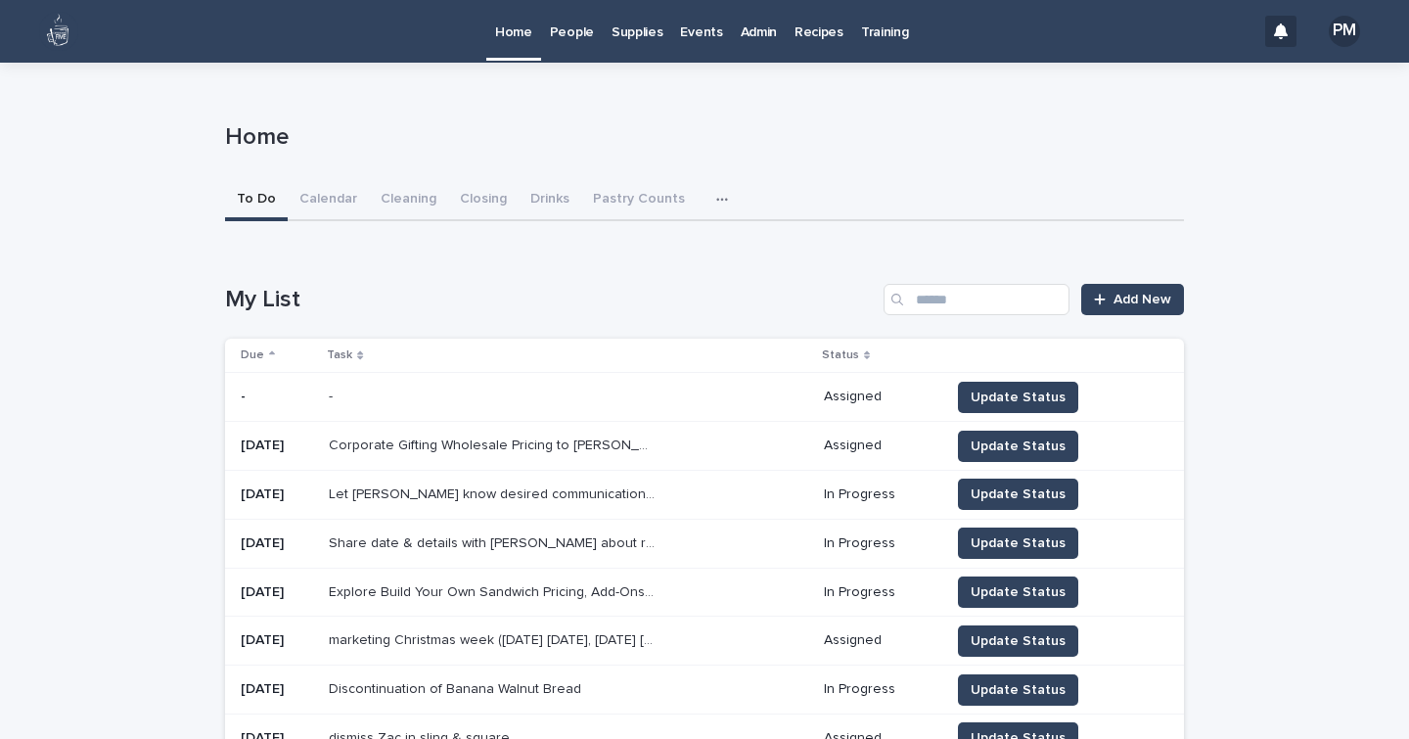
click at [558, 36] on p "People" at bounding box center [572, 20] width 44 height 41
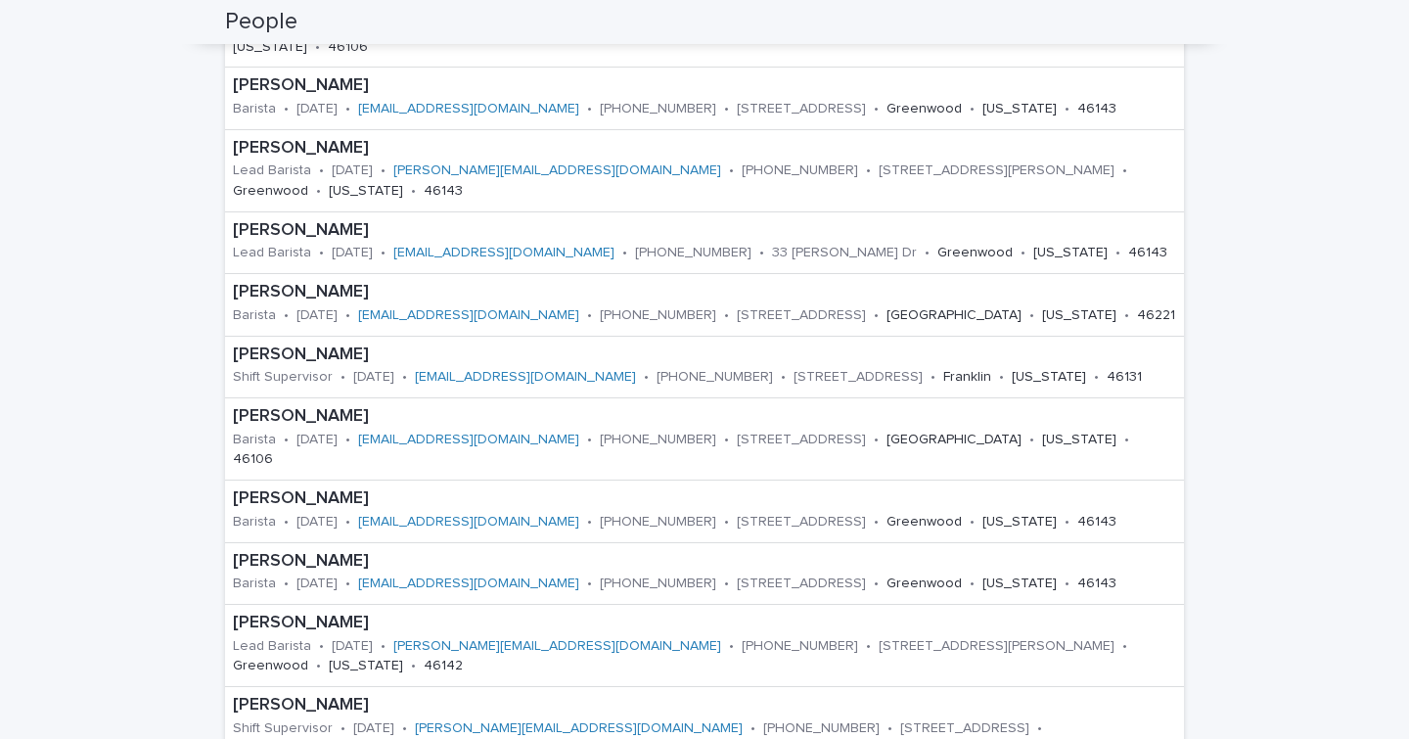
scroll to position [951, 0]
